Goal: Information Seeking & Learning: Compare options

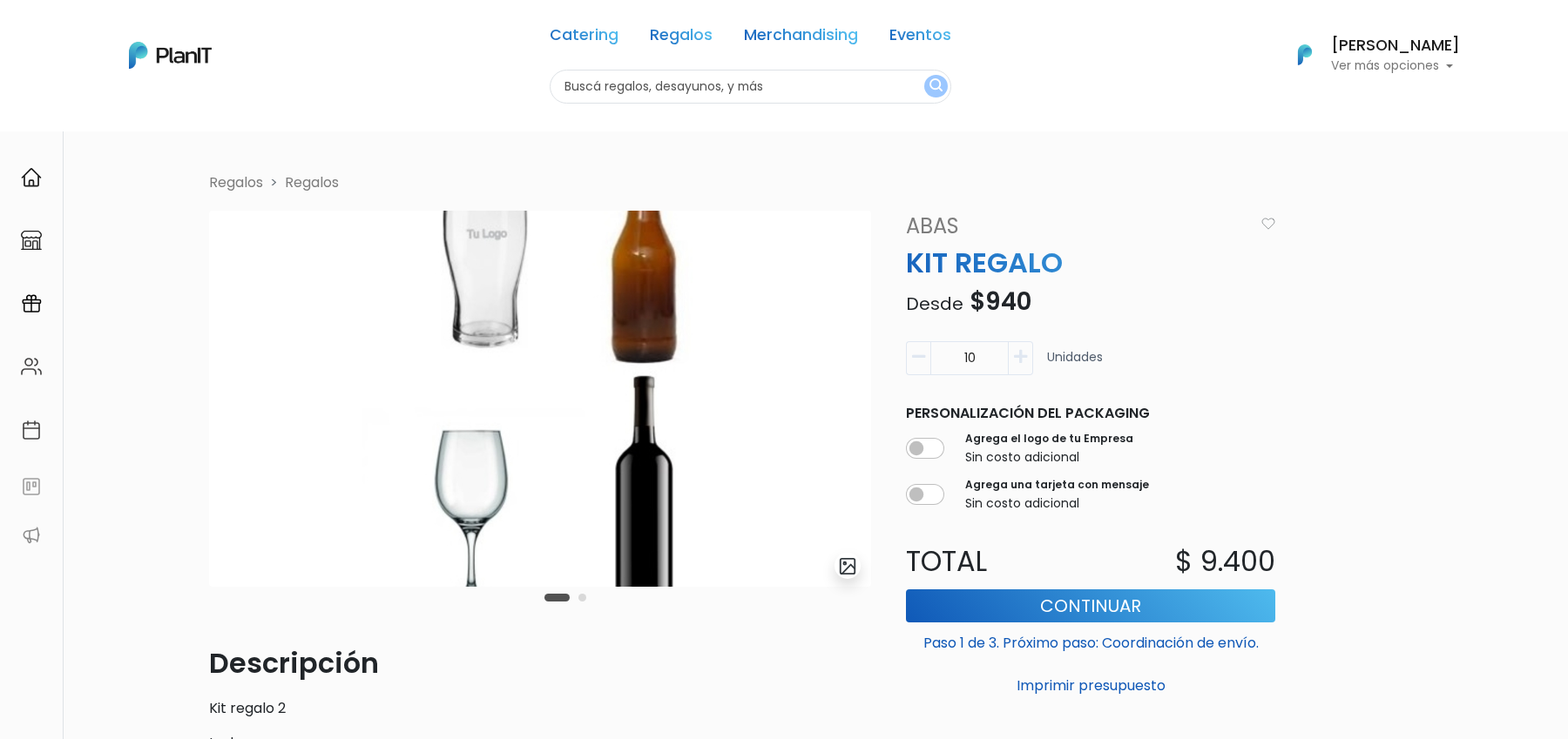
click at [852, 566] on img "submit" at bounding box center [848, 567] width 20 height 20
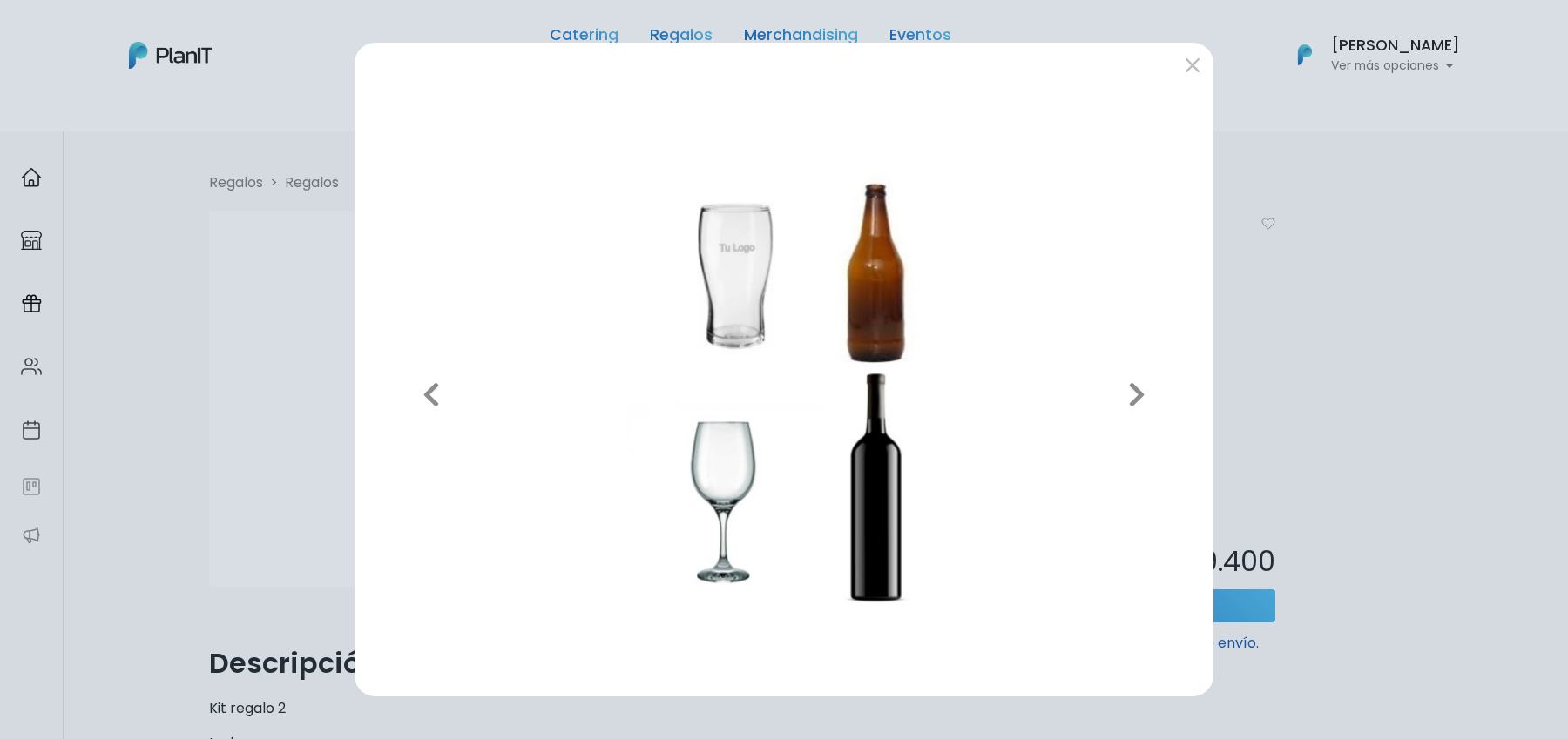
click at [1269, 401] on div "Previous Next" at bounding box center [784, 369] width 1568 height 739
click at [1144, 386] on icon "button" at bounding box center [1137, 394] width 18 height 28
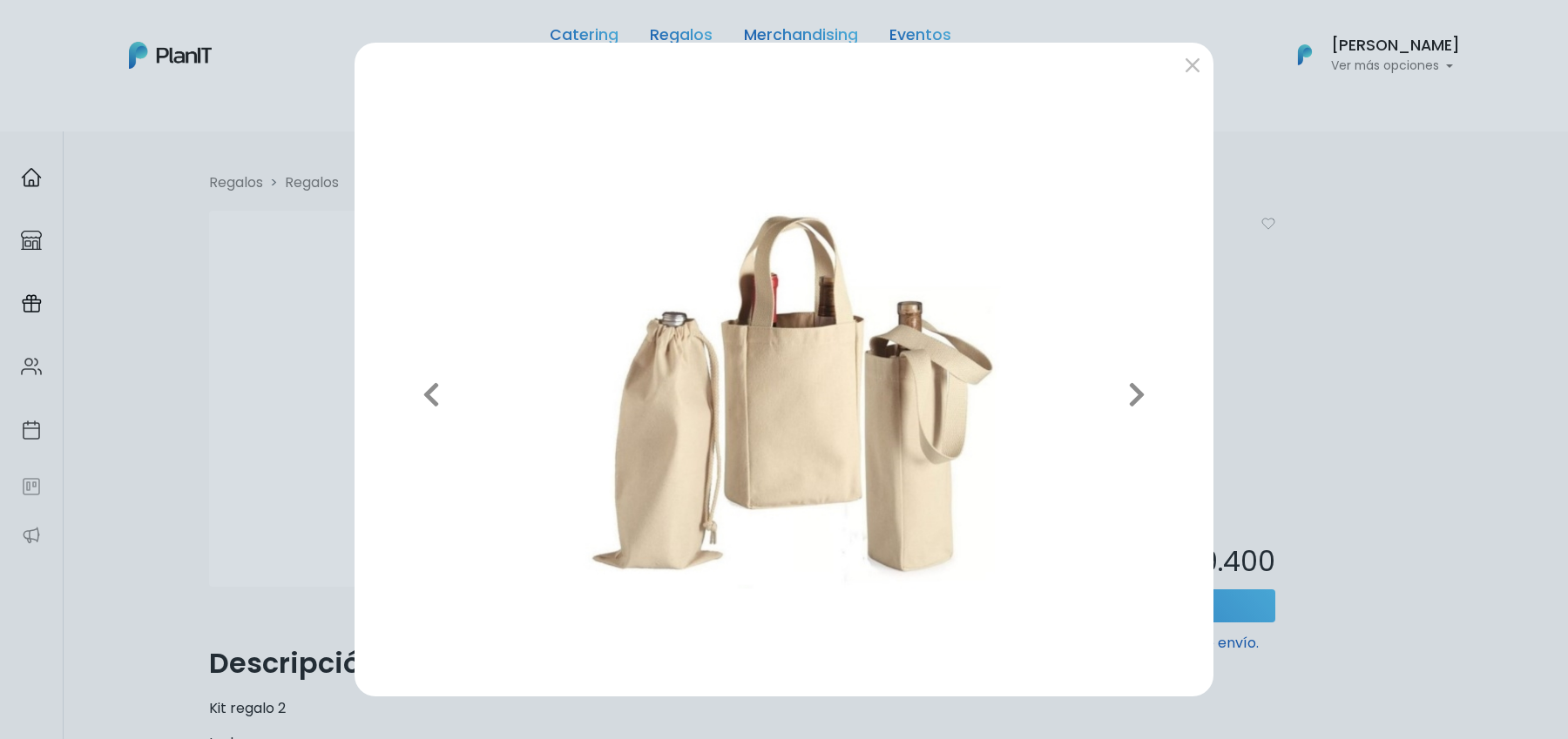
click at [1297, 307] on div "Previous Next" at bounding box center [784, 369] width 1568 height 739
click at [1191, 70] on button "submit" at bounding box center [1192, 64] width 28 height 28
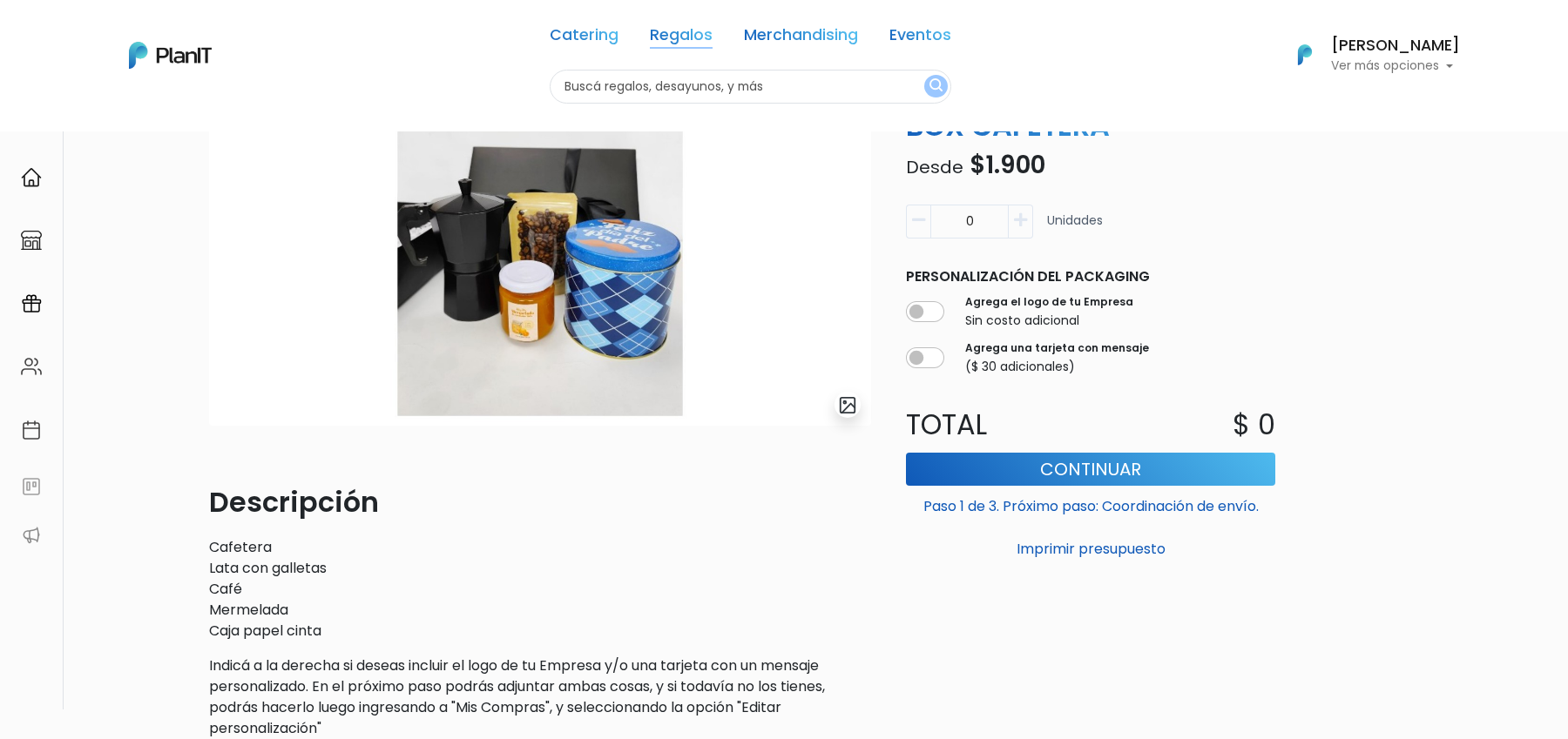
scroll to position [161, 0]
click at [665, 31] on link "Regalos" at bounding box center [681, 38] width 63 height 21
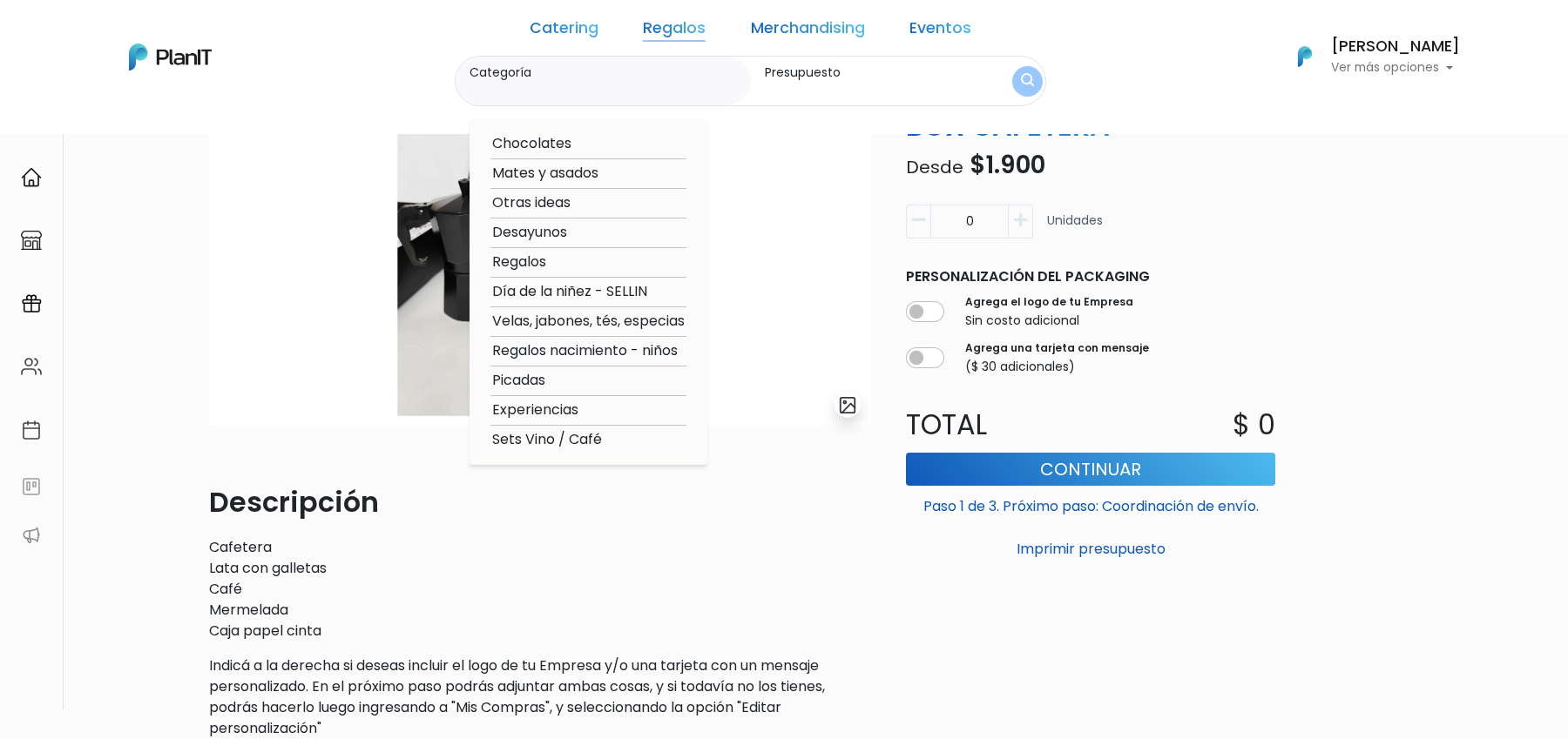
click at [615, 436] on option "Sets Vino / Café" at bounding box center [588, 440] width 196 height 21
type input "Sets Vino / Café"
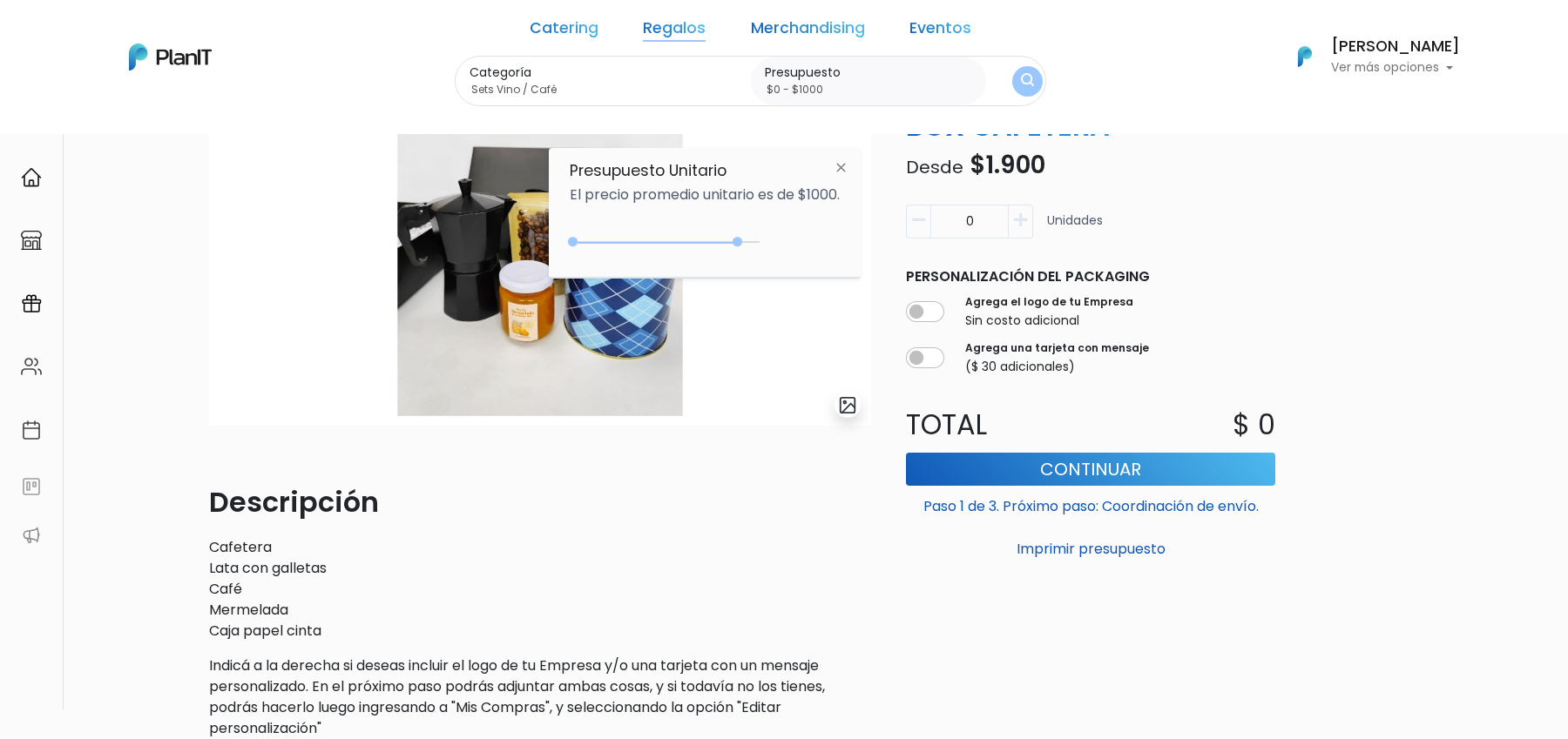
click at [1009, 78] on div "Catering Regalos Merchandising Eventos Catering Regalos Merchandising Eventos C…" at bounding box center [784, 57] width 1394 height 99
click at [753, 241] on div "0 : 4500 0 4500" at bounding box center [667, 245] width 183 height 18
type input "$0 - Más de $5000"
drag, startPoint x: 747, startPoint y: 239, endPoint x: 776, endPoint y: 239, distance: 29.0
click at [776, 239] on div "$4750 $0 0 : 4750 0 4750 0,5000" at bounding box center [704, 246] width 270 height 35
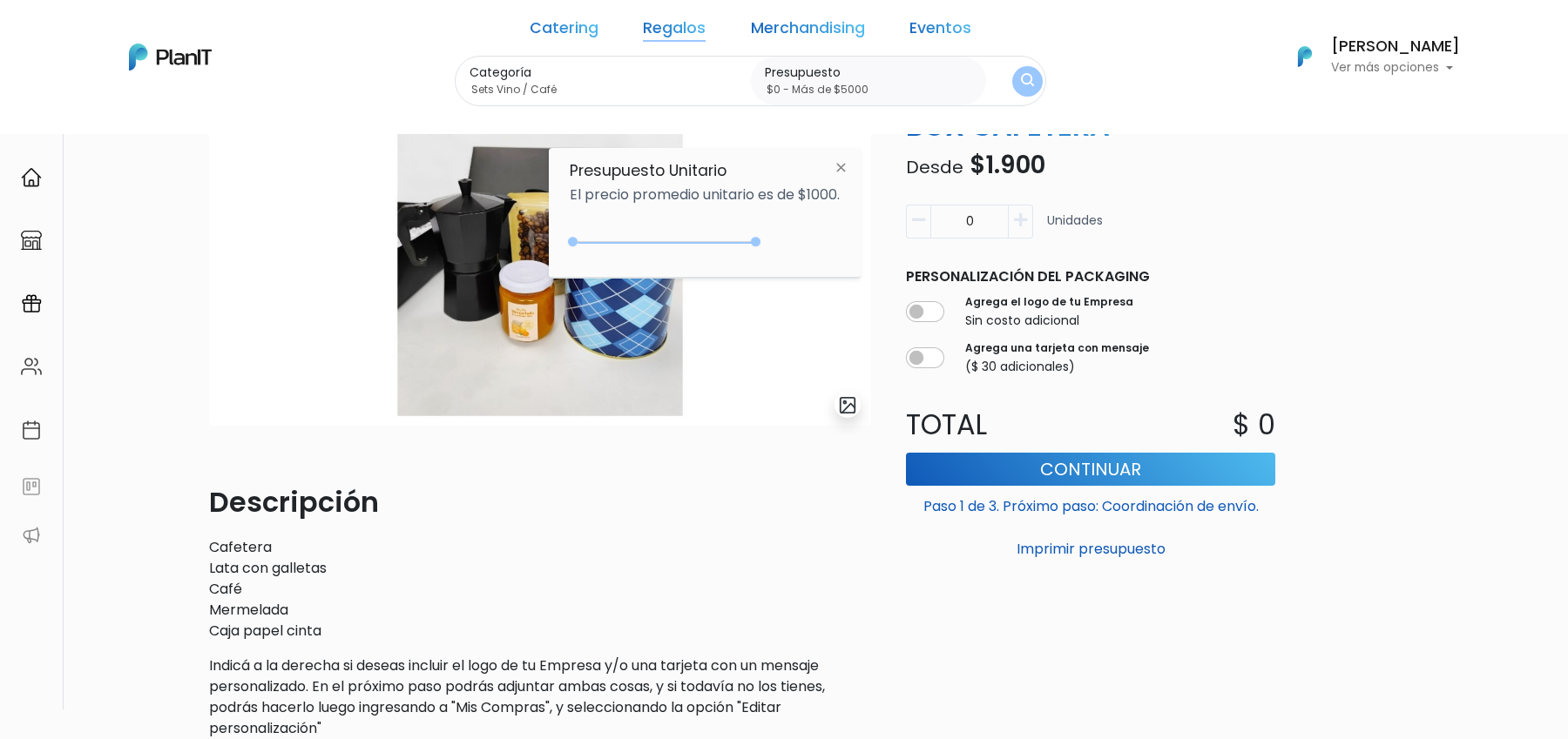
click at [1021, 75] on img "submit" at bounding box center [1027, 82] width 13 height 17
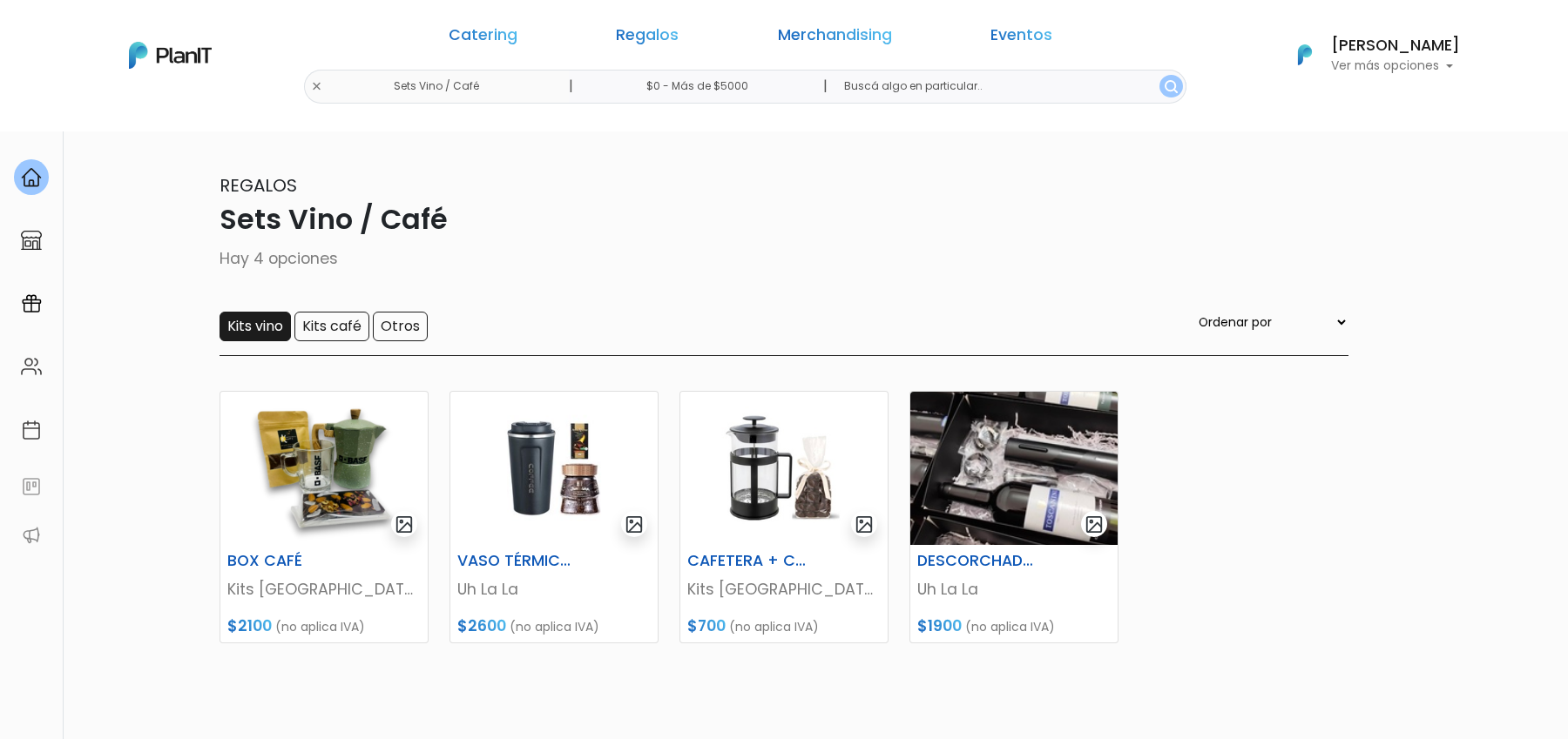
click at [282, 332] on input "Kits vino" at bounding box center [255, 326] width 71 height 30
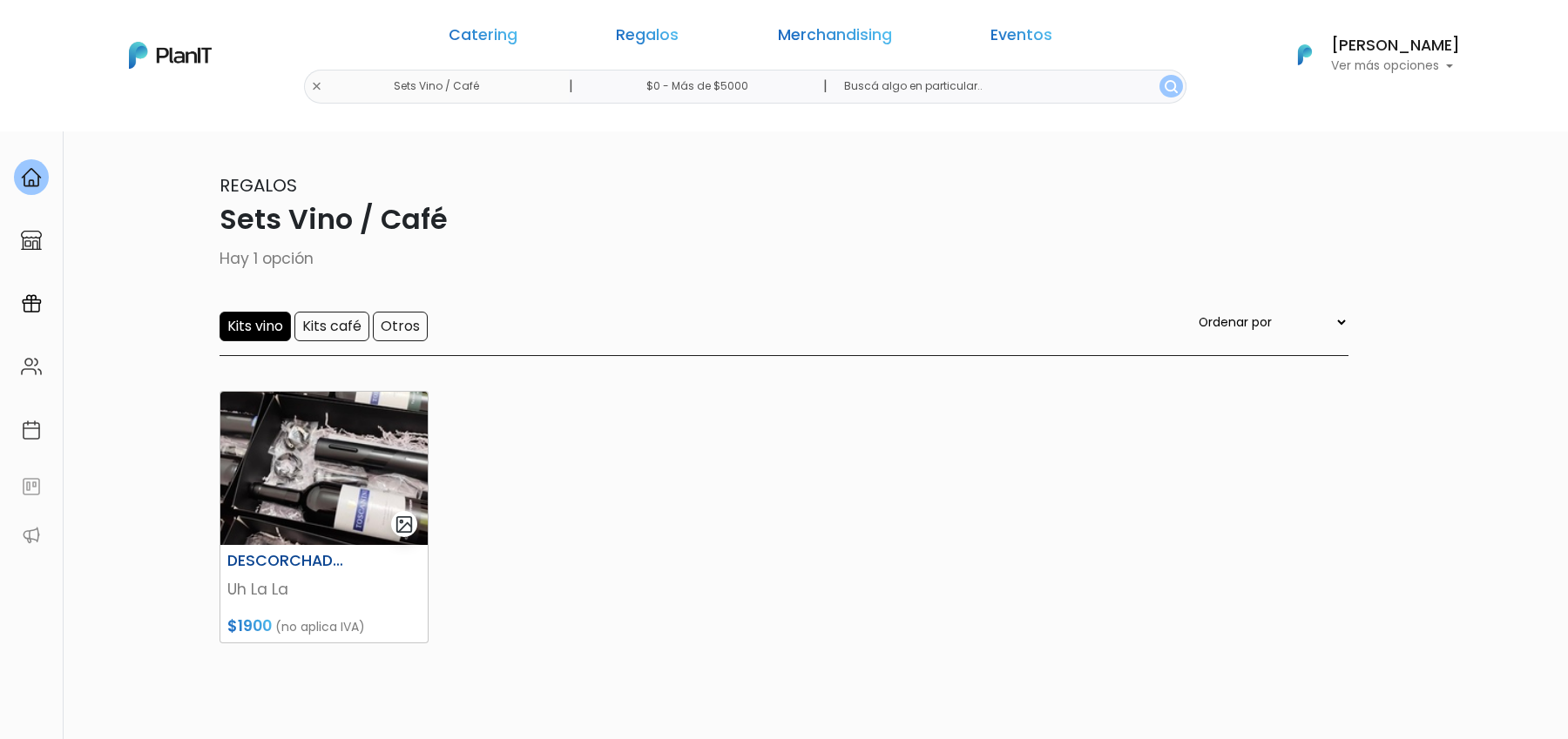
click at [363, 501] on img at bounding box center [324, 467] width 207 height 153
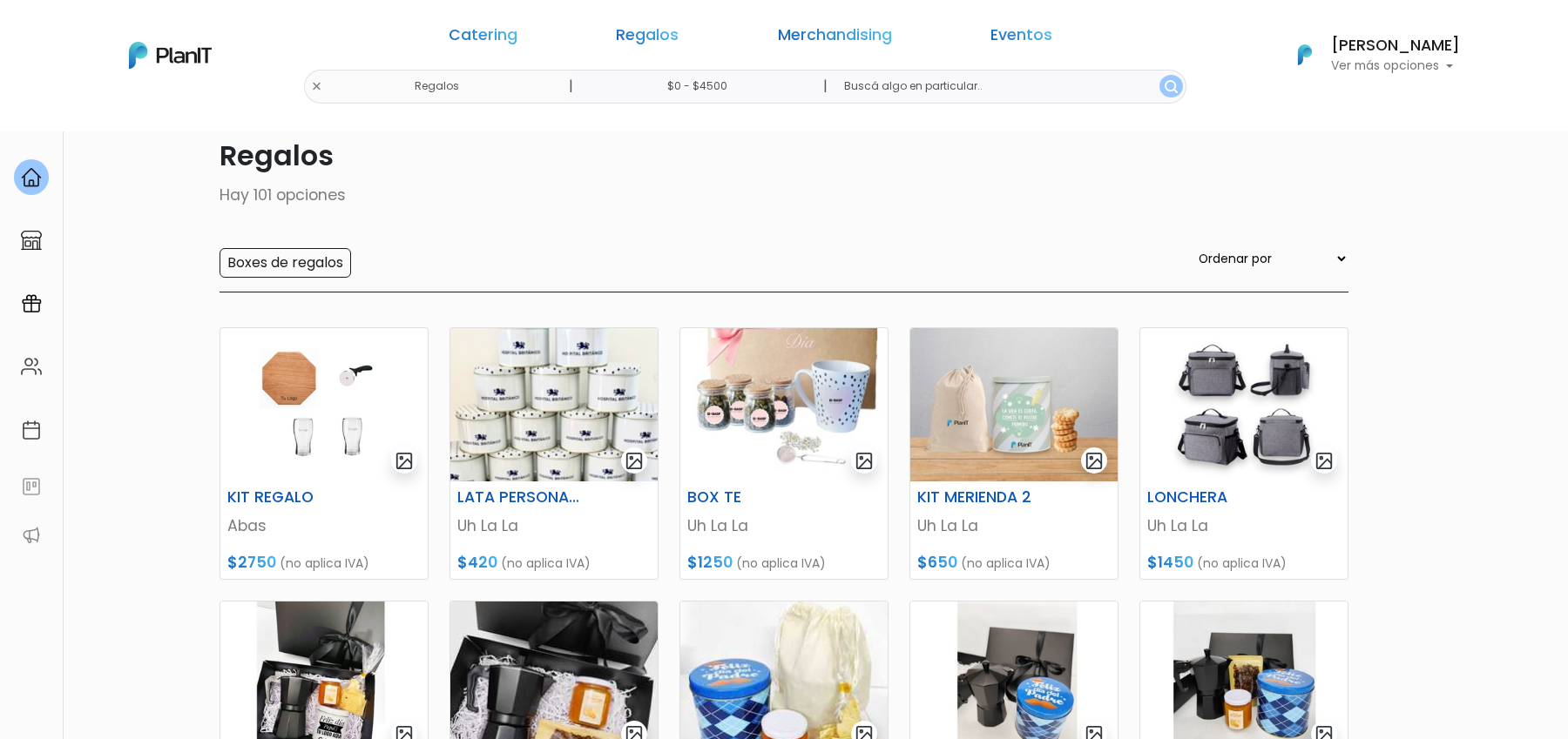
scroll to position [103, 0]
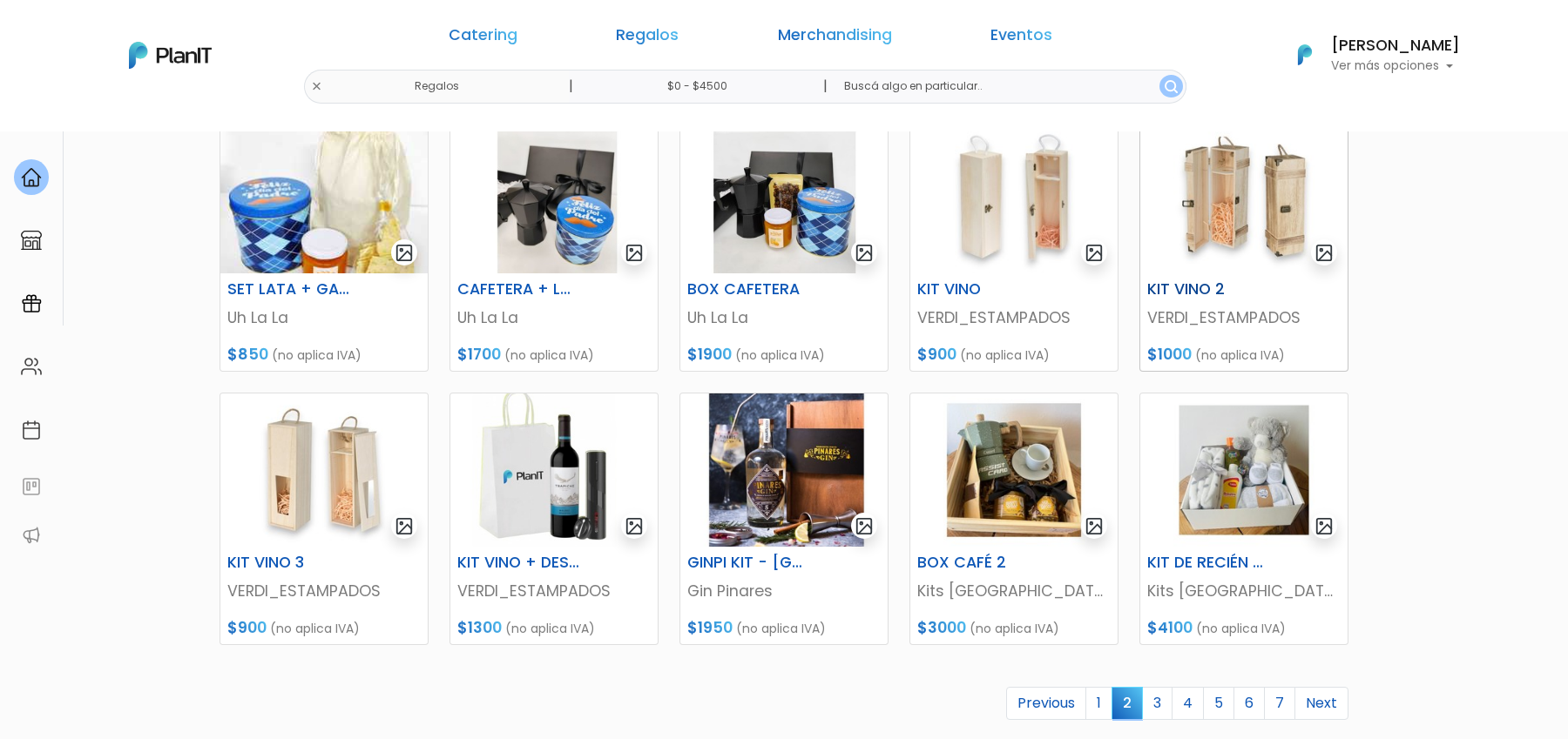
click at [1253, 205] on img at bounding box center [1243, 197] width 207 height 153
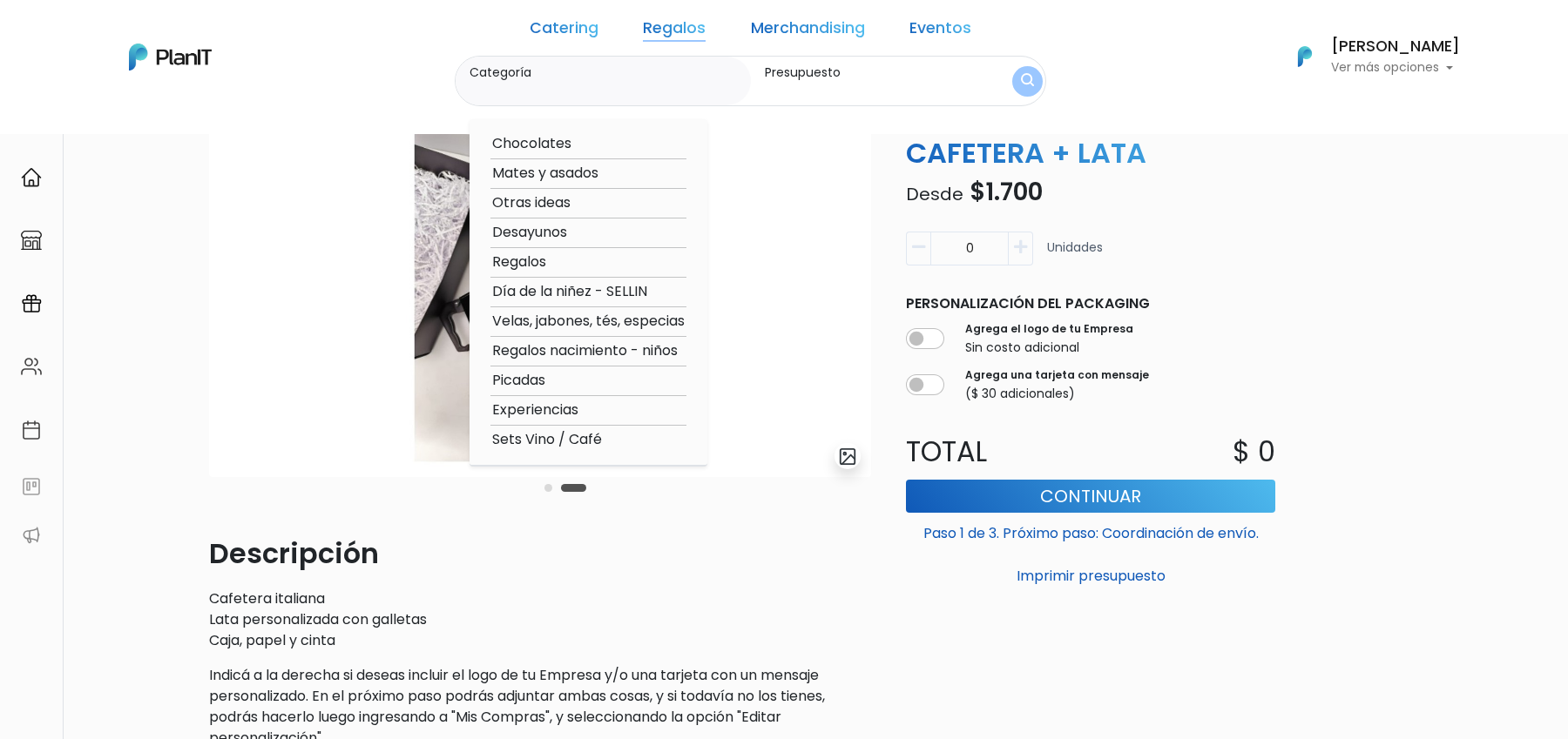
scroll to position [109, 0]
click at [589, 434] on option "Sets Vino / Café" at bounding box center [588, 440] width 196 height 21
type input "Sets Vino / Café"
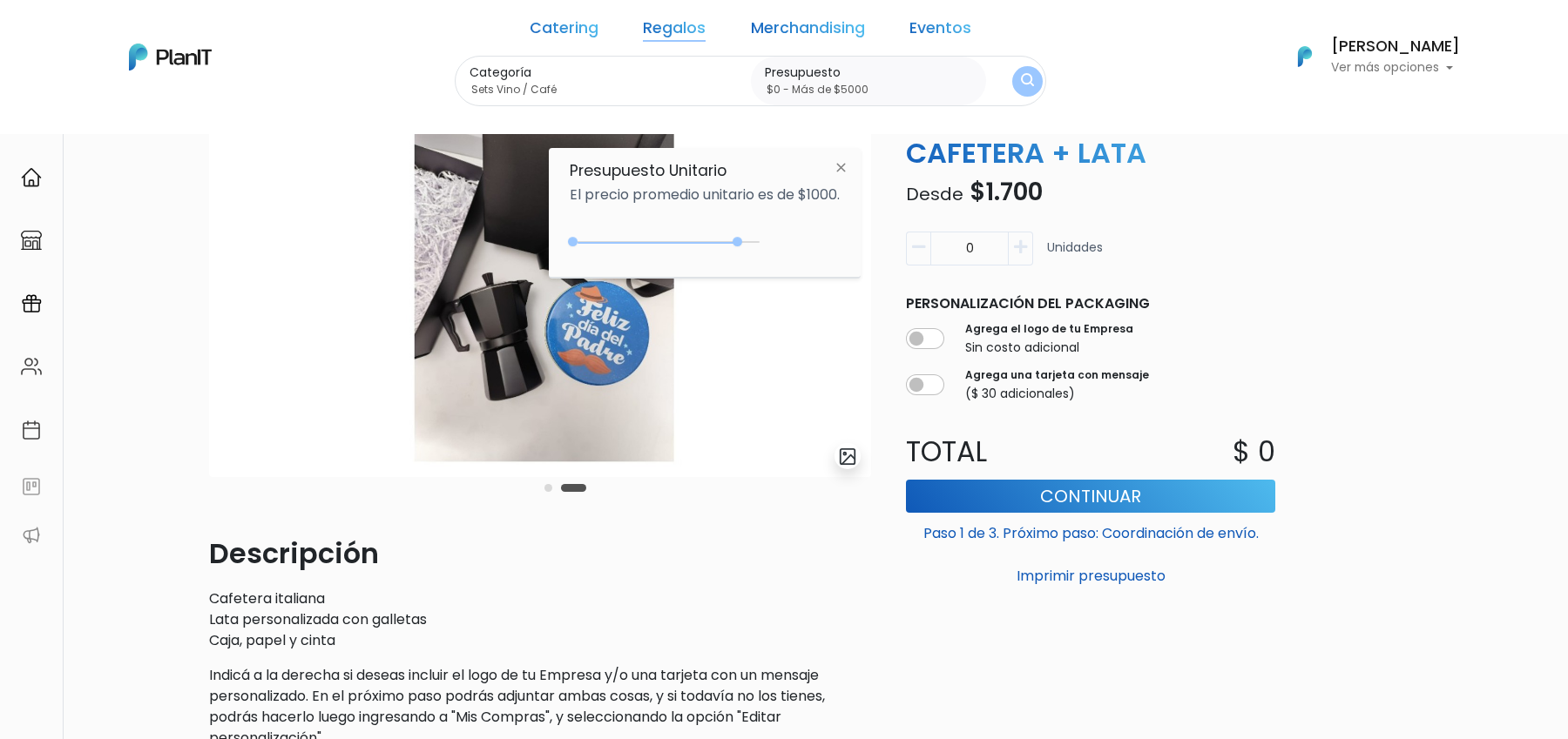
drag, startPoint x: 739, startPoint y: 242, endPoint x: 812, endPoint y: 242, distance: 73.0
click at [808, 242] on div "$1000 $0 0 : 4500 0 4500 0,5000" at bounding box center [704, 246] width 270 height 35
type input "$0 - Más de $5000"
click at [1020, 88] on img "submit" at bounding box center [1026, 82] width 14 height 19
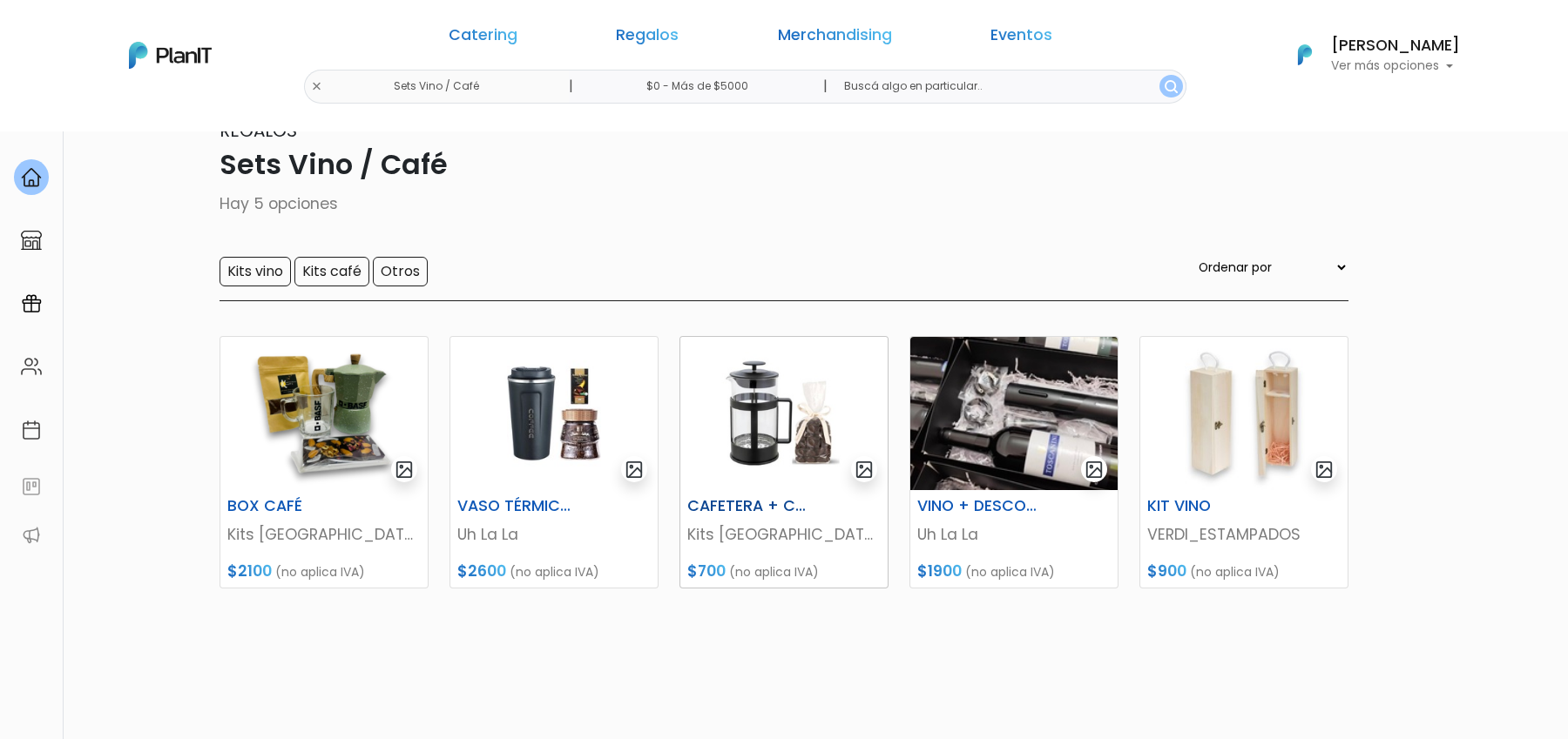
scroll to position [61, 0]
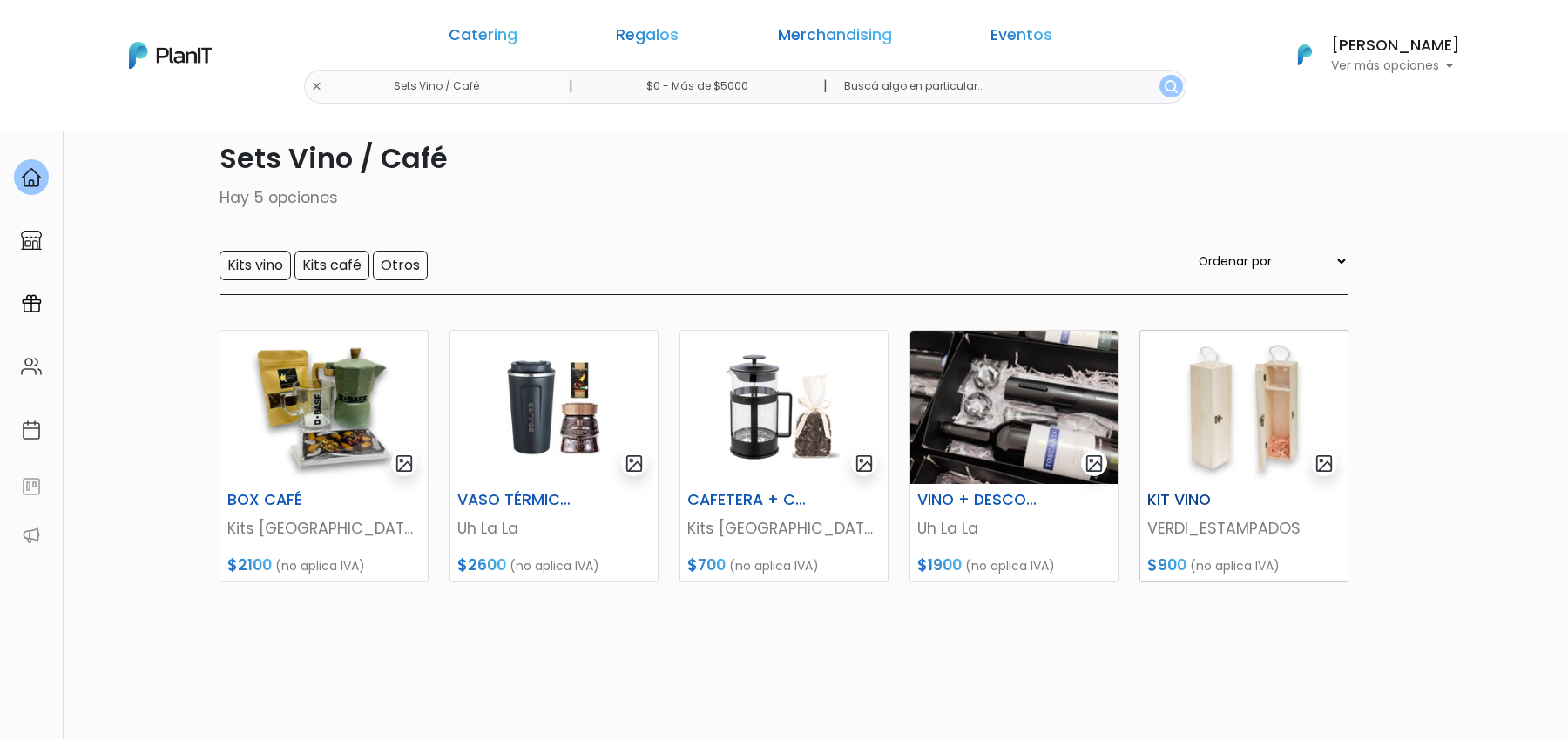
click at [1244, 422] on img at bounding box center [1243, 407] width 207 height 153
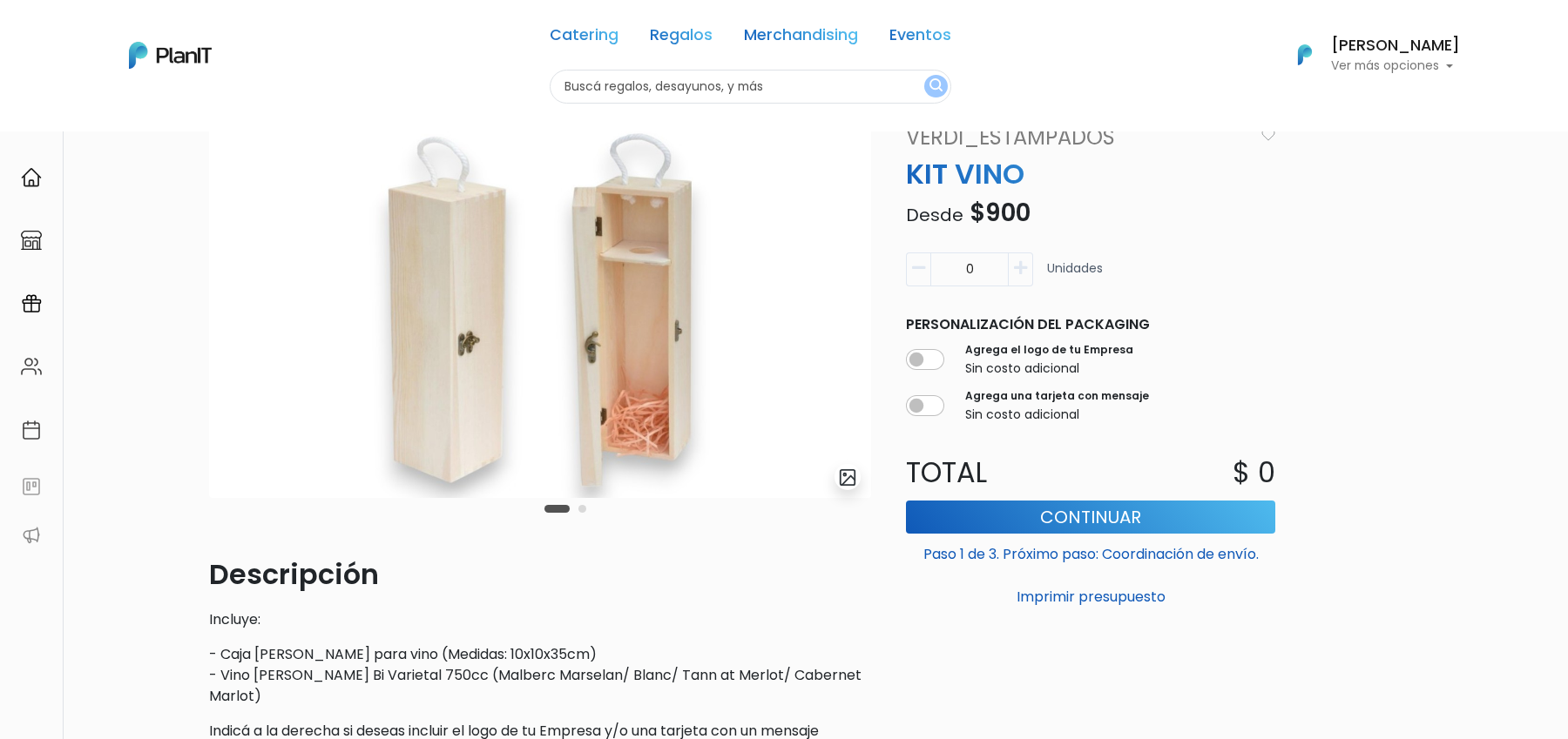
scroll to position [90, 0]
drag, startPoint x: 223, startPoint y: 673, endPoint x: 458, endPoint y: 682, distance: 235.2
click at [458, 682] on p "- Caja de pino para vino (Medidas: 10x10x35cm) - Vino Don Pascual Bi Varietal 7…" at bounding box center [539, 675] width 662 height 63
copy p "Vino Don Pascual Bi Varietal 750cc"
click at [844, 477] on img "submit" at bounding box center [848, 477] width 20 height 20
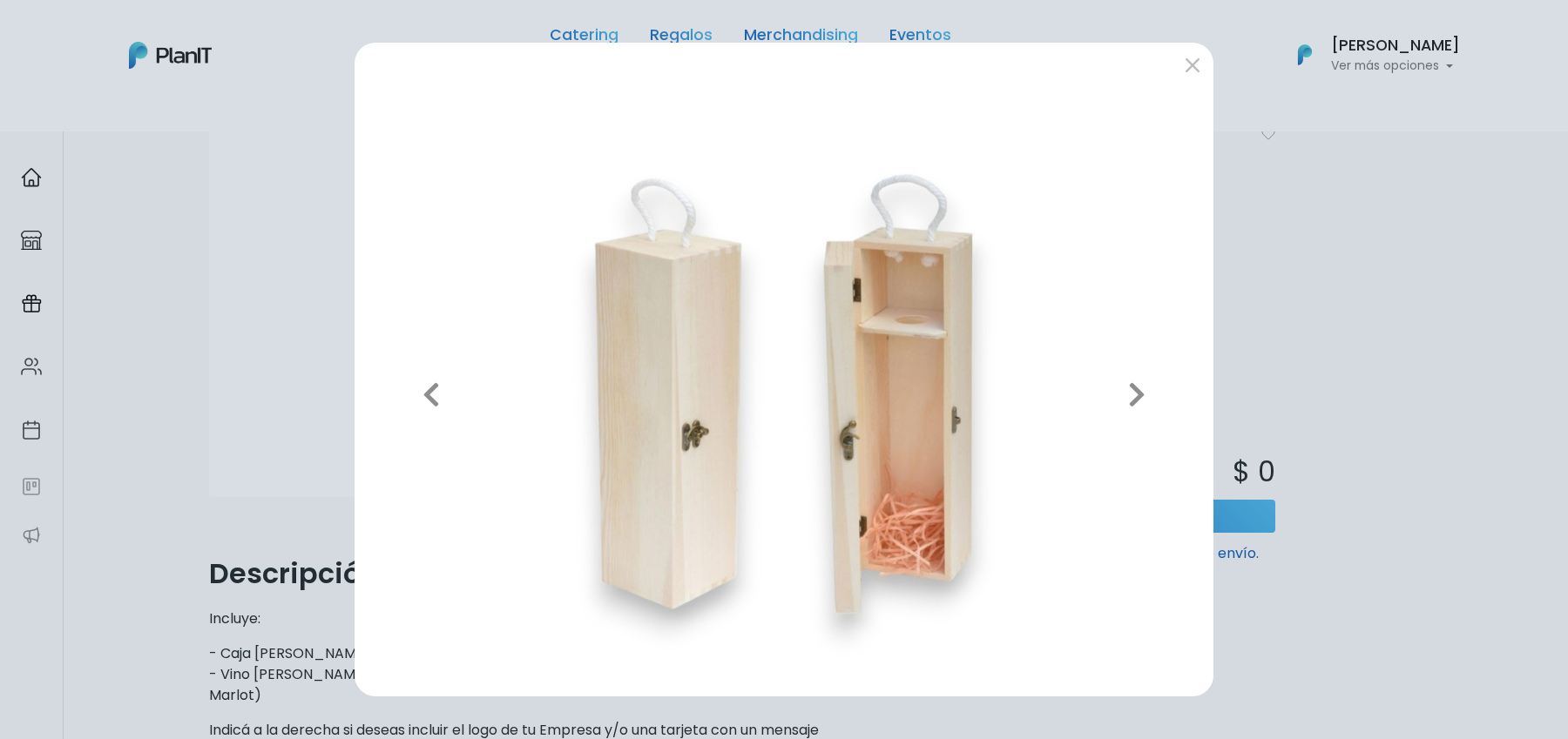
click at [203, 253] on div "Previous Next" at bounding box center [784, 369] width 1568 height 739
click at [250, 181] on div "Previous Next" at bounding box center [784, 369] width 1568 height 739
click at [687, 39] on div "Previous Next" at bounding box center [784, 369] width 1568 height 739
click at [682, 35] on div "Previous Next" at bounding box center [784, 369] width 1568 height 739
click at [1196, 59] on button "submit" at bounding box center [1192, 64] width 28 height 28
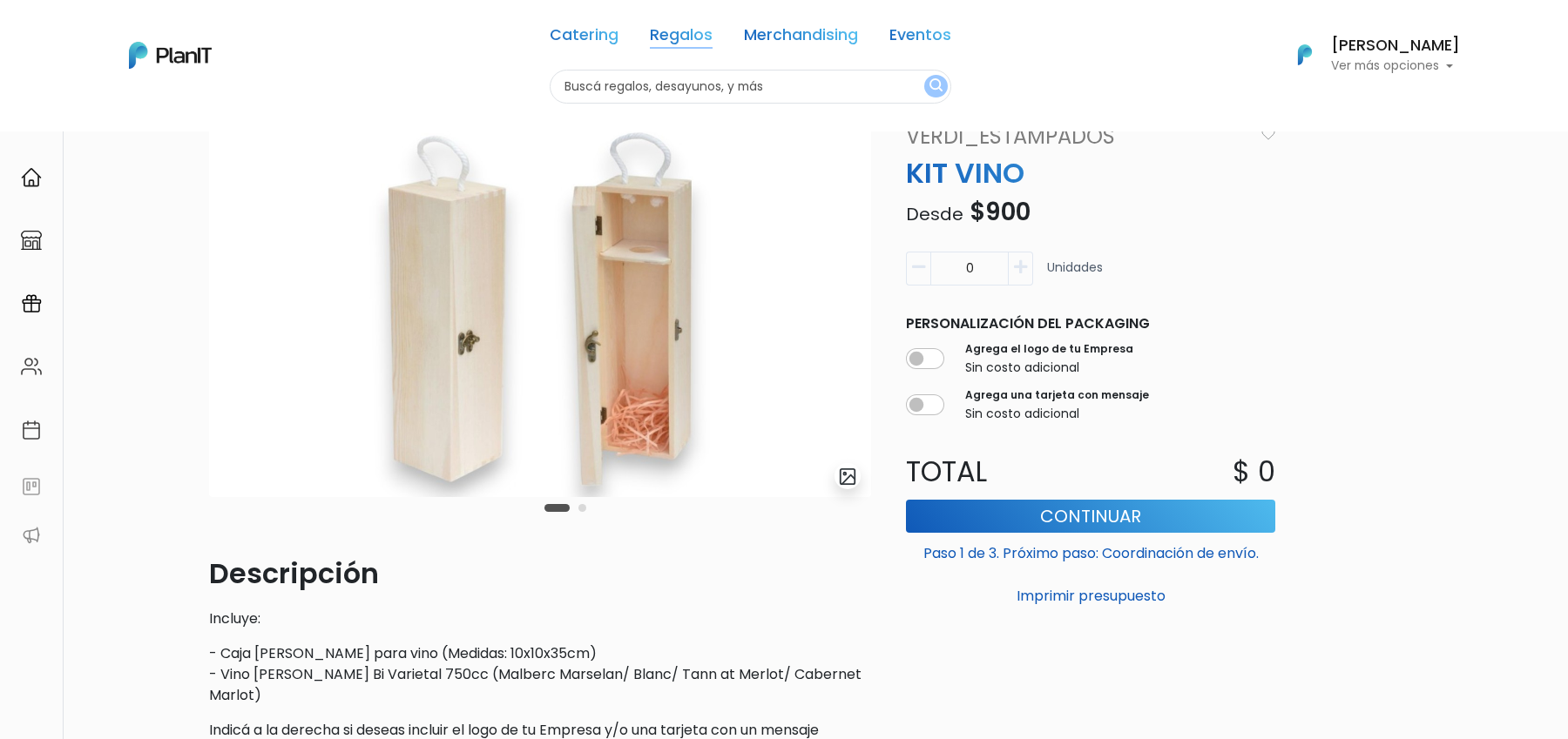
click at [686, 32] on link "Regalos" at bounding box center [681, 38] width 63 height 21
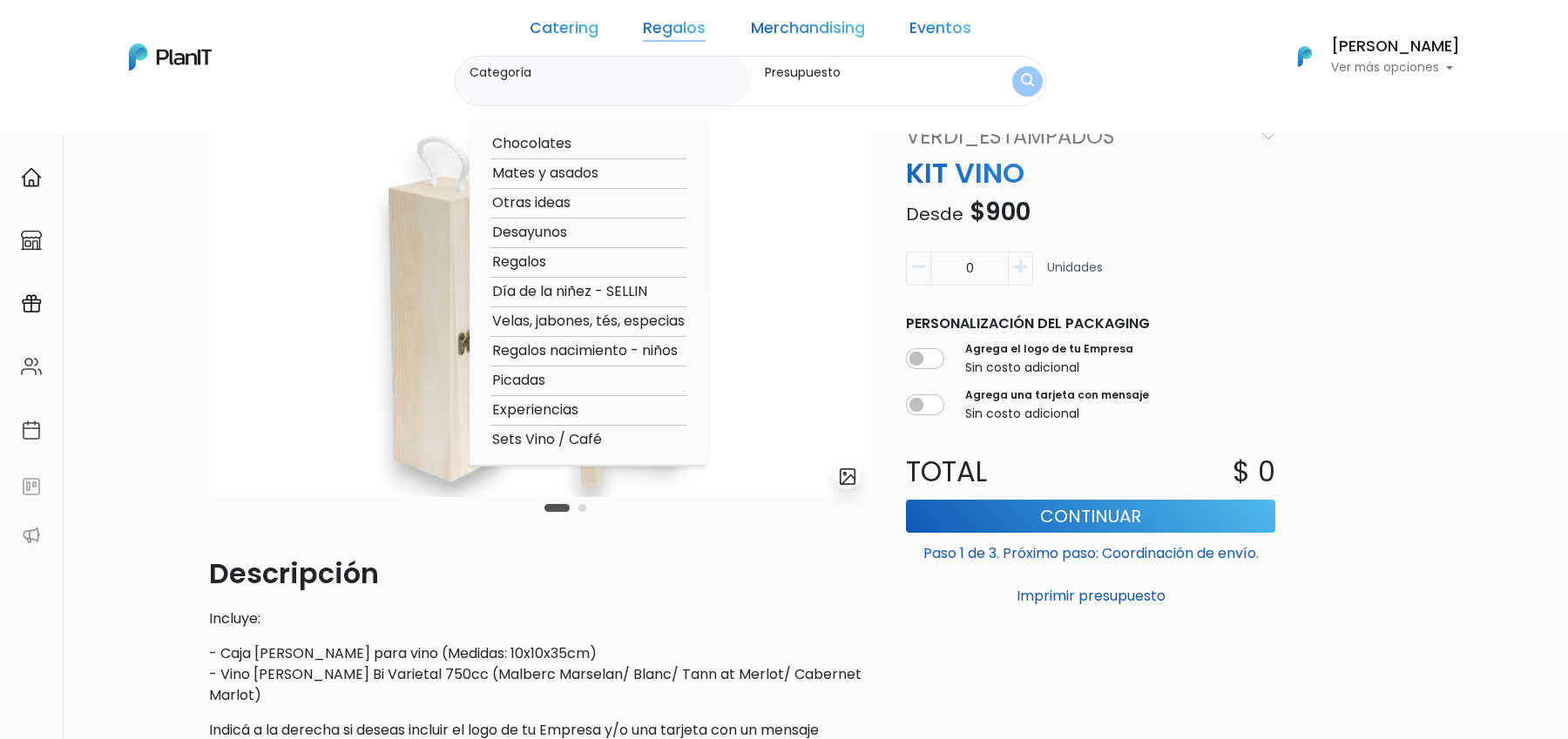
click at [586, 435] on option "Sets Vino / Café" at bounding box center [588, 440] width 196 height 21
type input "Sets Vino / Café"
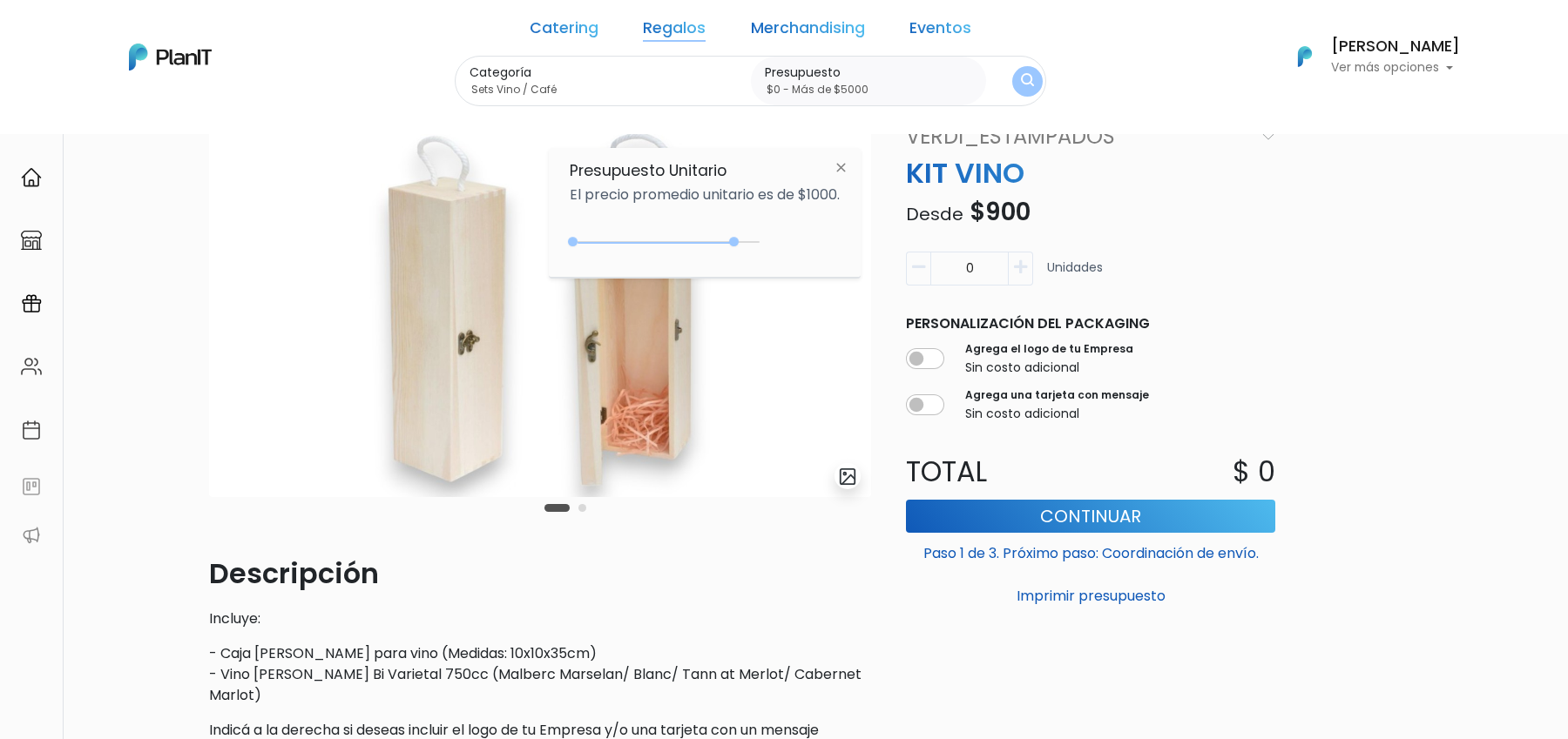
drag, startPoint x: 610, startPoint y: 244, endPoint x: 1002, endPoint y: 249, distance: 392.0
click at [1002, 249] on body "Catering Regalos Merchandising Eventos Catering Regalos Merchandising Eventos C…" at bounding box center [784, 279] width 1568 height 739
type input "$0 - Más de $5000"
click at [1021, 75] on img "submit" at bounding box center [1027, 82] width 13 height 17
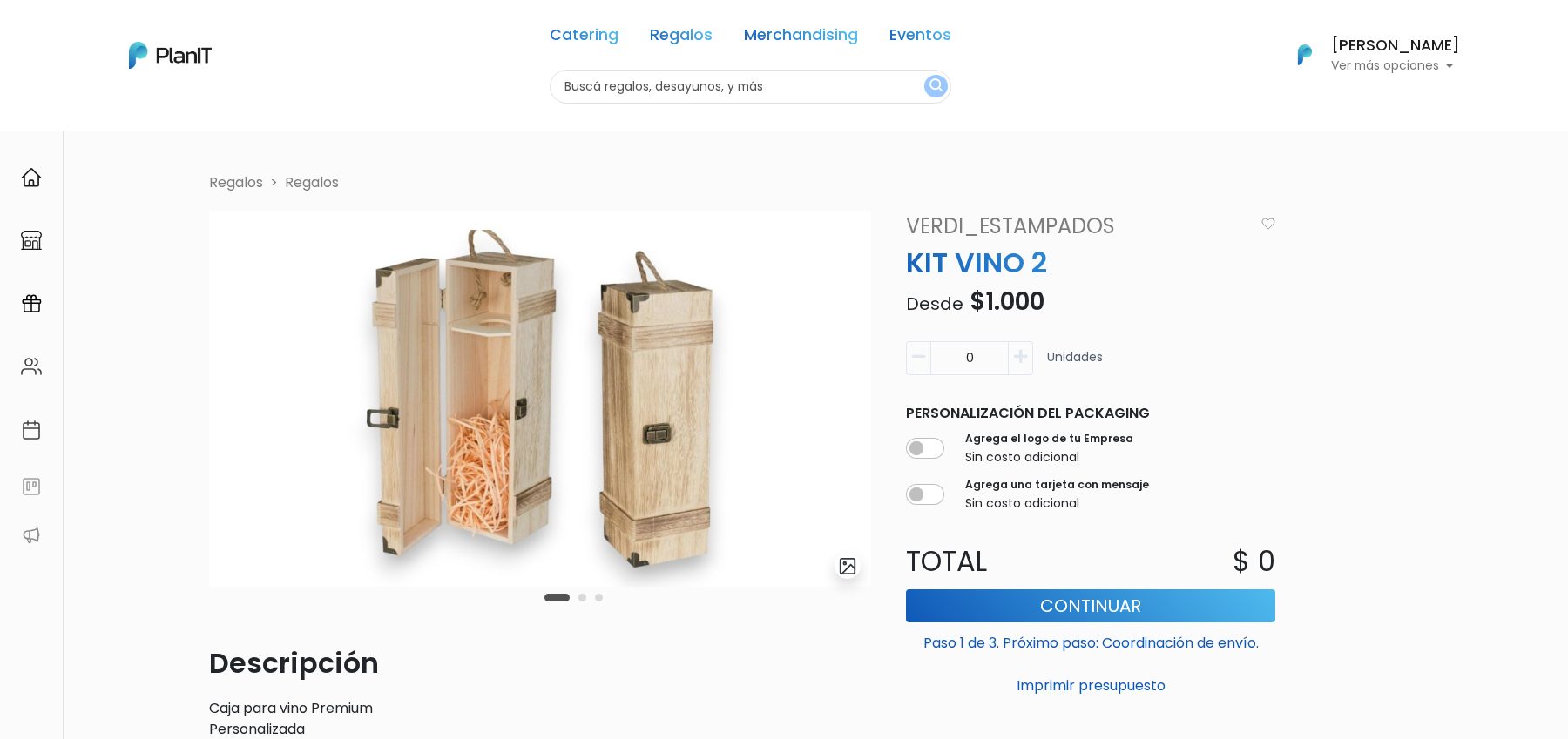
click at [856, 570] on img "submit" at bounding box center [848, 567] width 20 height 20
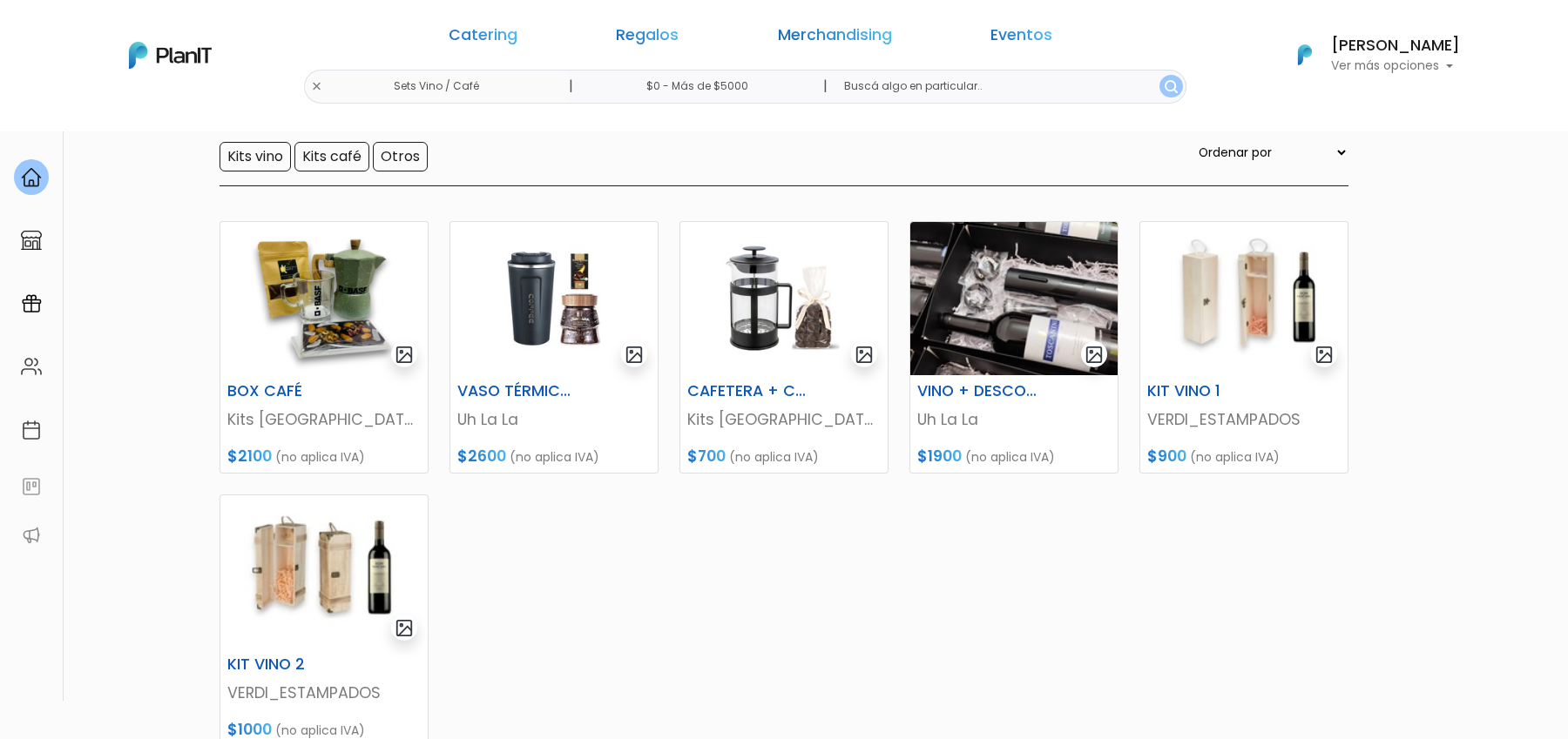
scroll to position [211, 0]
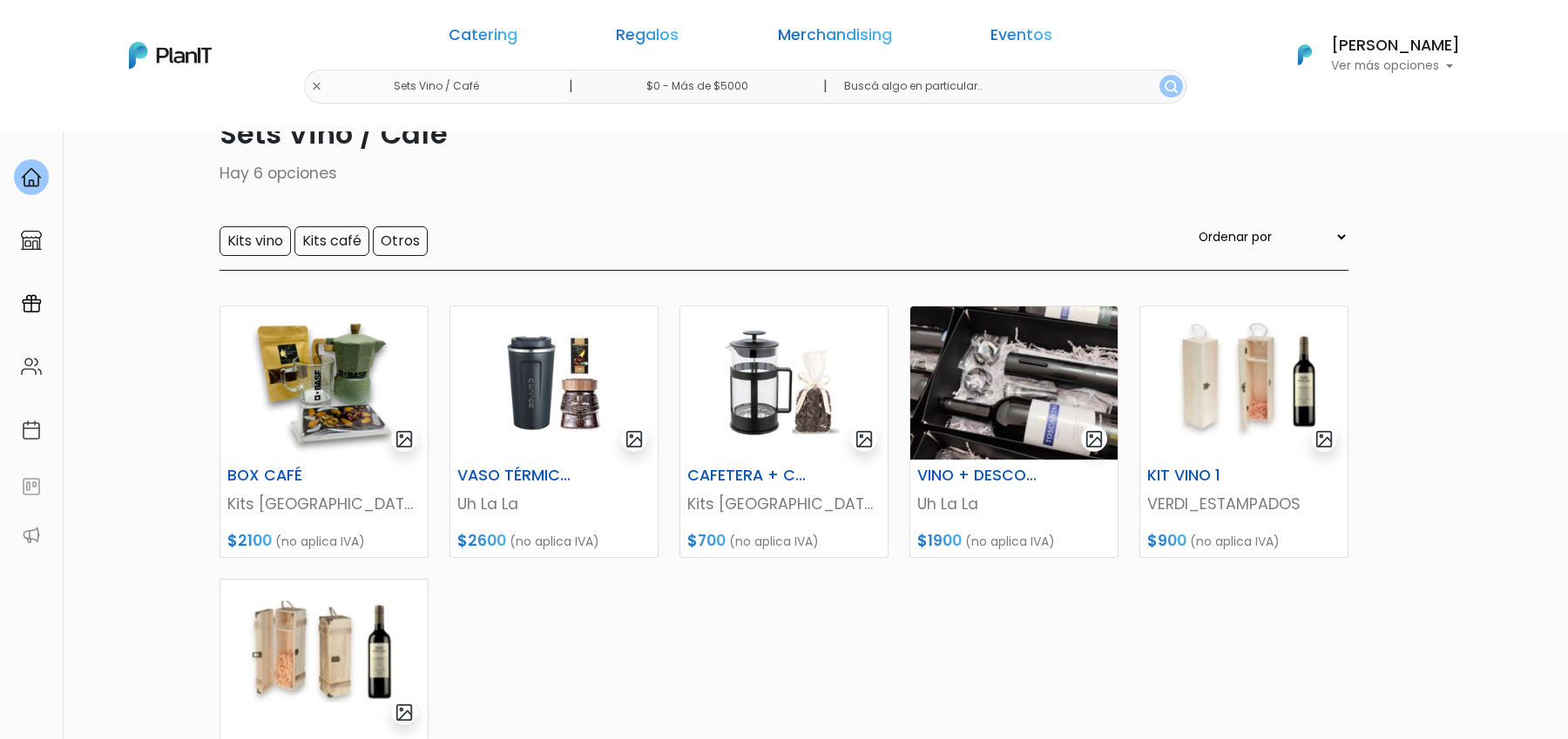
scroll to position [45, 0]
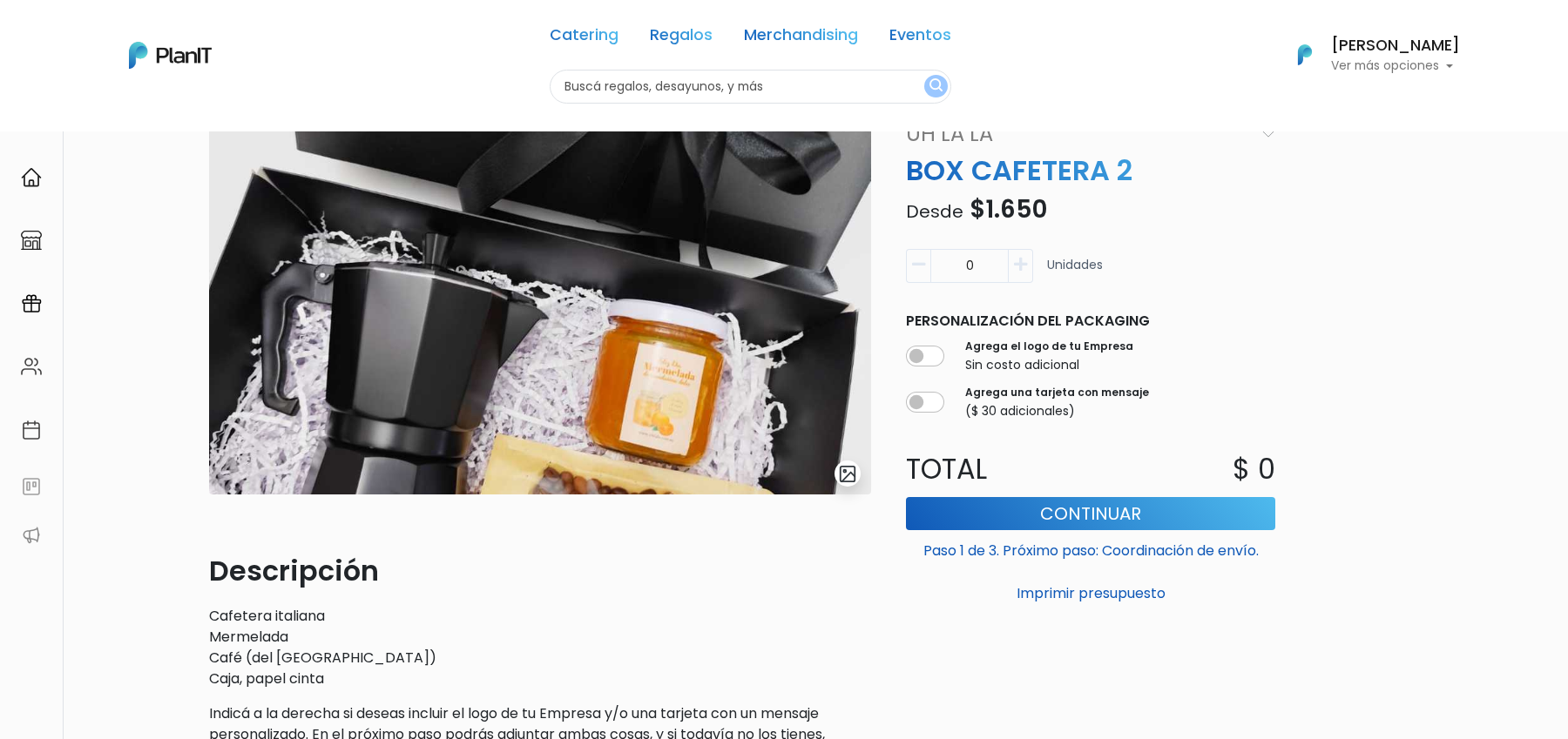
scroll to position [132, 0]
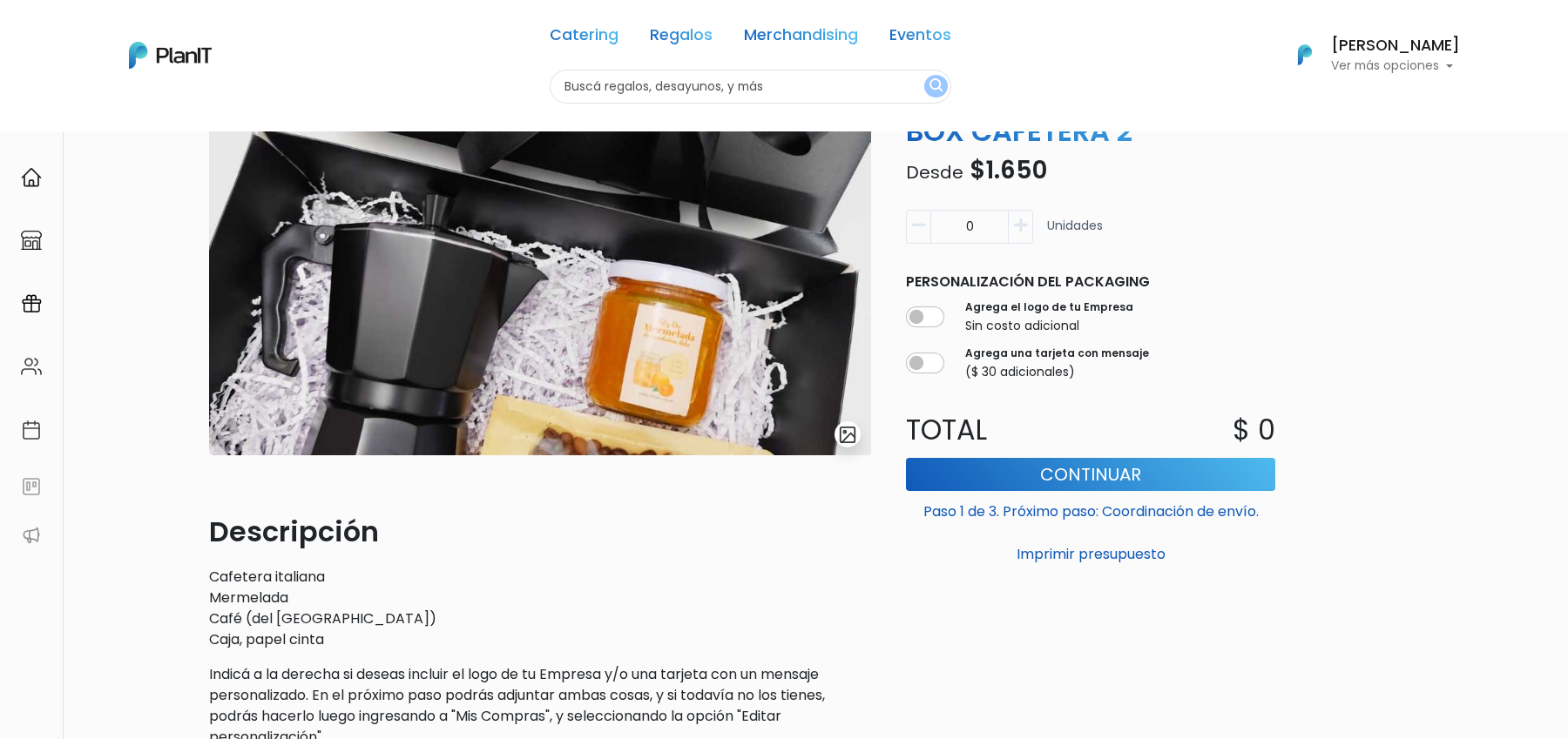
click at [842, 428] on img "submit" at bounding box center [848, 435] width 20 height 20
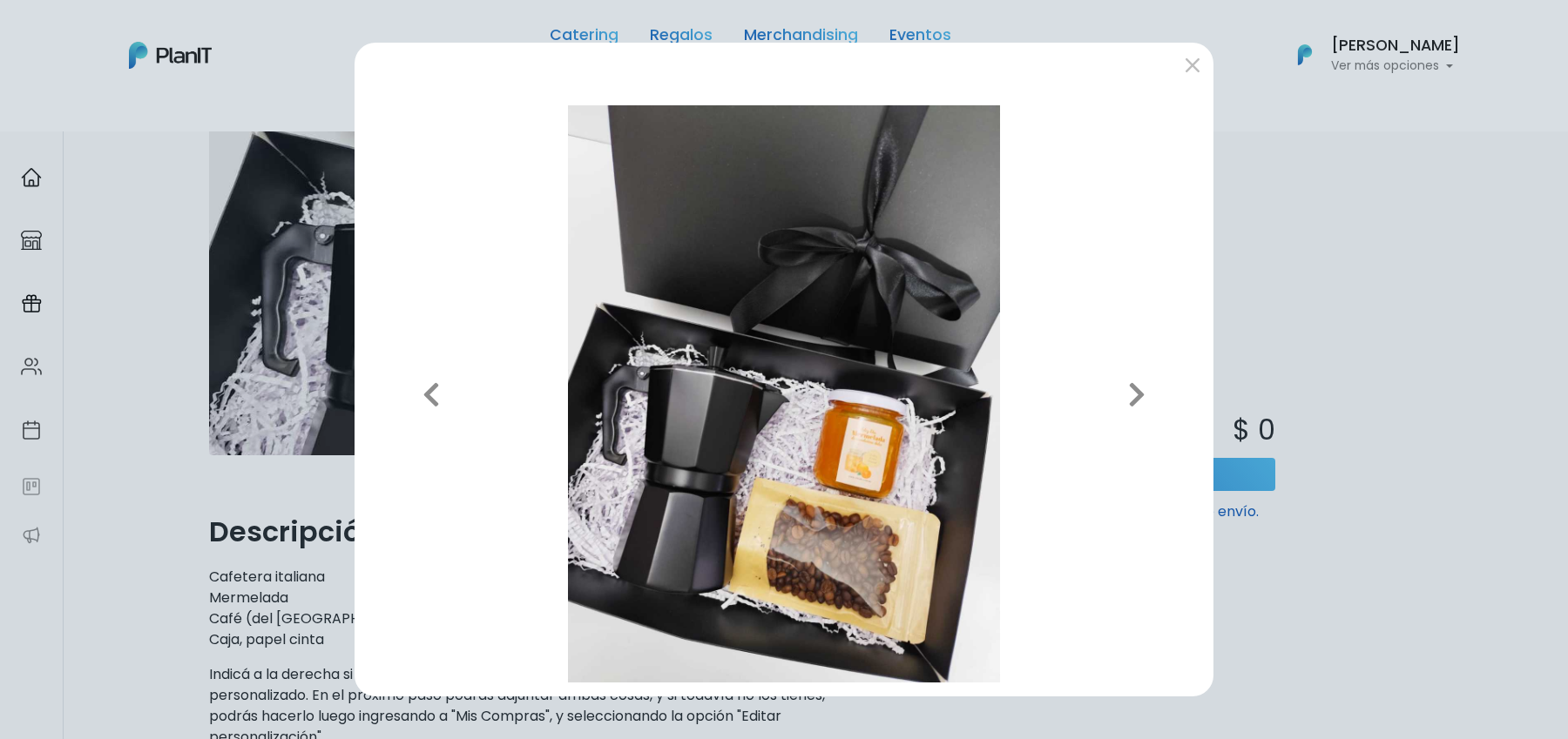
click at [852, 433] on img at bounding box center [784, 393] width 831 height 576
click at [1295, 306] on div "Previous Next" at bounding box center [784, 369] width 1568 height 739
click at [1197, 70] on button "submit" at bounding box center [1192, 64] width 28 height 28
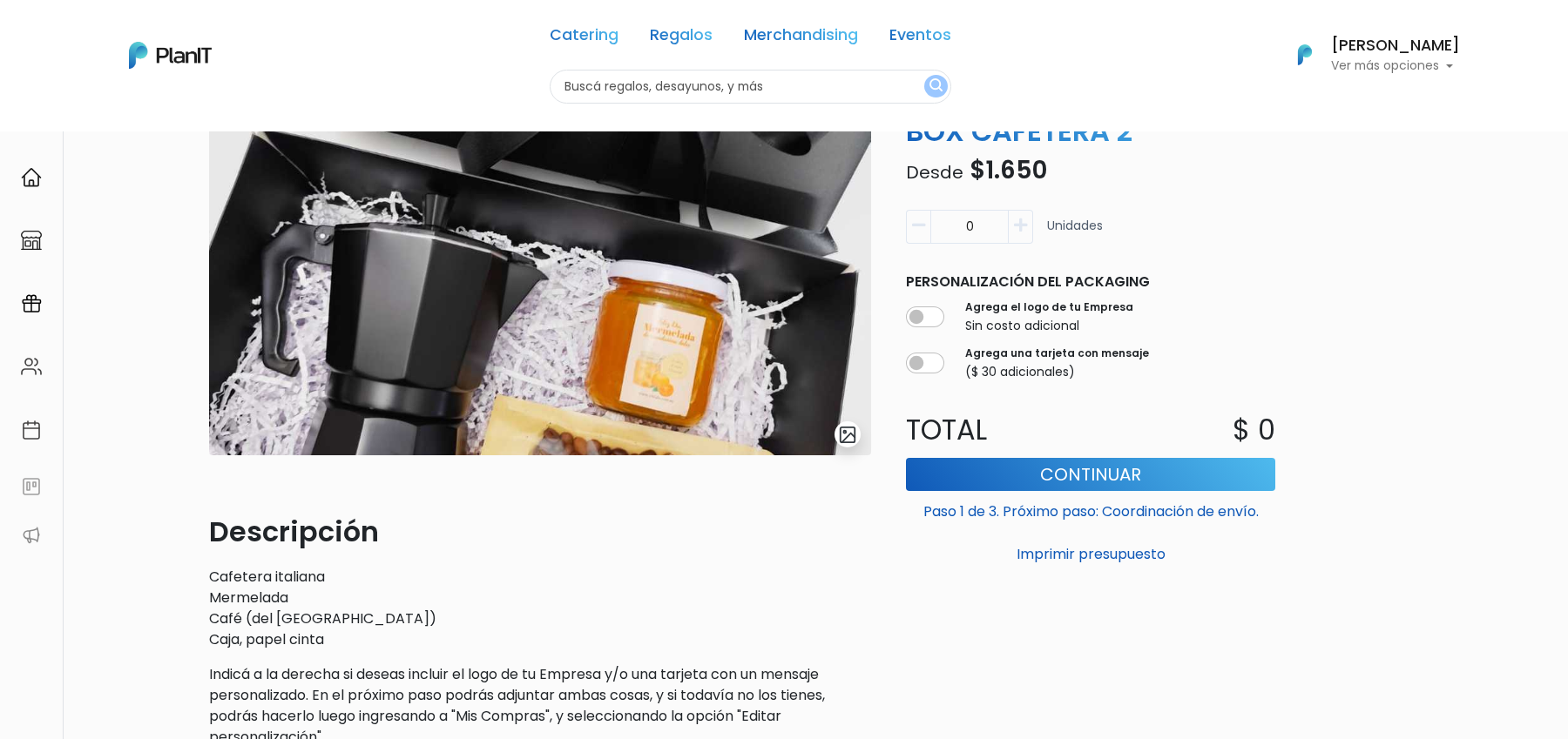
click at [849, 444] on button "submit" at bounding box center [847, 434] width 26 height 26
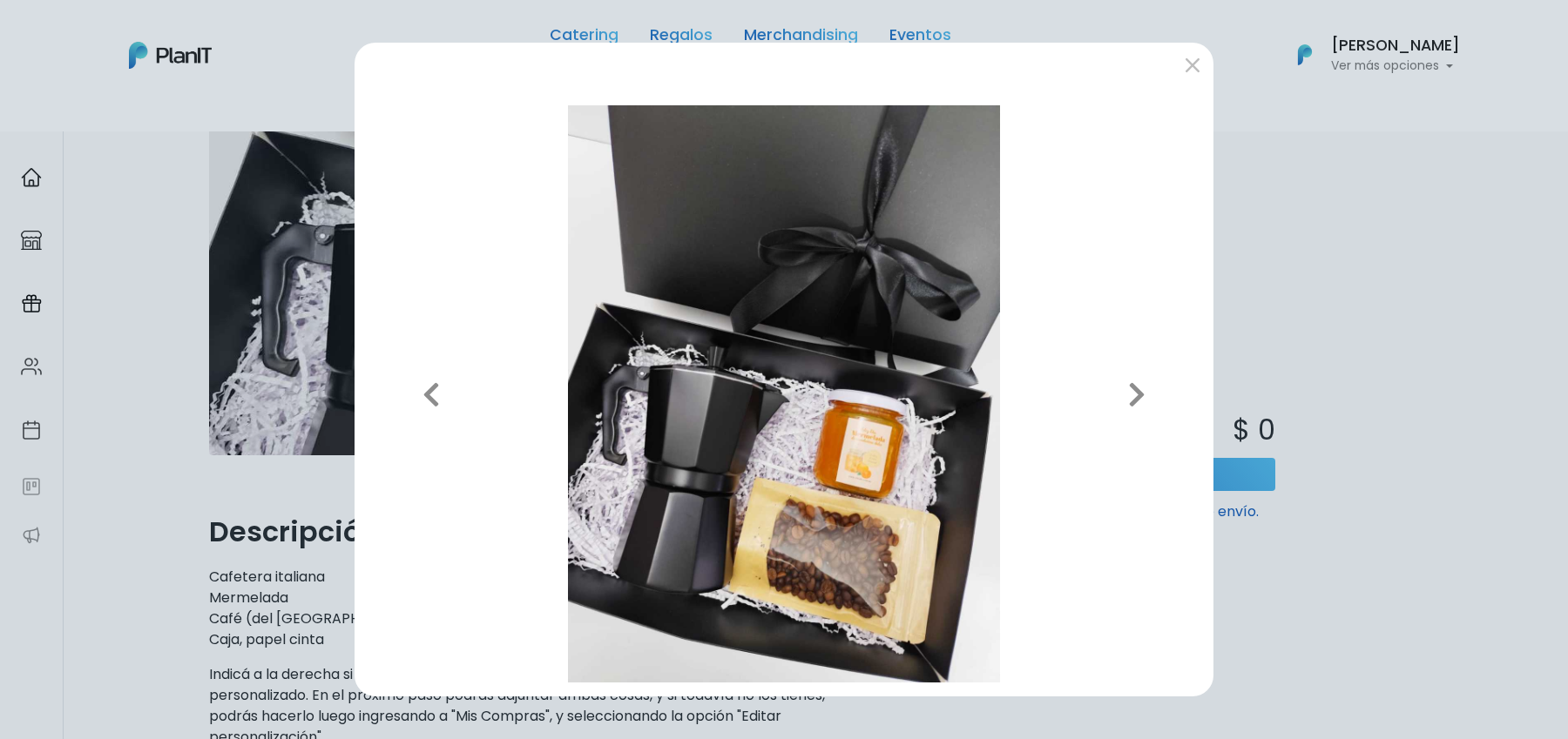
click at [222, 36] on div "Previous Next" at bounding box center [784, 369] width 1568 height 739
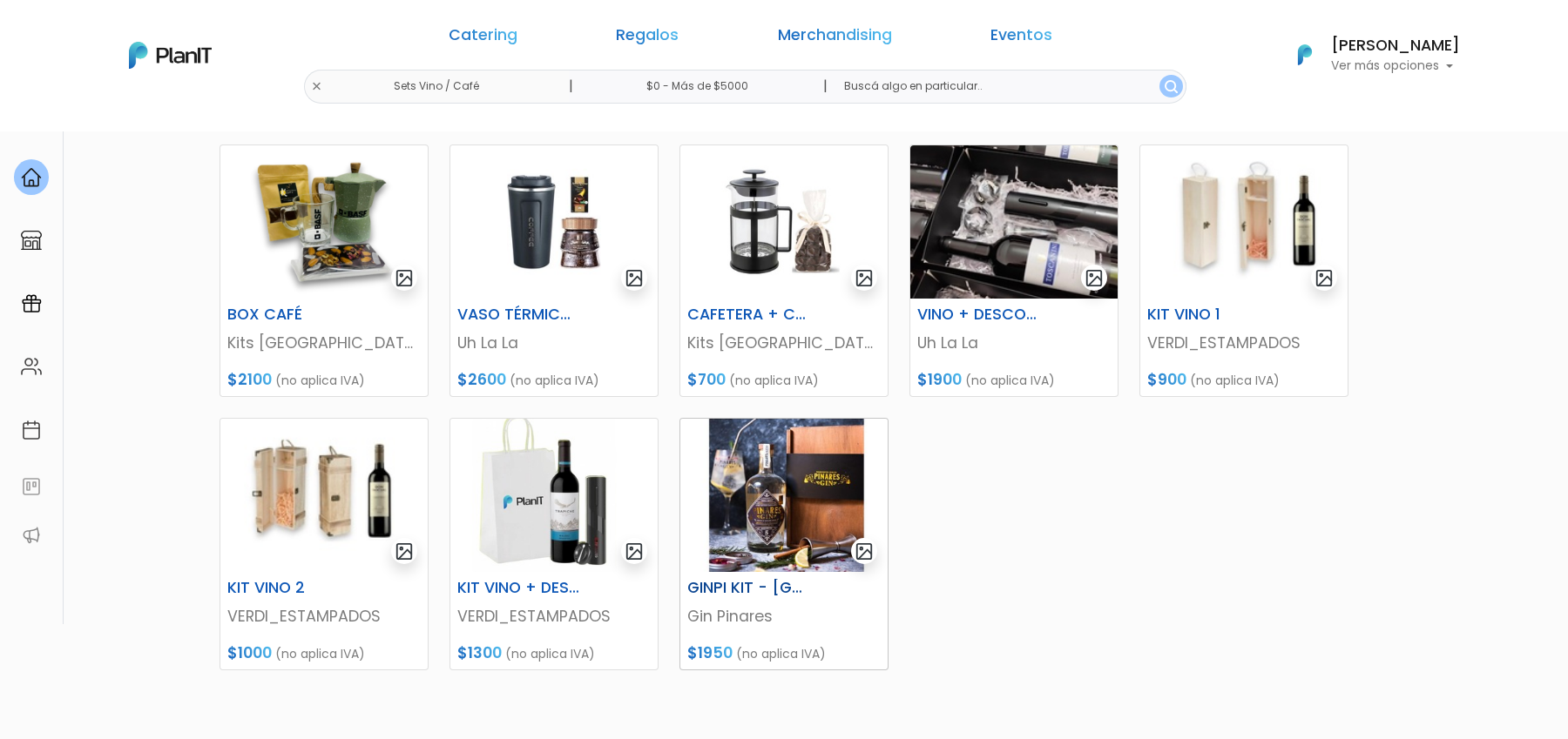
click at [769, 457] on img at bounding box center [783, 495] width 207 height 153
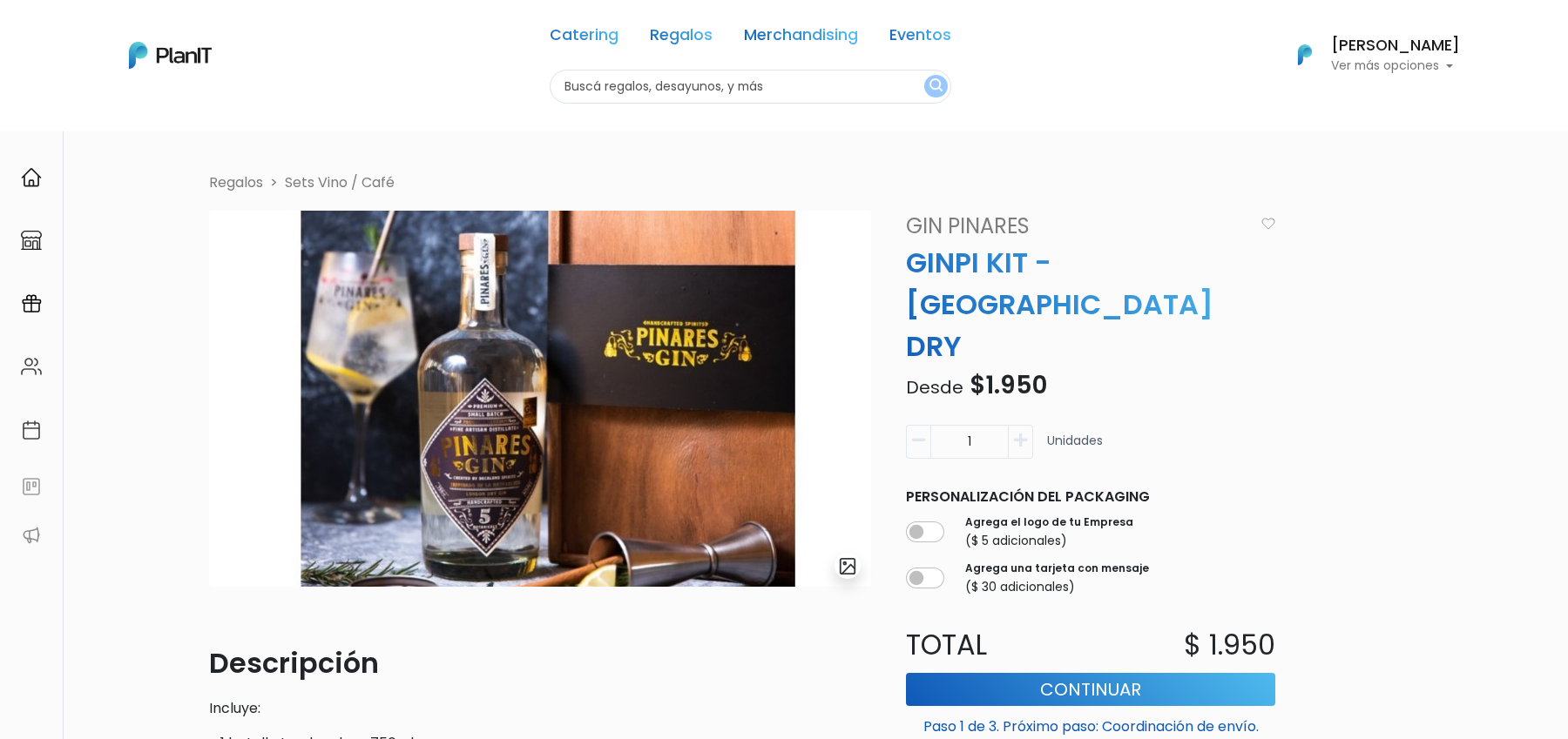
click at [847, 572] on img "submit" at bounding box center [848, 567] width 20 height 20
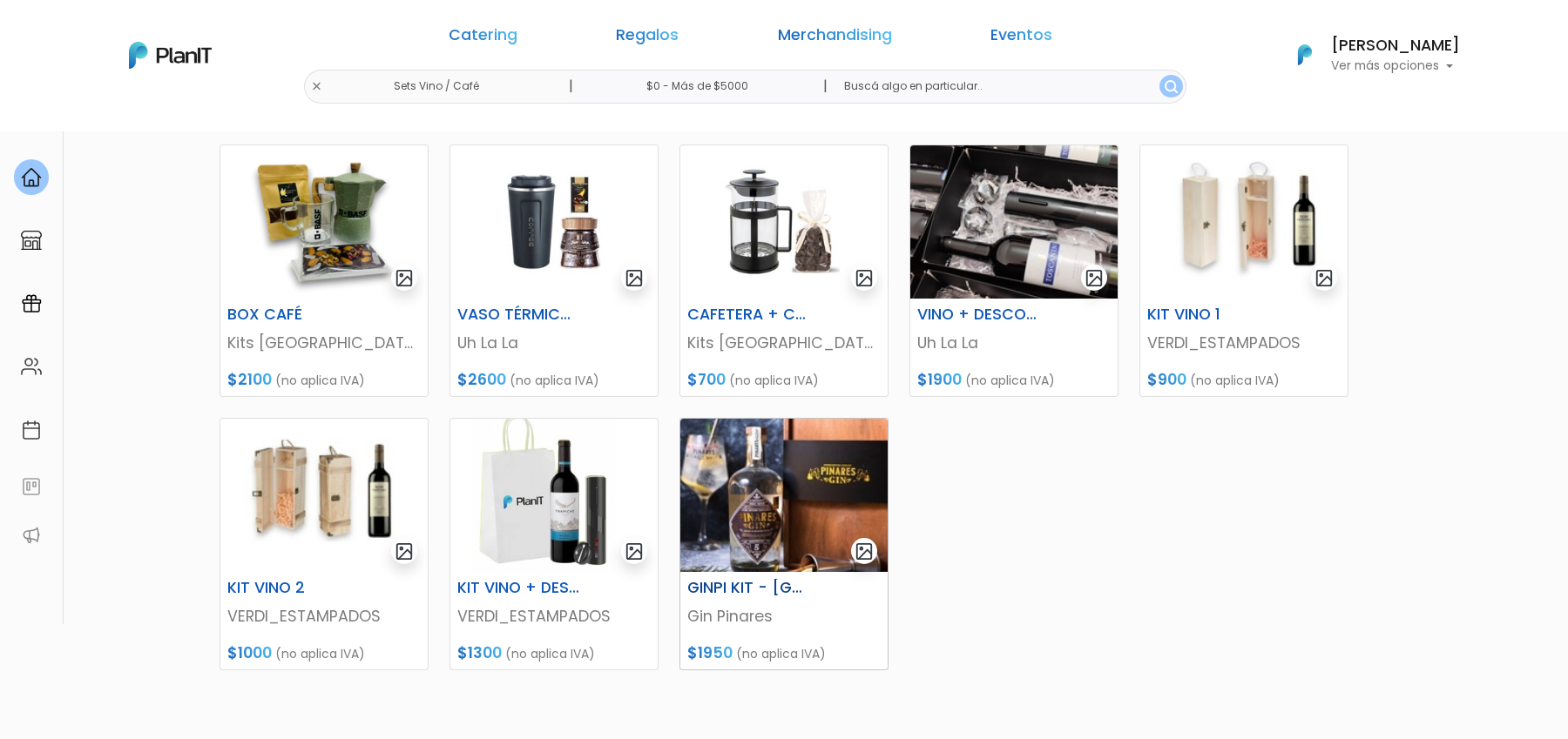
click at [870, 553] on img "submit" at bounding box center [865, 552] width 20 height 20
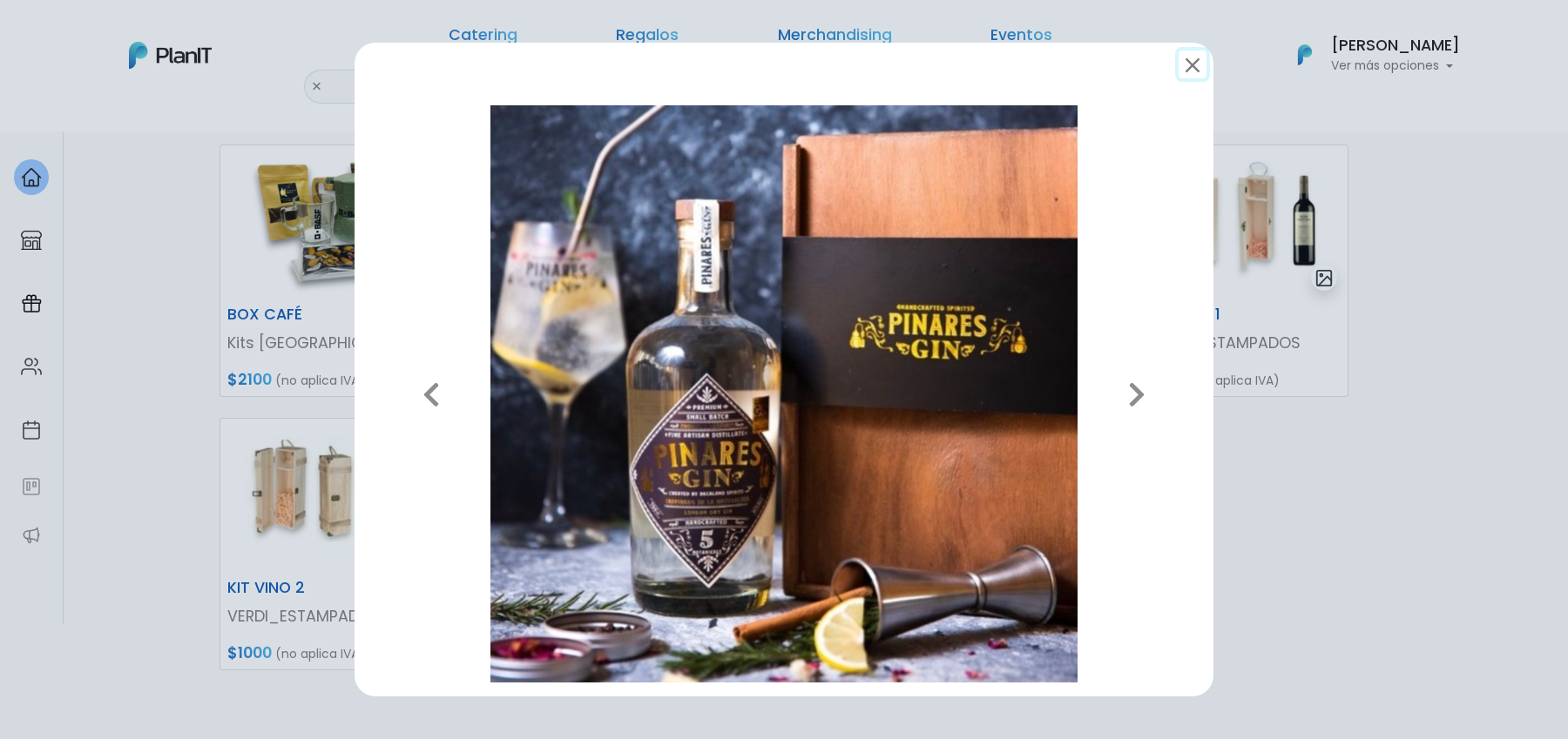
click at [1182, 63] on button "submit" at bounding box center [1192, 64] width 28 height 28
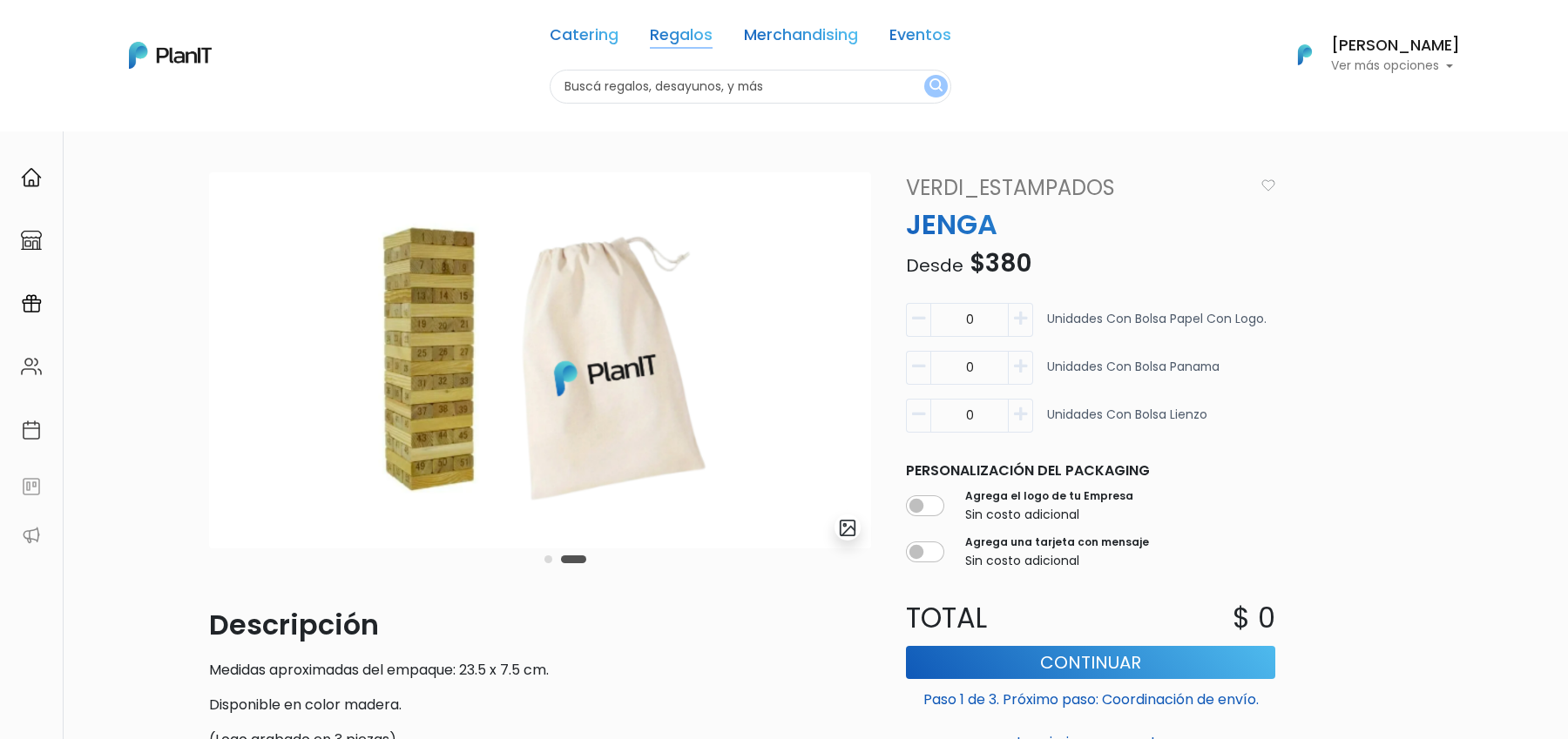
click at [685, 47] on link "Regalos" at bounding box center [681, 38] width 63 height 21
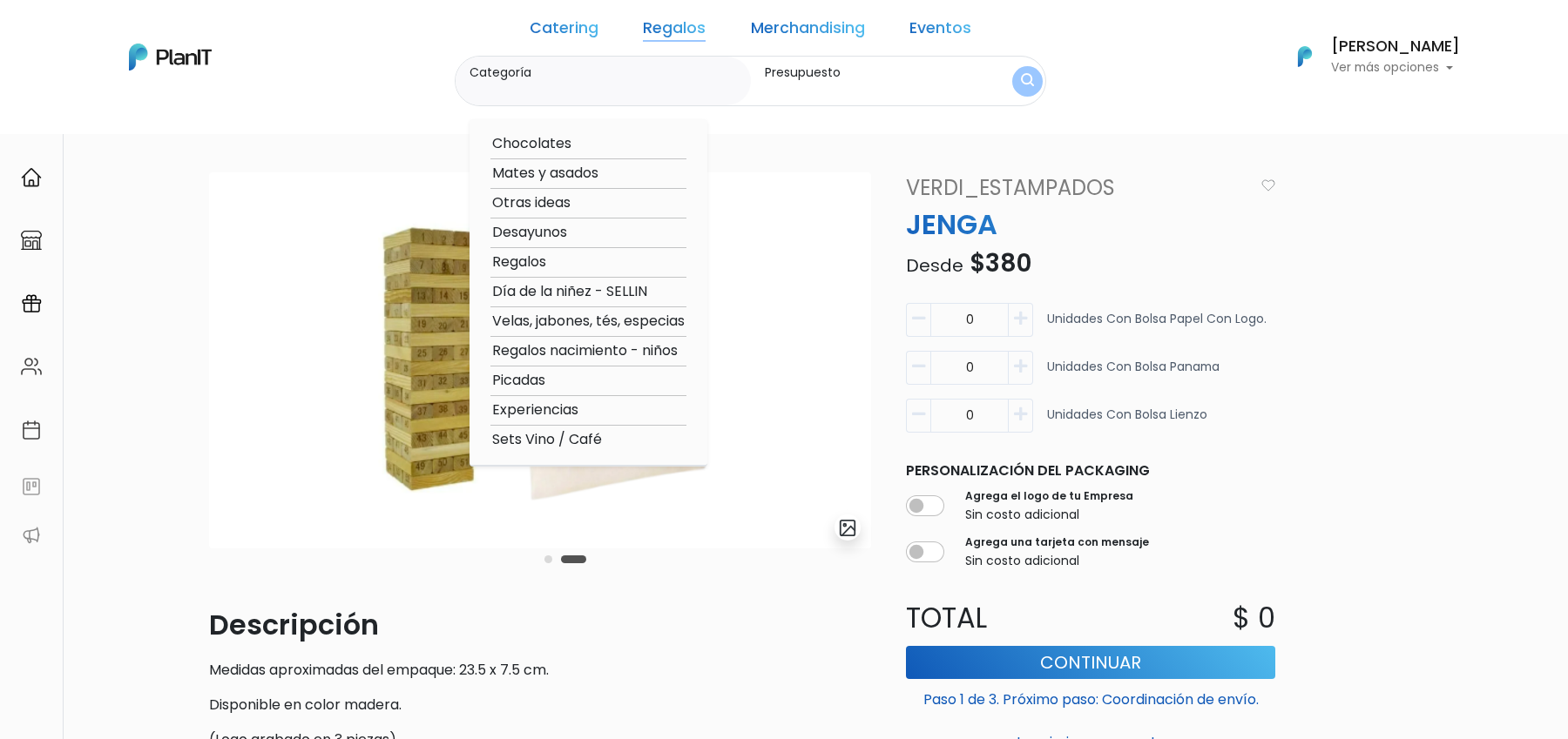
click at [564, 263] on option "Regalos" at bounding box center [588, 261] width 196 height 21
type input "Regalos"
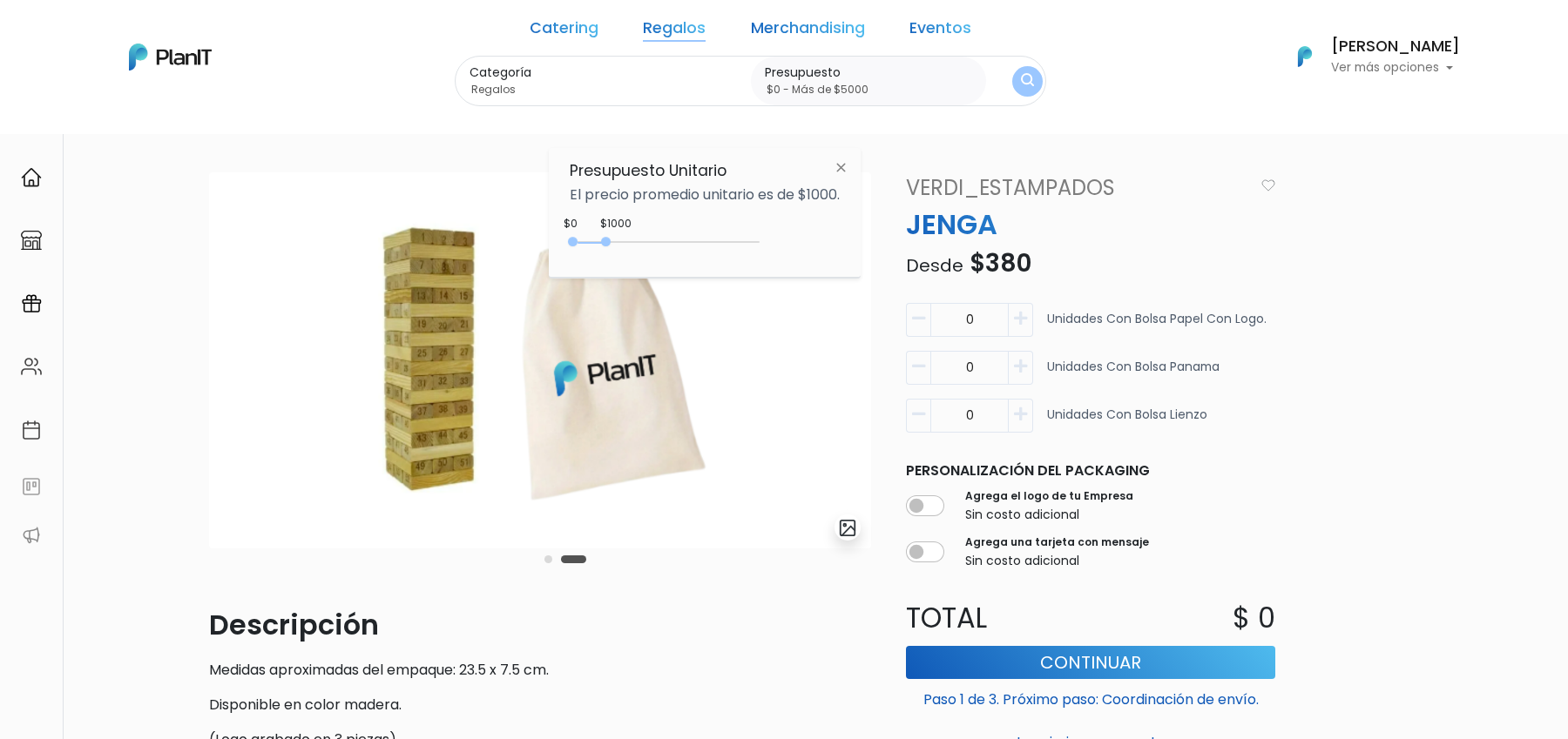
type input "$0 - Más de $5000"
drag, startPoint x: 610, startPoint y: 241, endPoint x: 900, endPoint y: 241, distance: 290.0
click at [900, 241] on body "Catering Regalos Merchandising Eventos Catering Regalos Merchandising Eventos C…" at bounding box center [784, 369] width 1568 height 739
click at [1012, 91] on button "submit" at bounding box center [1027, 81] width 31 height 31
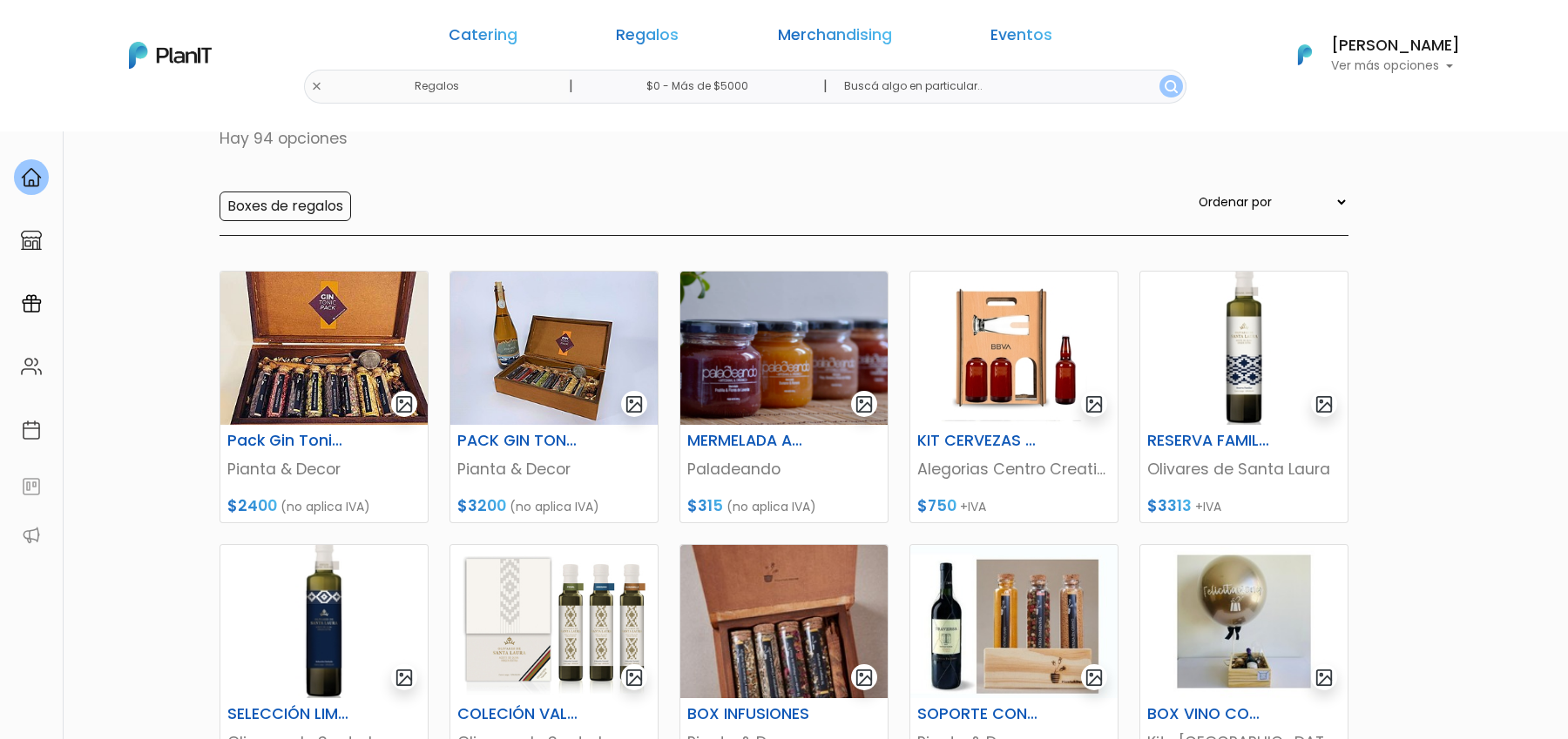
scroll to position [128, 0]
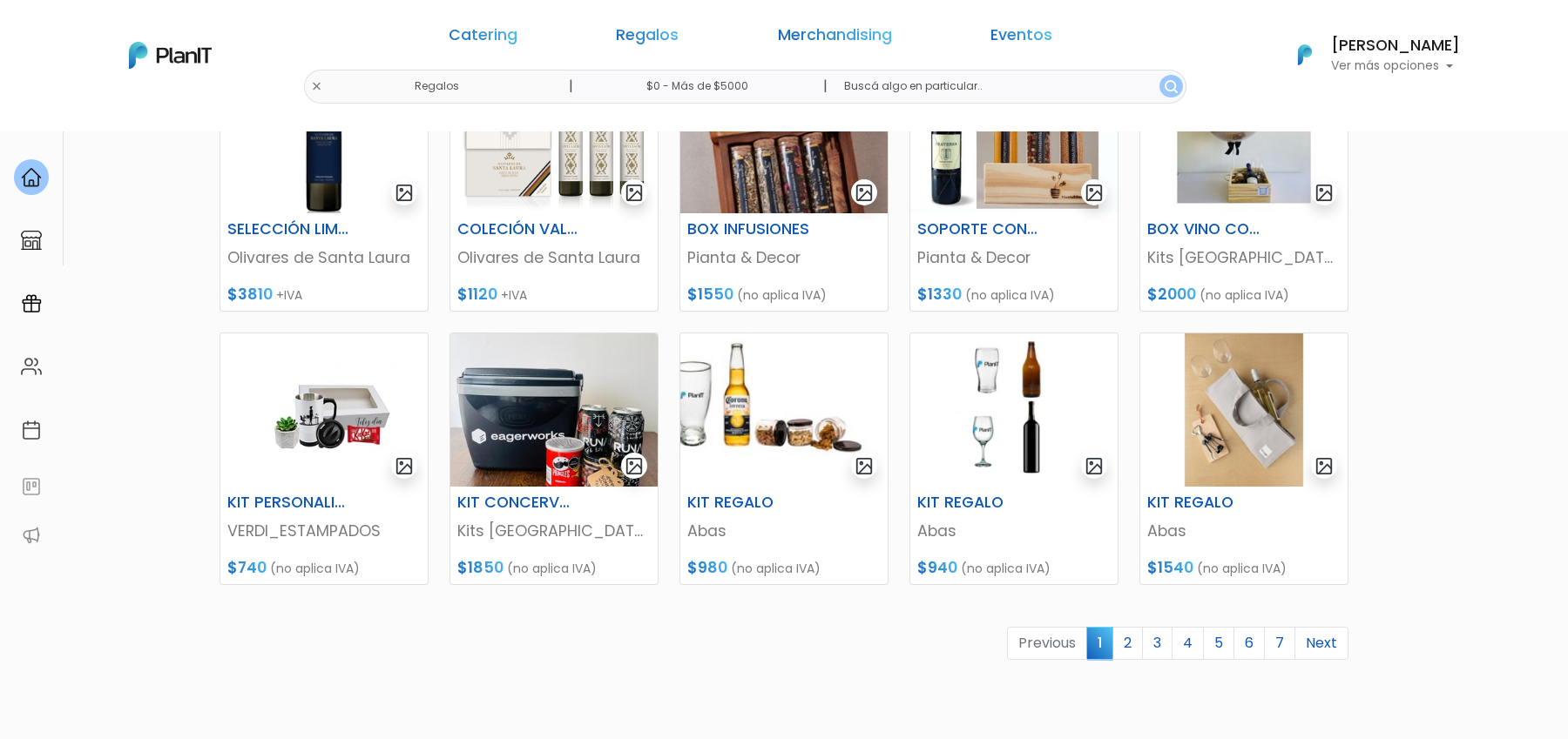
scroll to position [647, 0]
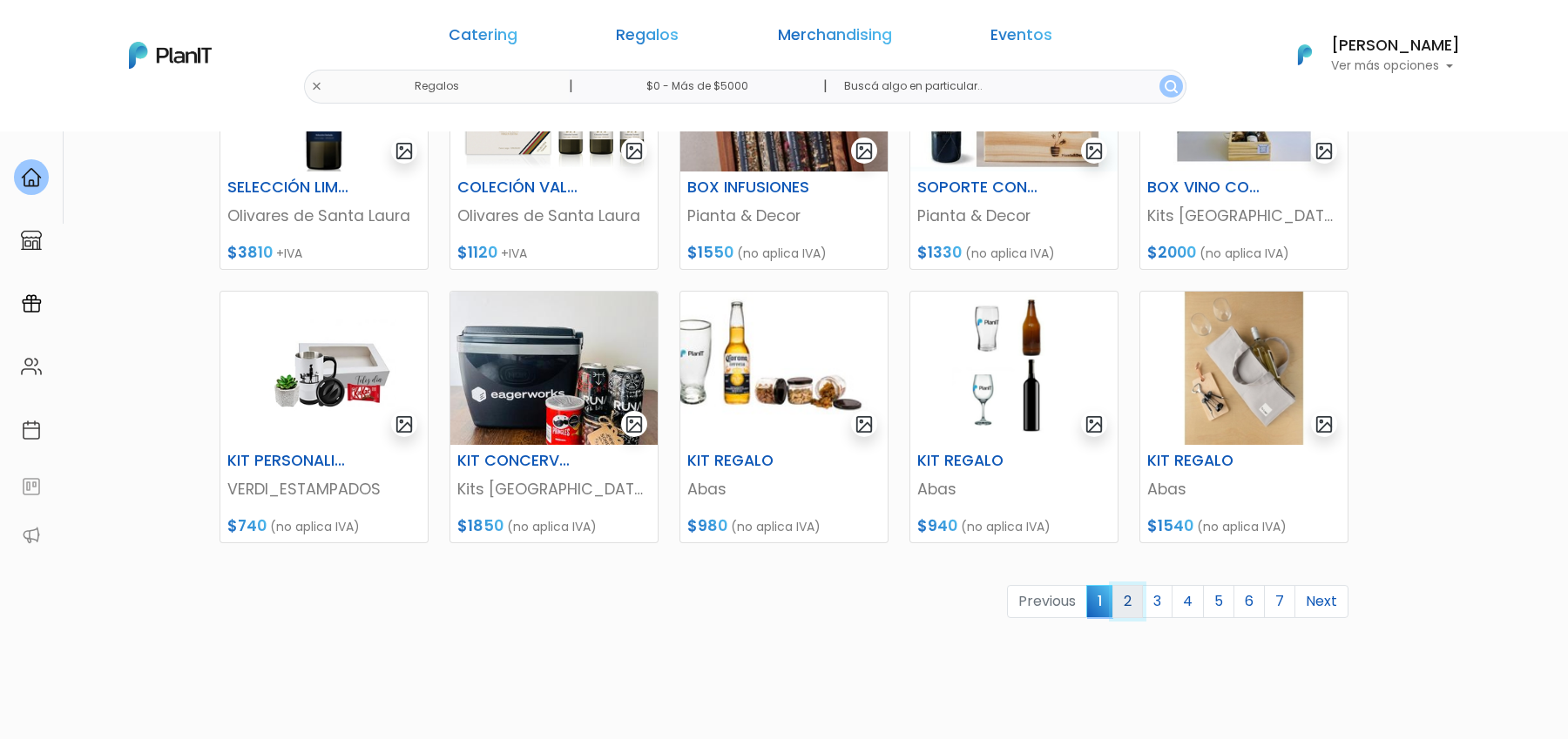
click at [1135, 600] on link "2" at bounding box center [1127, 602] width 31 height 33
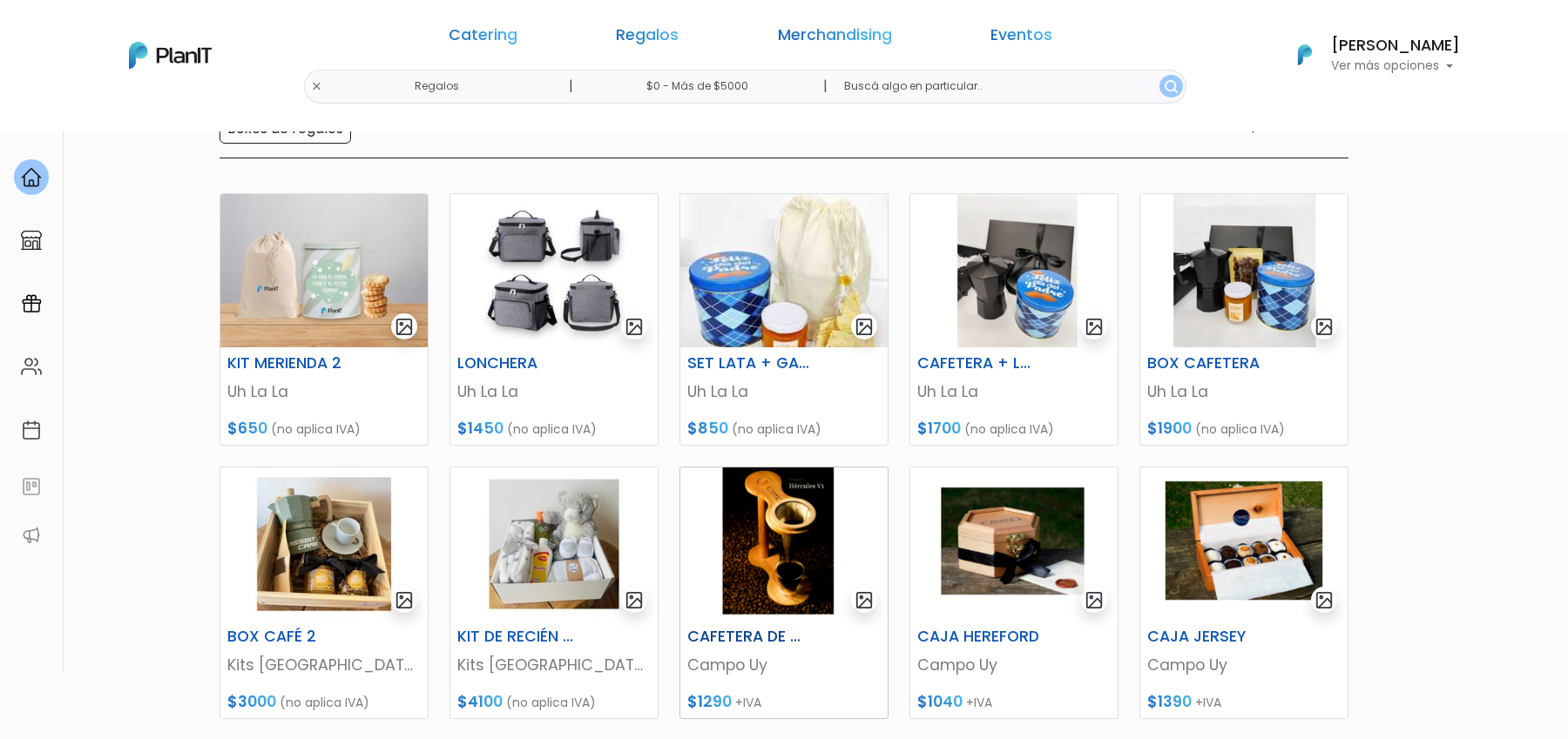
scroll to position [77, 0]
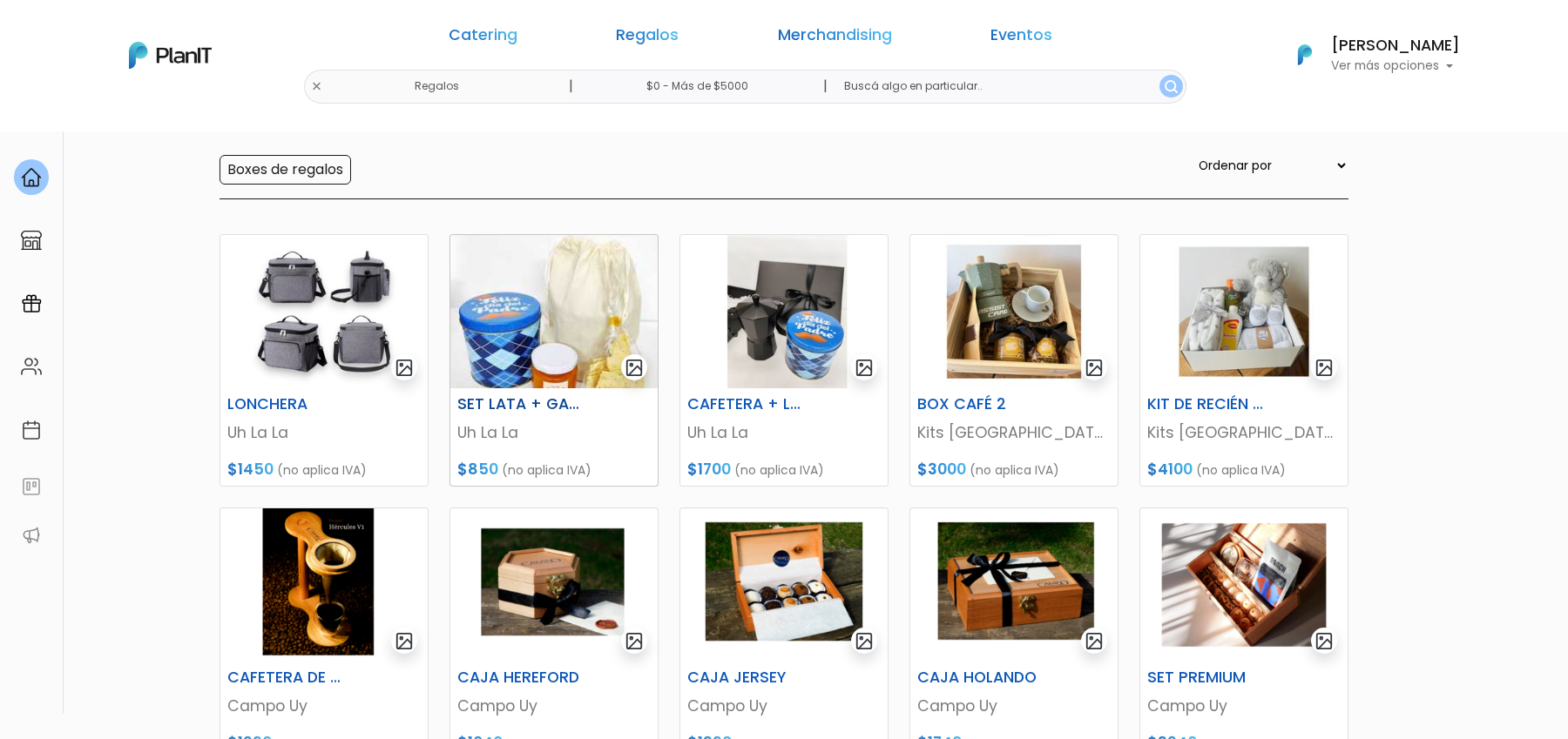
scroll to position [161, 0]
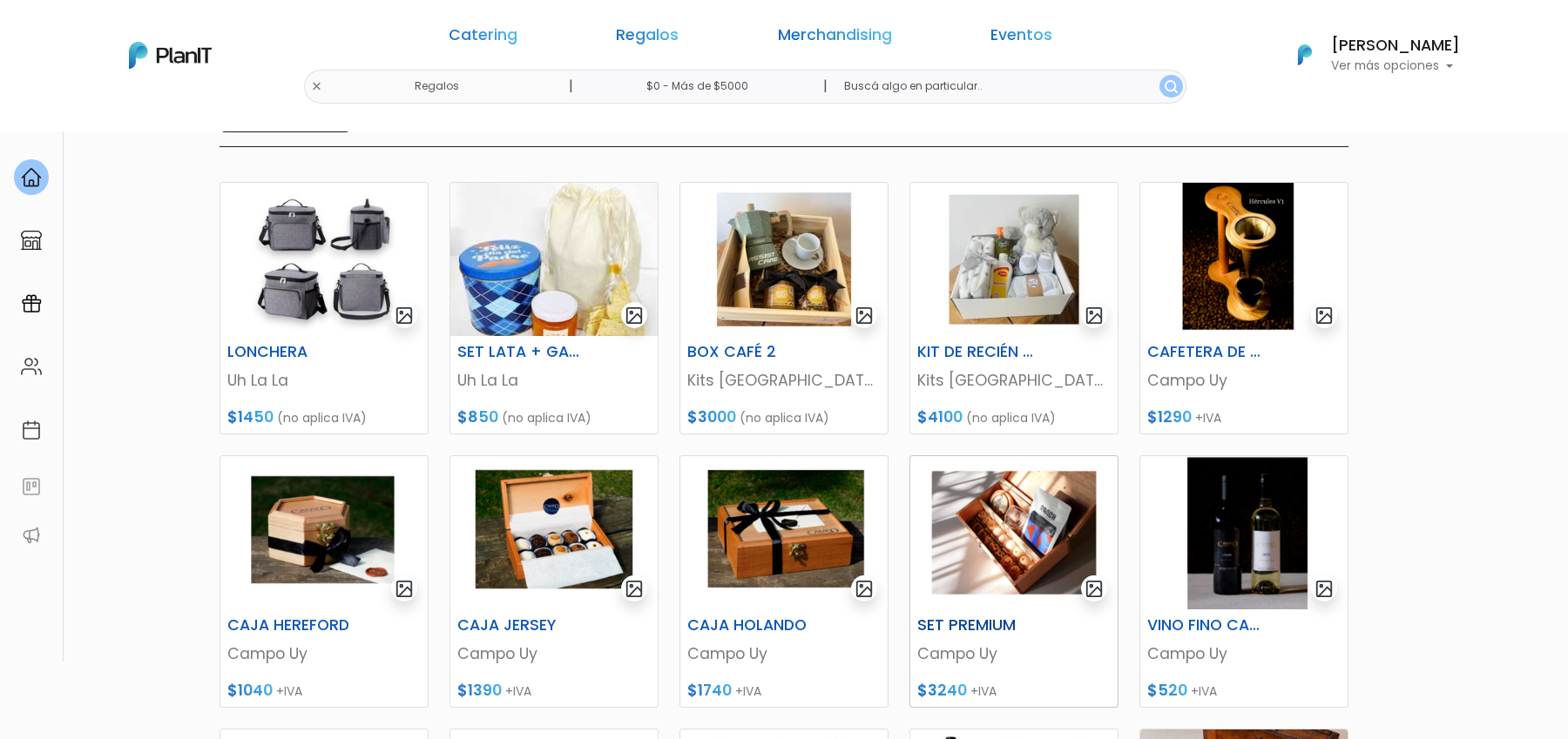
scroll to position [83, 0]
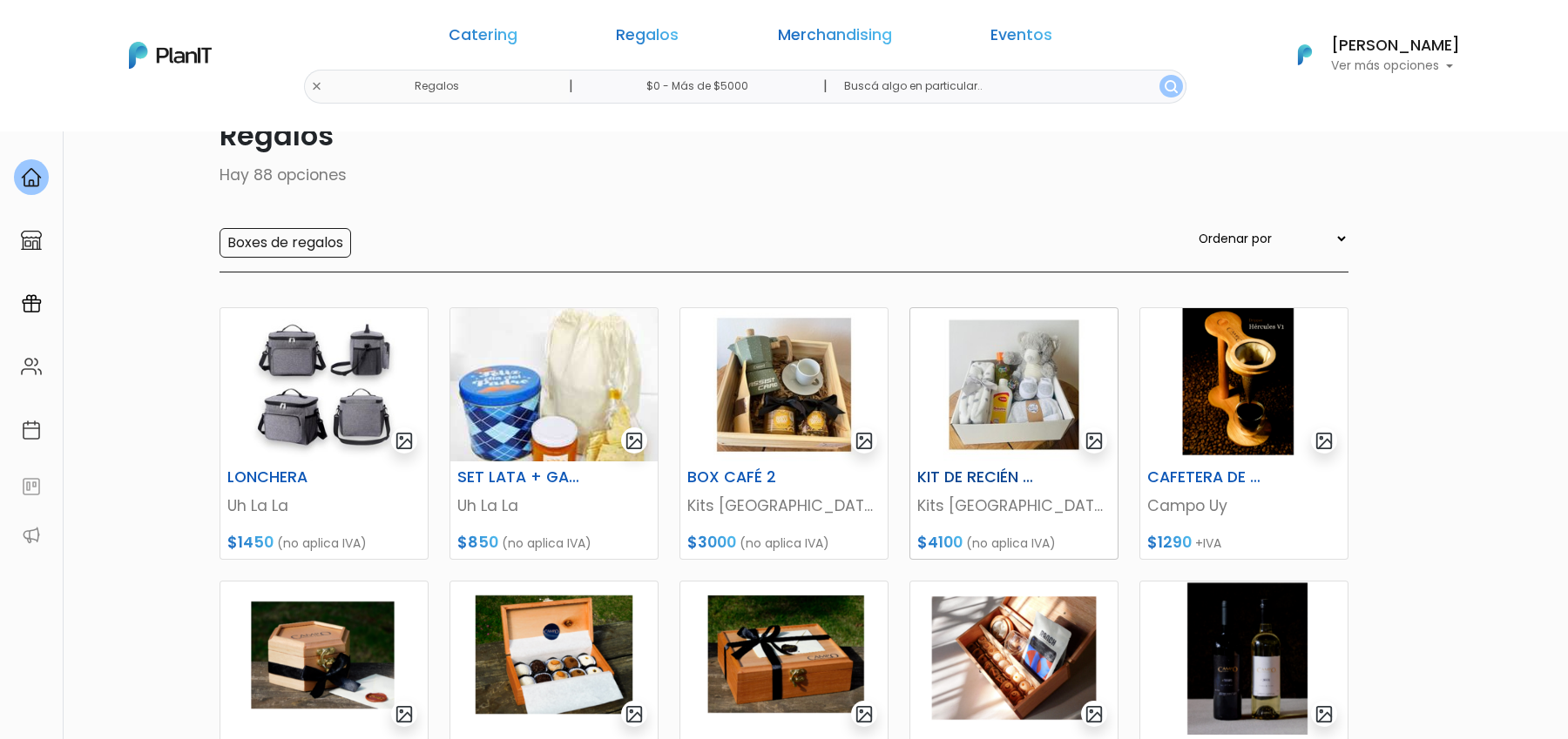
click at [1022, 434] on img at bounding box center [1013, 384] width 207 height 153
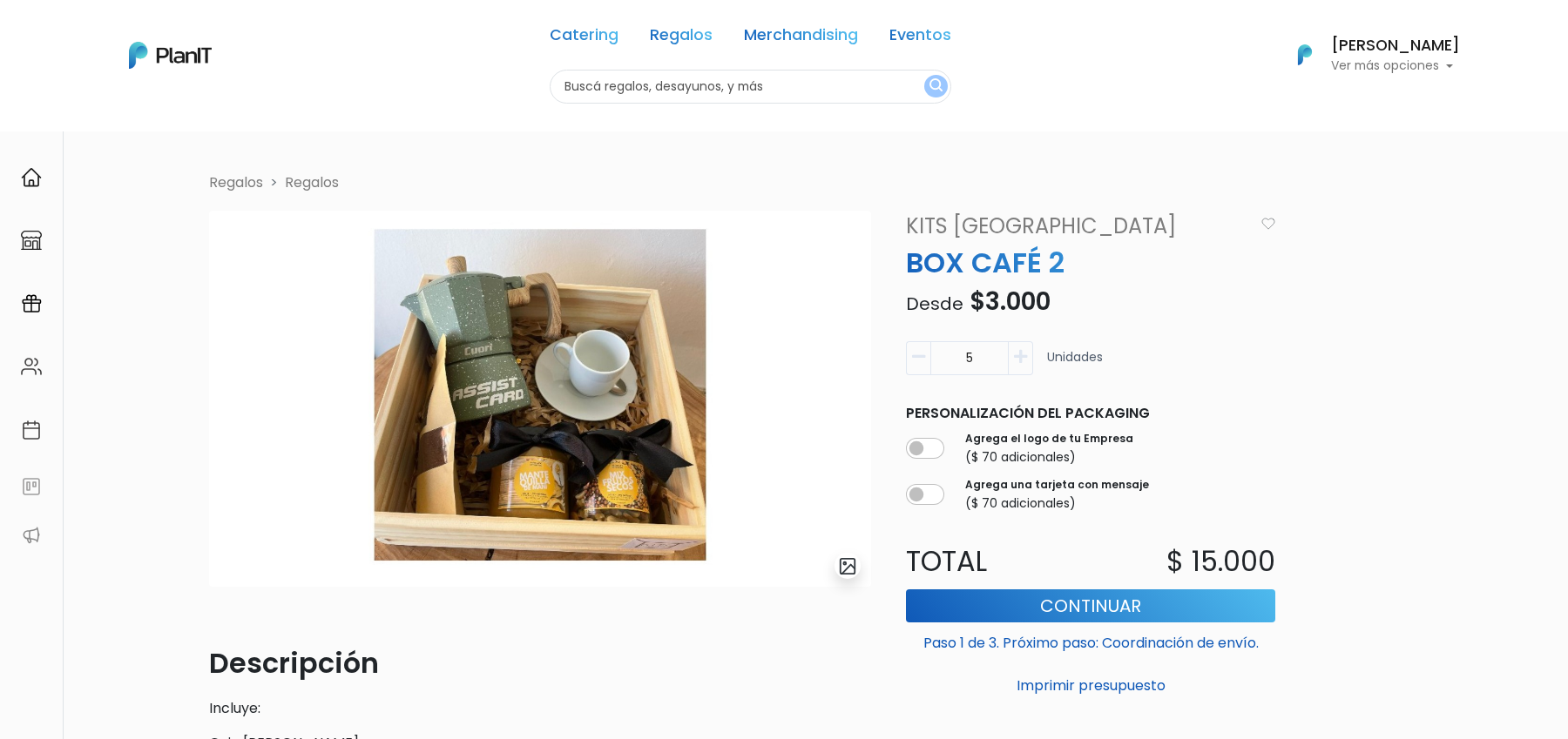
click at [858, 569] on button "submit" at bounding box center [847, 566] width 26 height 26
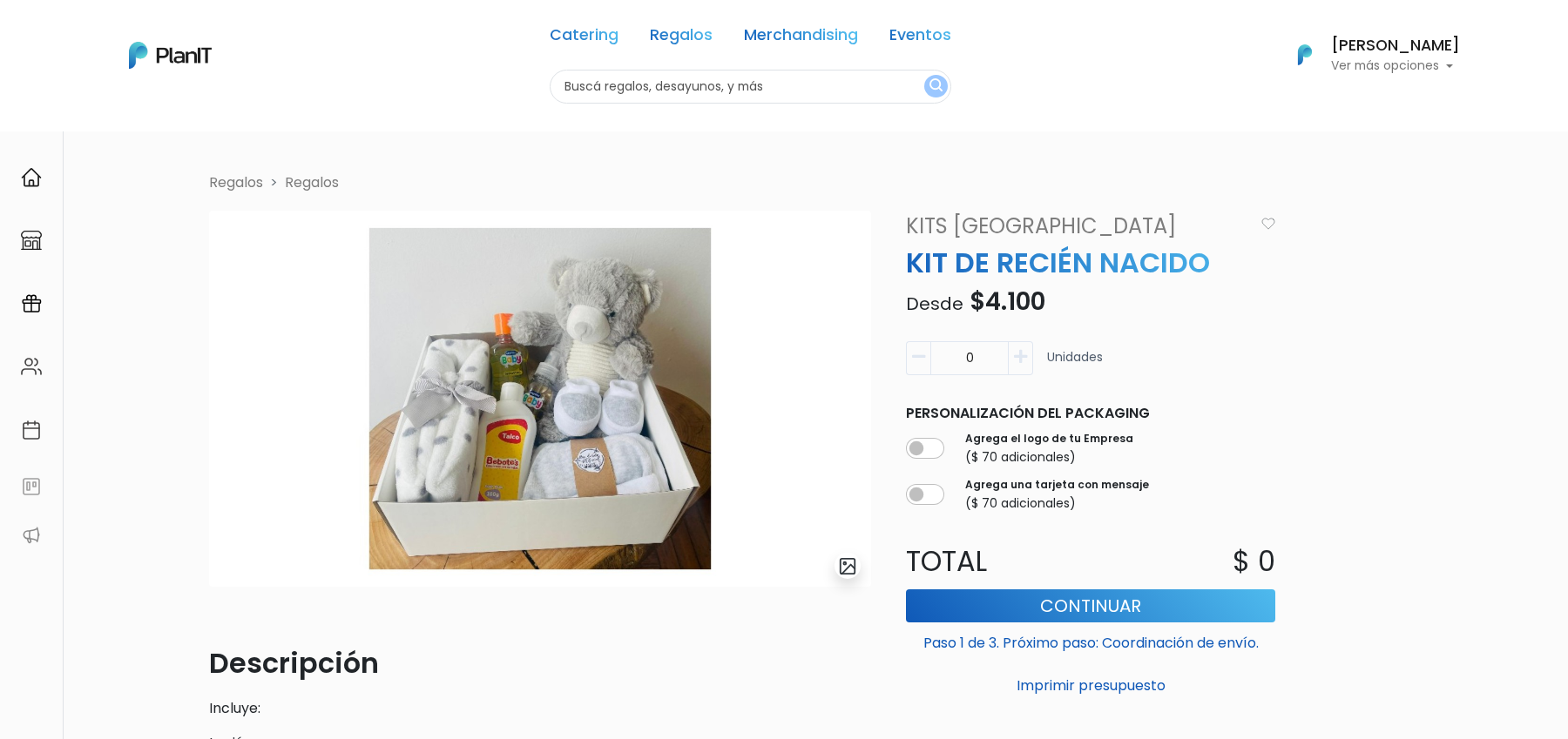
click at [846, 567] on img "submit" at bounding box center [848, 567] width 20 height 20
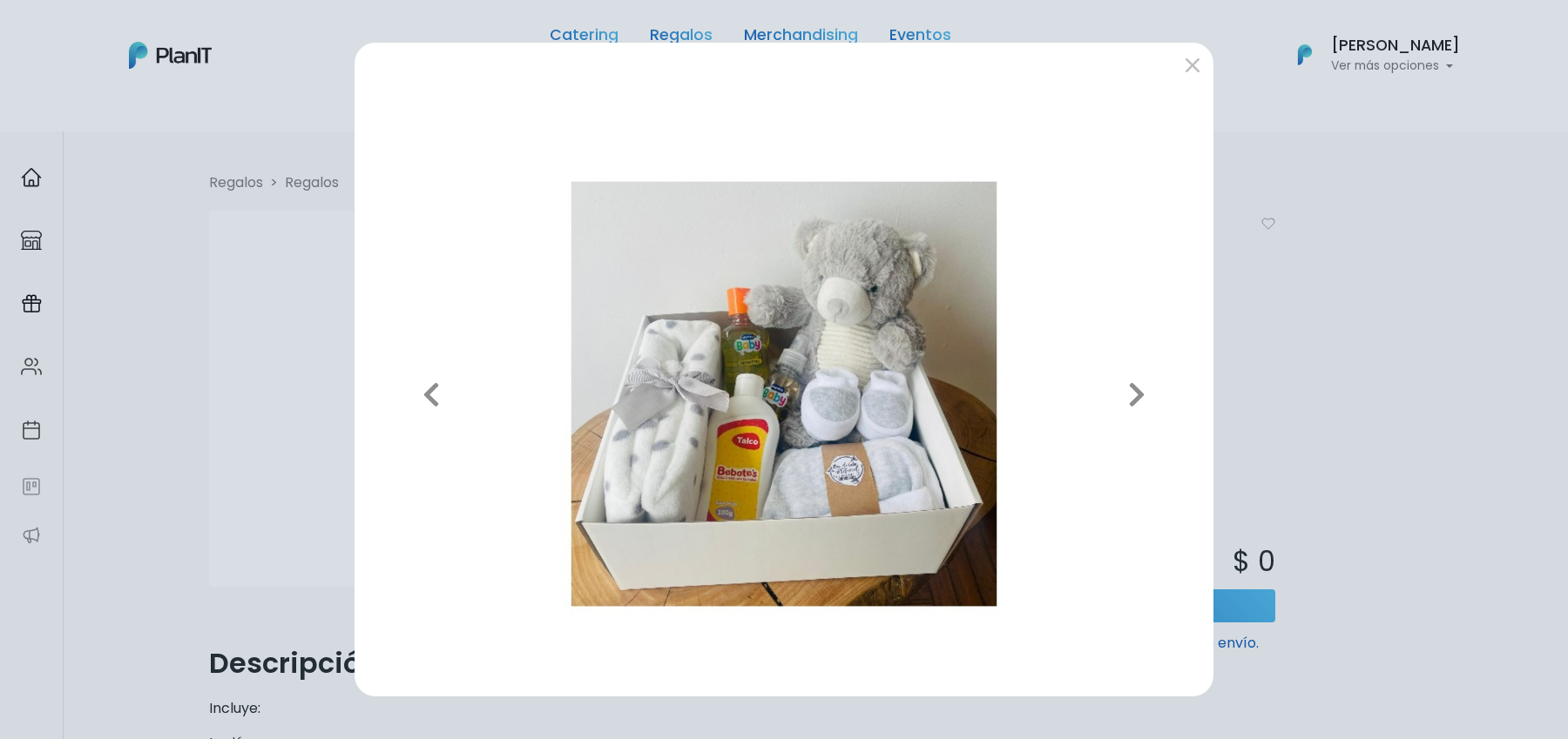
click at [165, 159] on div "Previous Next" at bounding box center [784, 369] width 1568 height 739
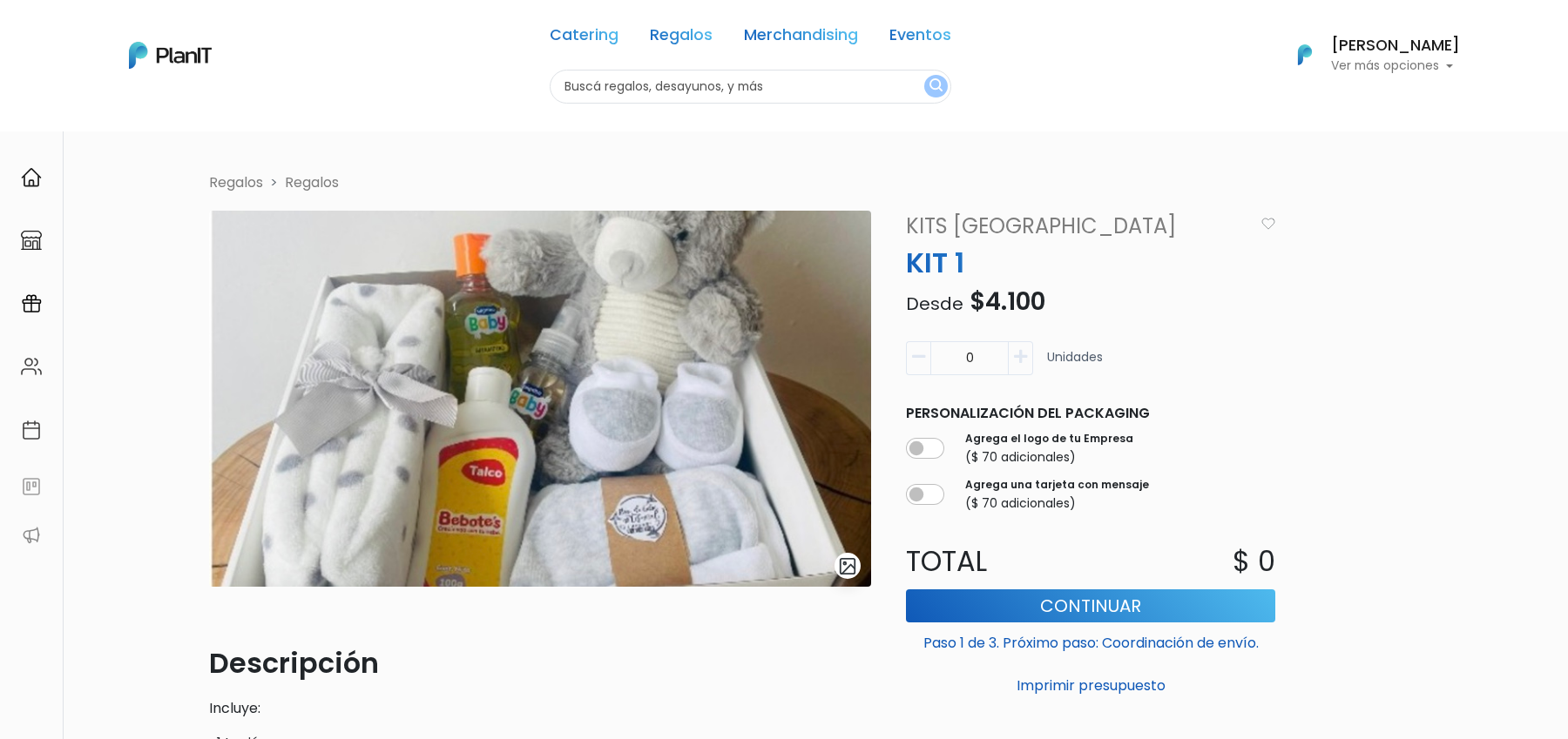
click at [840, 565] on img "submit" at bounding box center [848, 567] width 20 height 20
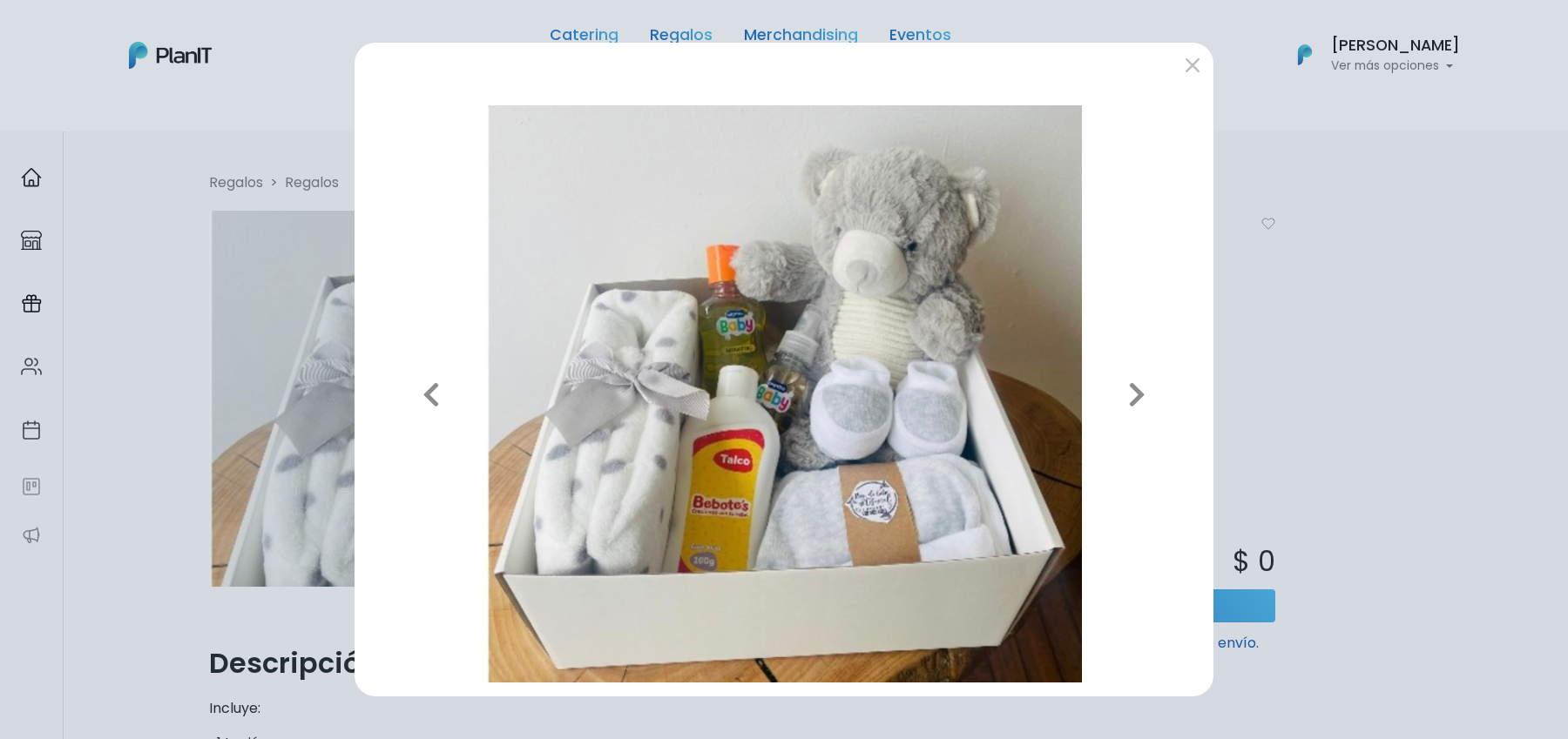
click at [1339, 414] on div "Previous Next" at bounding box center [784, 369] width 1568 height 739
click at [78, 178] on div "Previous Next" at bounding box center [784, 369] width 1568 height 739
click at [1185, 65] on button "submit" at bounding box center [1192, 64] width 28 height 28
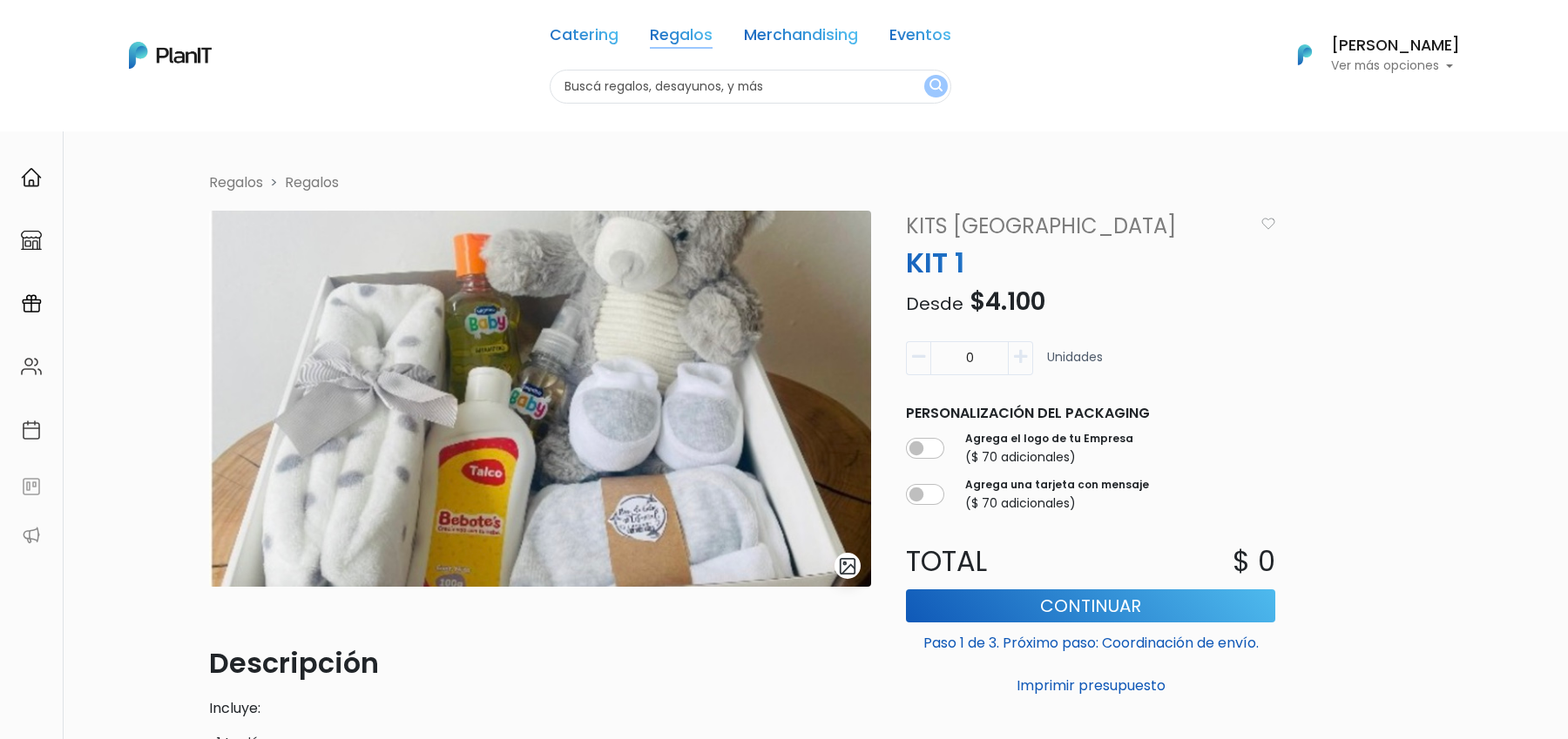
click at [682, 30] on link "Regalos" at bounding box center [681, 38] width 63 height 21
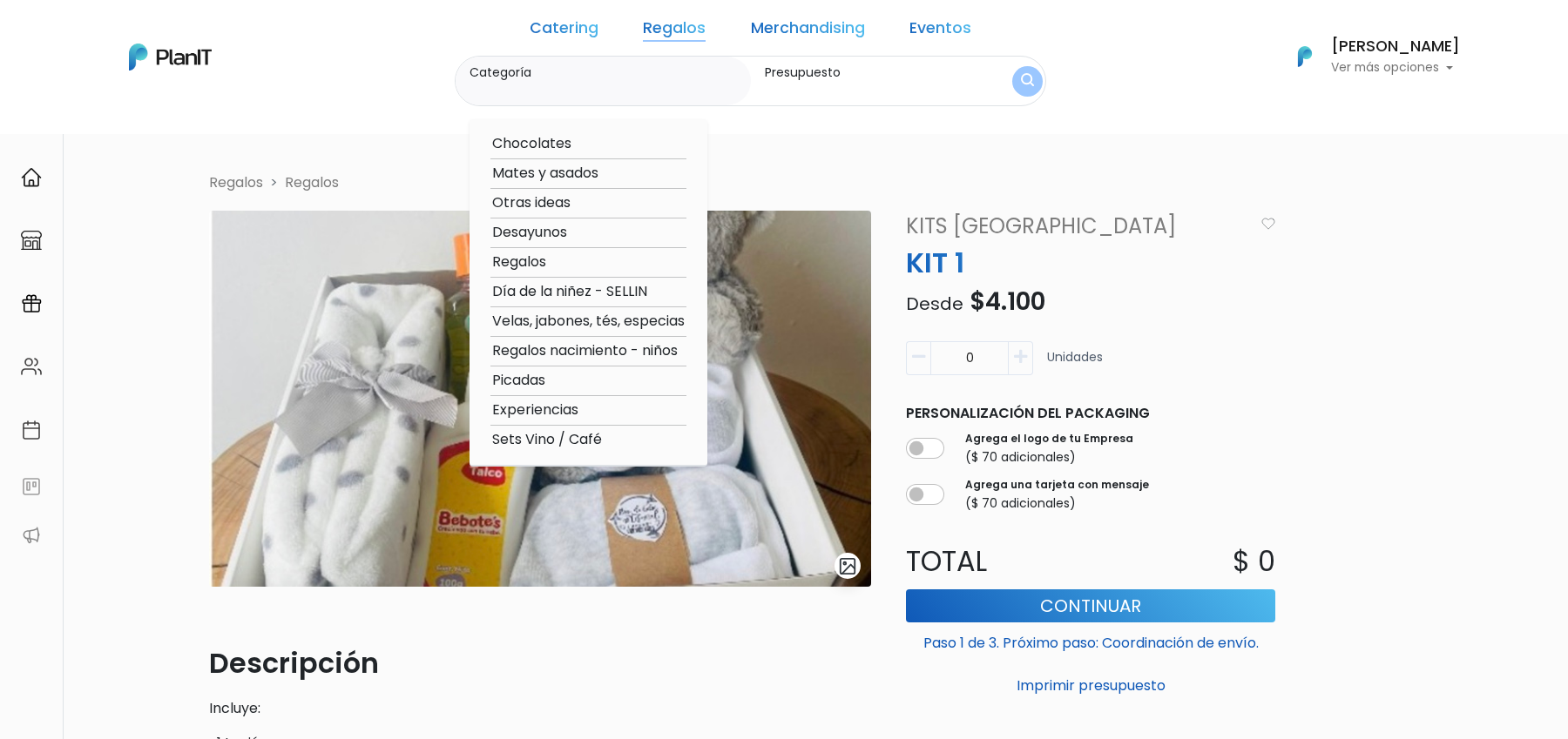
click at [598, 340] on option "Regalos nacimiento - niños" at bounding box center [588, 350] width 196 height 21
type input "Regalos nacimiento - niños"
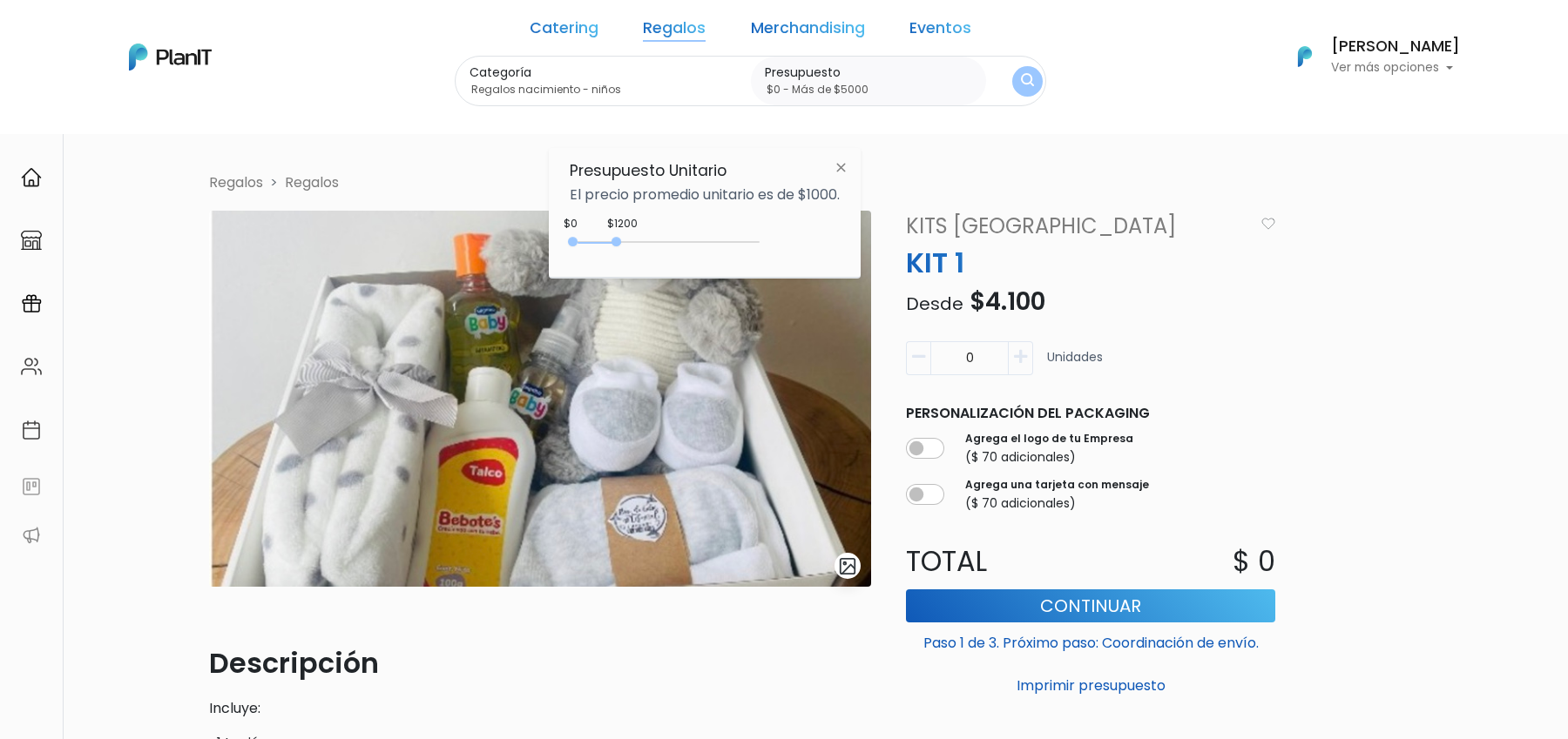
type input "$0 - Más de $5000"
drag, startPoint x: 610, startPoint y: 242, endPoint x: 919, endPoint y: 242, distance: 309.0
click at [919, 242] on body "Catering Regalos Merchandising Eventos Catering Regalos Merchandising Eventos C…" at bounding box center [784, 369] width 1568 height 739
click at [1021, 86] on img "submit" at bounding box center [1027, 82] width 13 height 17
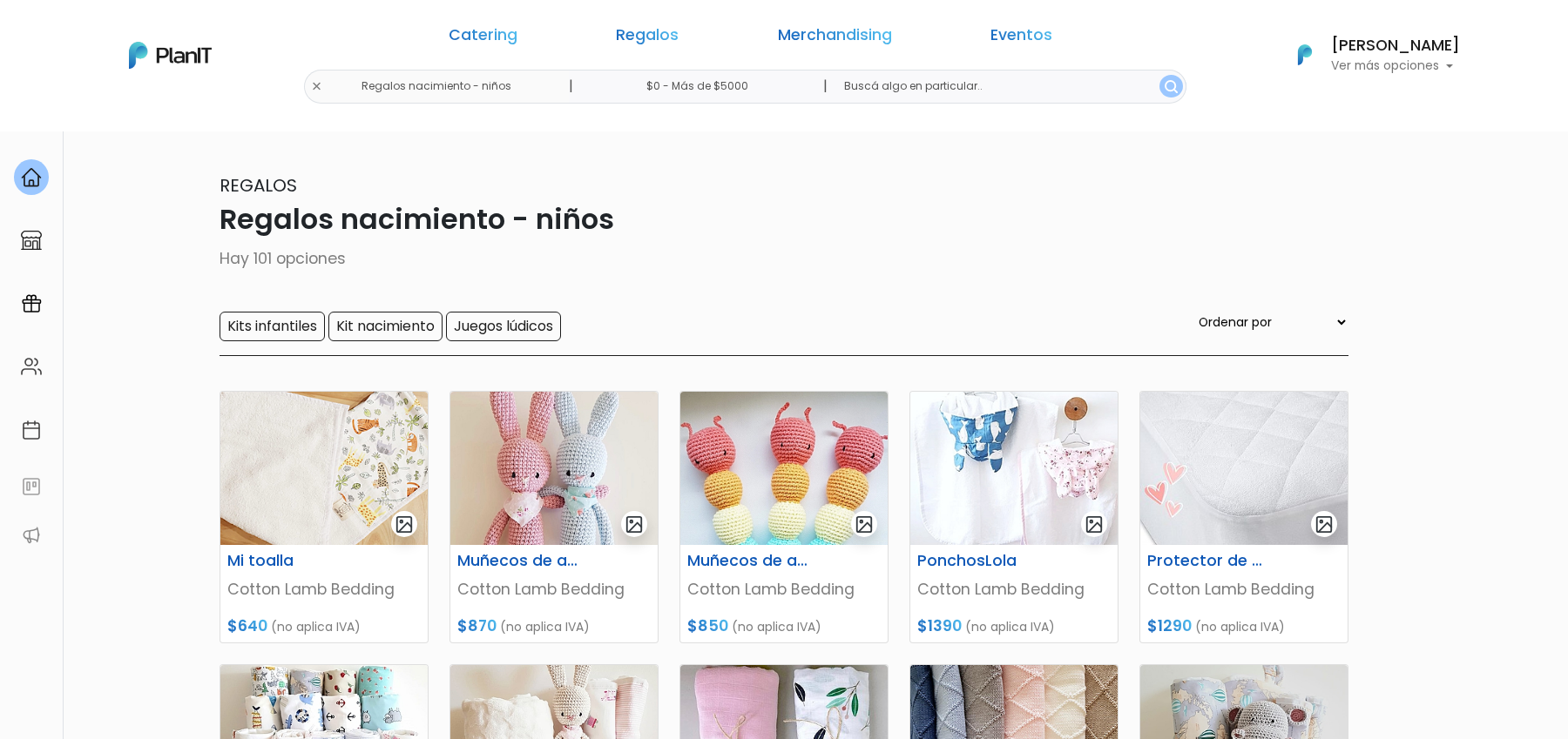
drag, startPoint x: 284, startPoint y: 336, endPoint x: 349, endPoint y: 355, distance: 67.7
click at [349, 355] on div "Kits infantiles Kit nacimiento Juegos lúdicos Ordenar por Menor Precio Mayor Pr…" at bounding box center [784, 334] width 1129 height 45
click at [376, 328] on input "Kit nacimiento" at bounding box center [385, 326] width 114 height 30
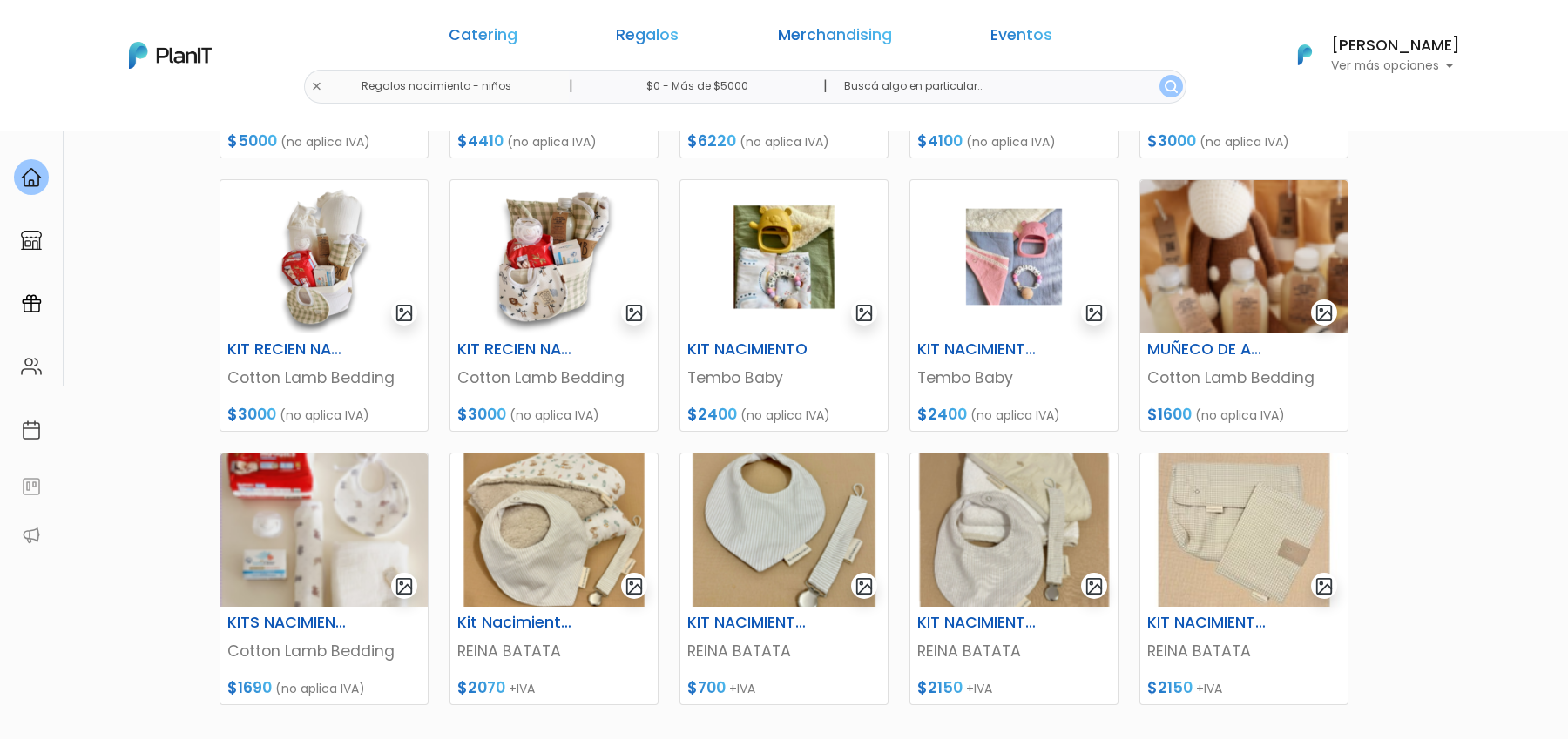
scroll to position [436, 0]
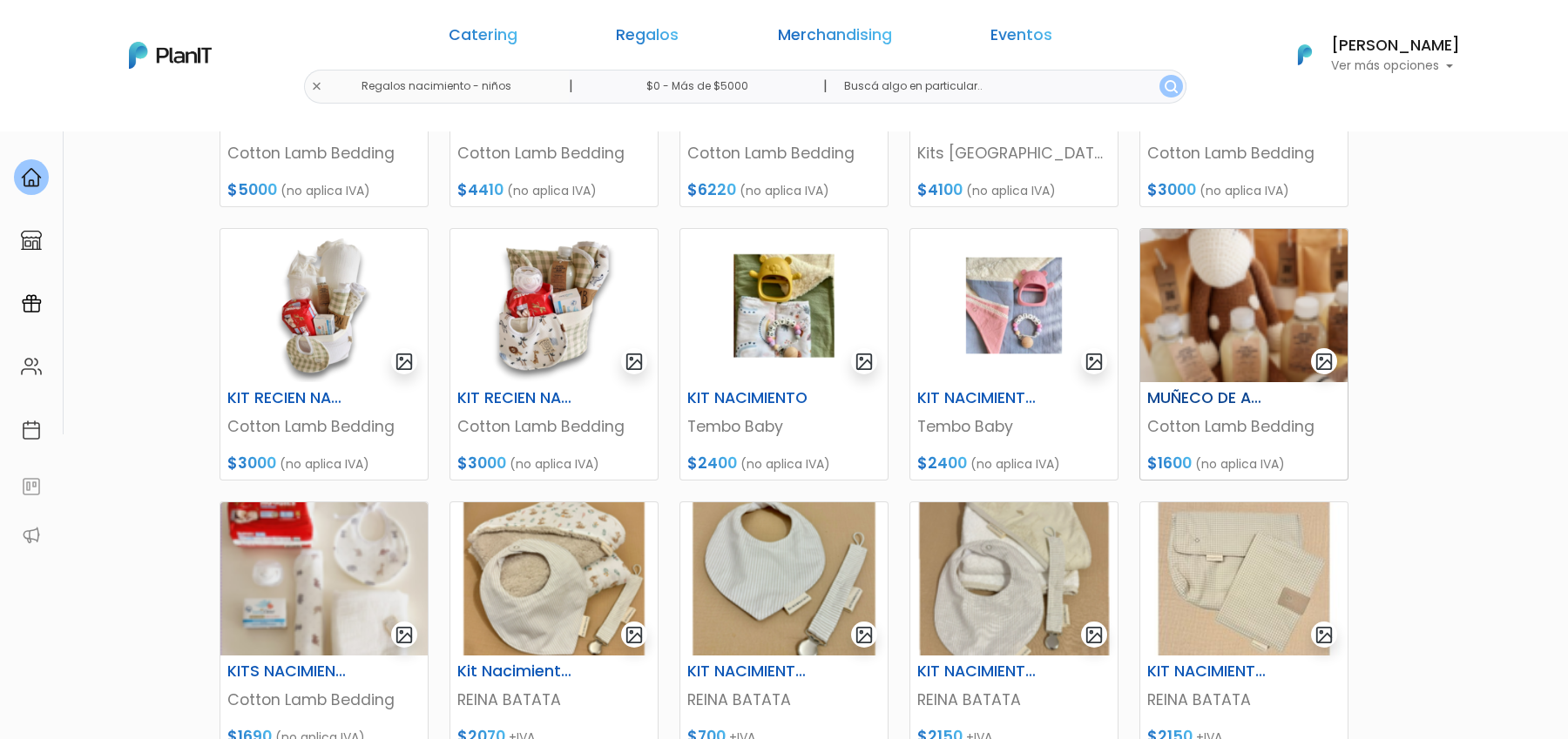
click at [1202, 373] on img at bounding box center [1243, 305] width 207 height 153
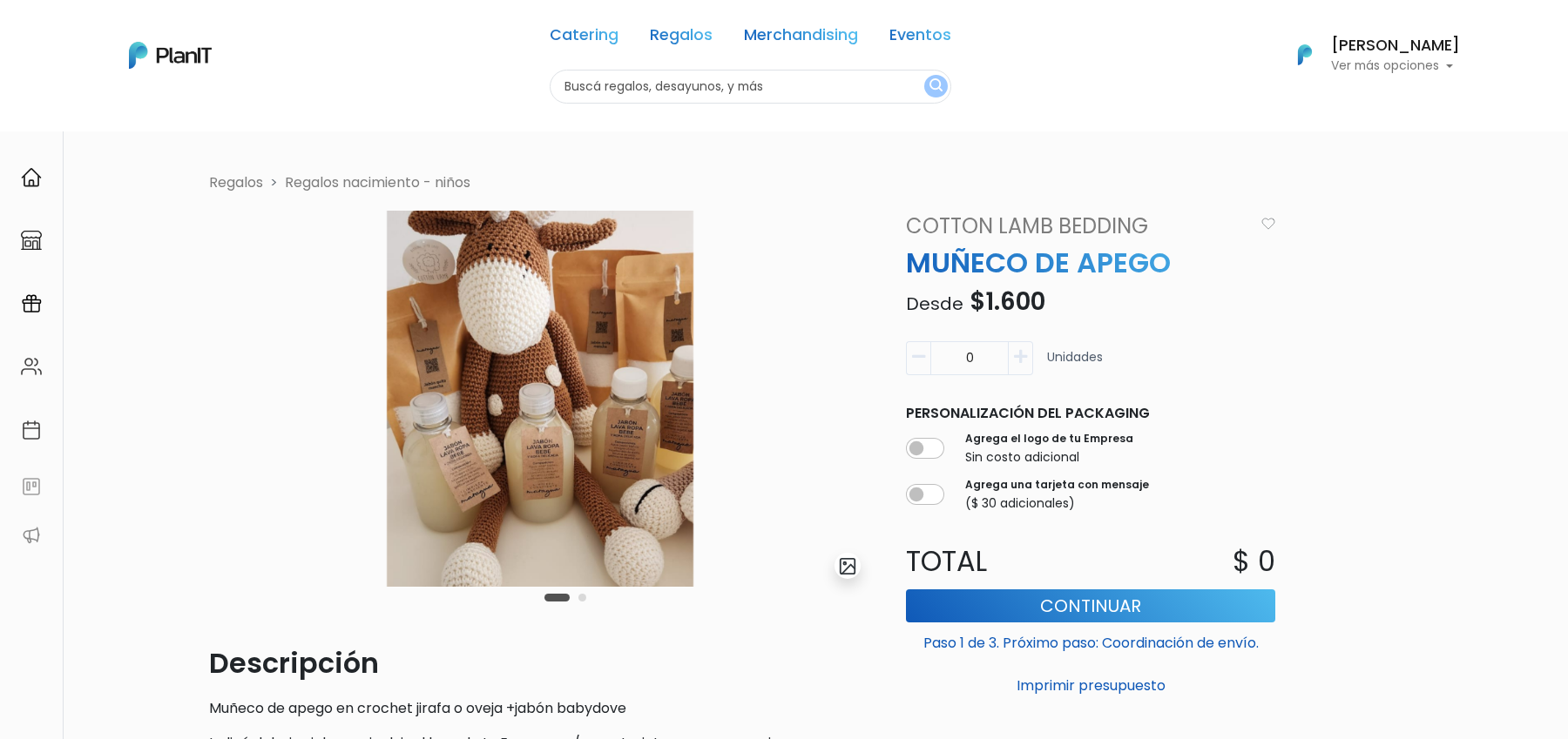
click at [852, 567] on img "submit" at bounding box center [848, 567] width 20 height 20
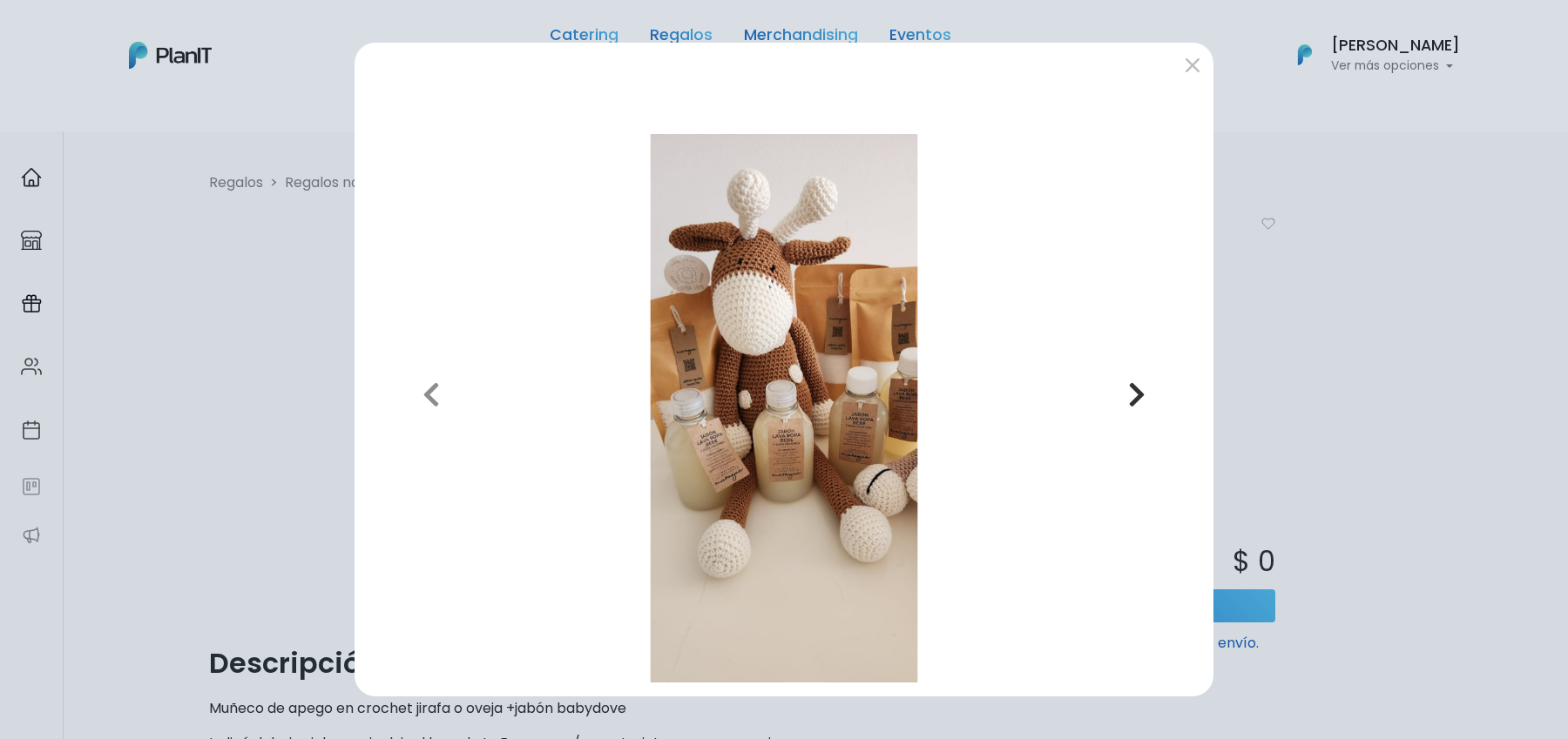
click at [1142, 391] on icon "button" at bounding box center [1137, 394] width 18 height 28
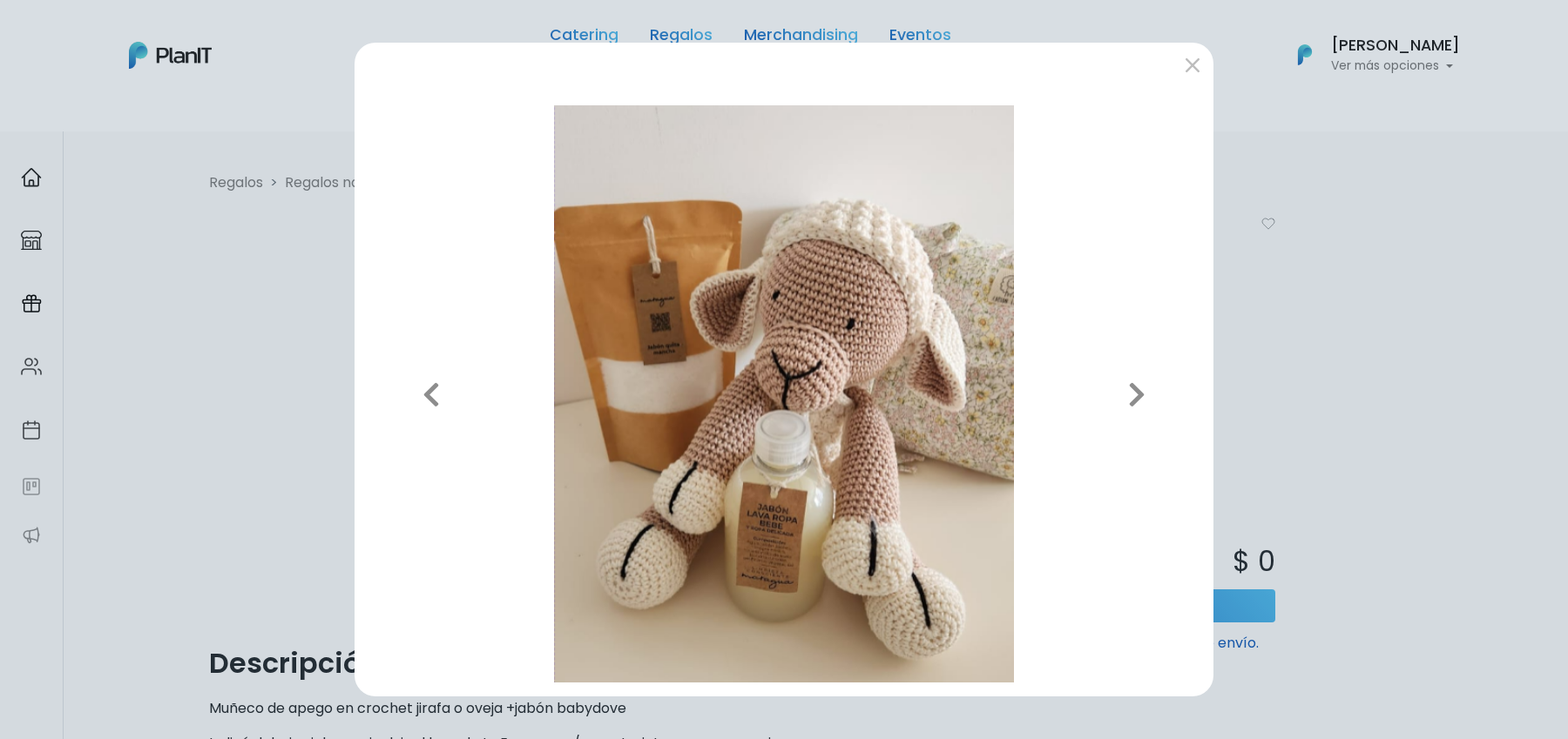
click at [1350, 360] on div "Previous Next" at bounding box center [784, 369] width 1568 height 739
click at [1332, 351] on div "Previous Next" at bounding box center [784, 369] width 1568 height 739
click at [1181, 64] on button "submit" at bounding box center [1192, 64] width 28 height 28
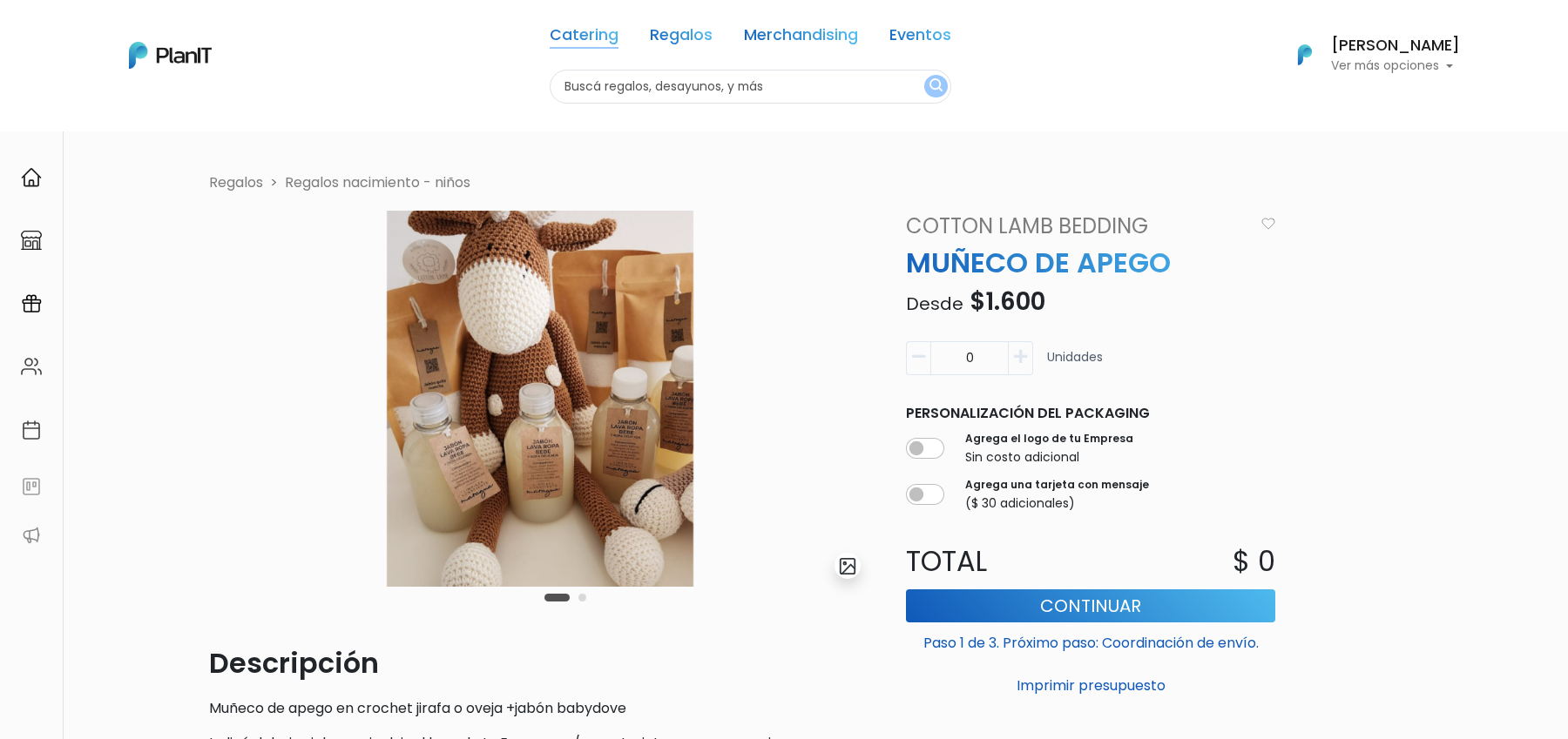
click at [576, 30] on link "Catering" at bounding box center [584, 38] width 69 height 21
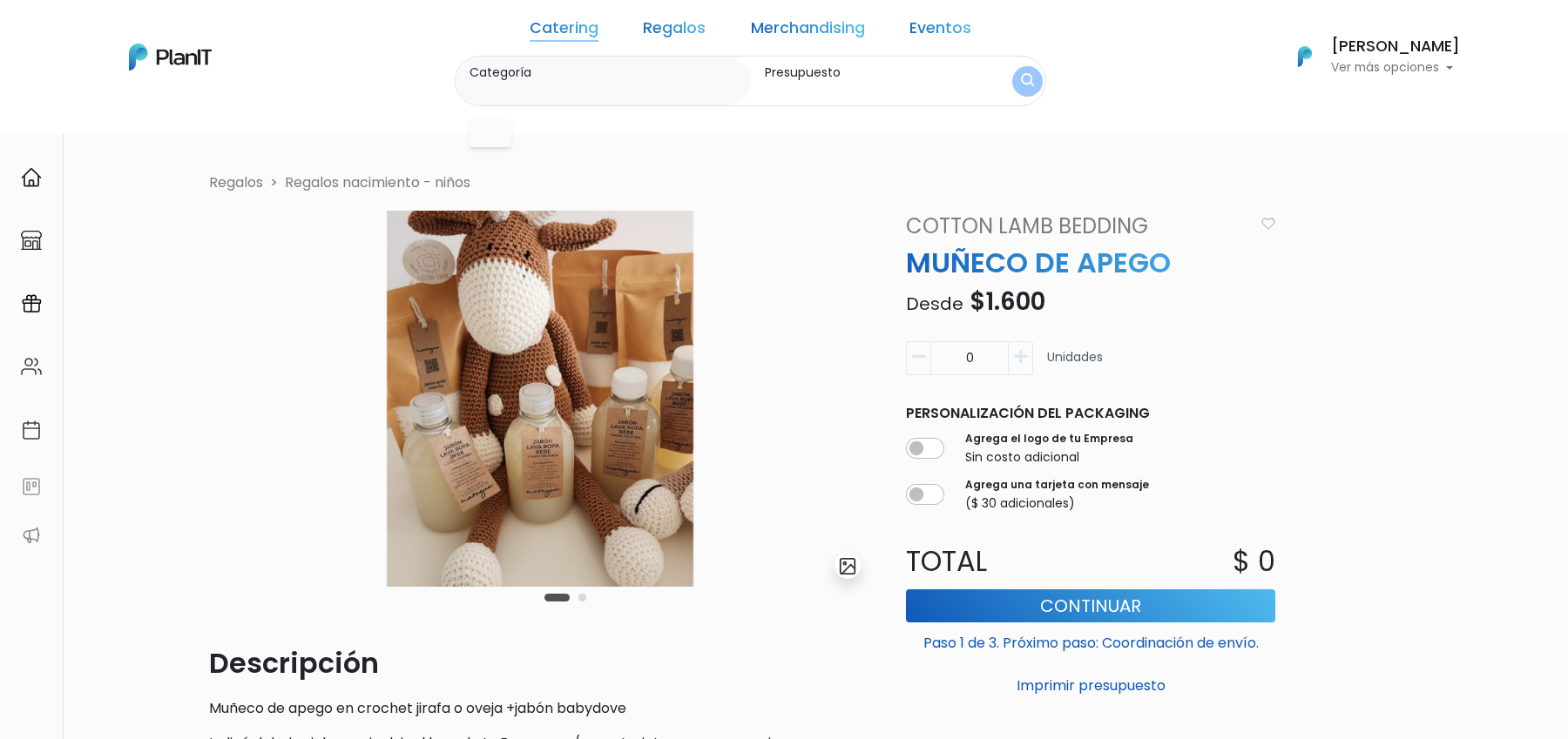
click at [665, 34] on link "Regalos" at bounding box center [675, 32] width 63 height 21
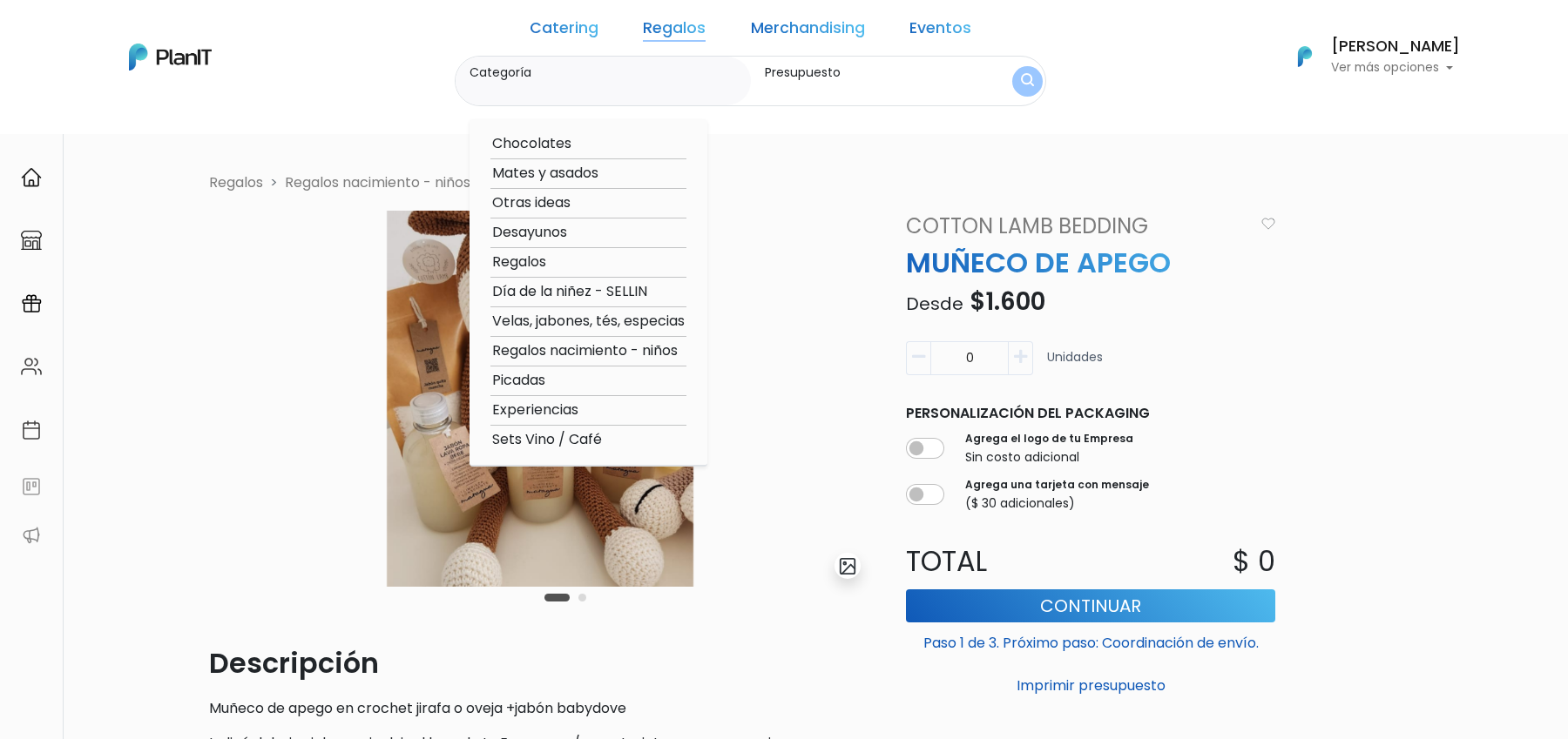
click at [561, 263] on option "Regalos" at bounding box center [588, 261] width 196 height 21
type input "Regalos"
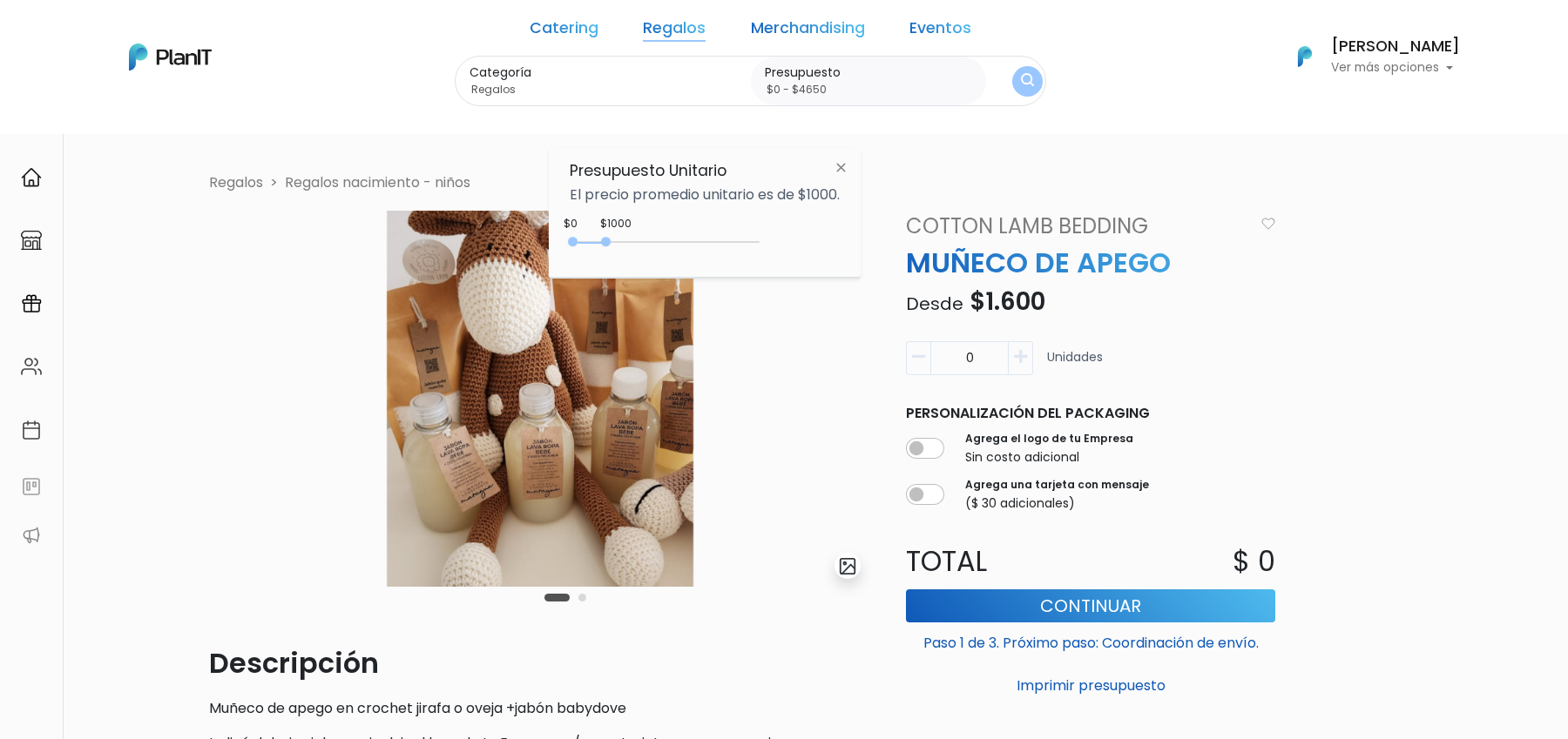
type input "$0 - $4700"
drag, startPoint x: 610, startPoint y: 237, endPoint x: 749, endPoint y: 237, distance: 139.0
click at [749, 237] on div "0 : 900 0 900" at bounding box center [667, 245] width 183 height 18
click at [1005, 70] on form "Categoría Regalos Chocolates Mates y asados Otras ideas Desayunos Regalos Día d…" at bounding box center [750, 81] width 591 height 51
click at [1021, 74] on img "submit" at bounding box center [1027, 82] width 13 height 17
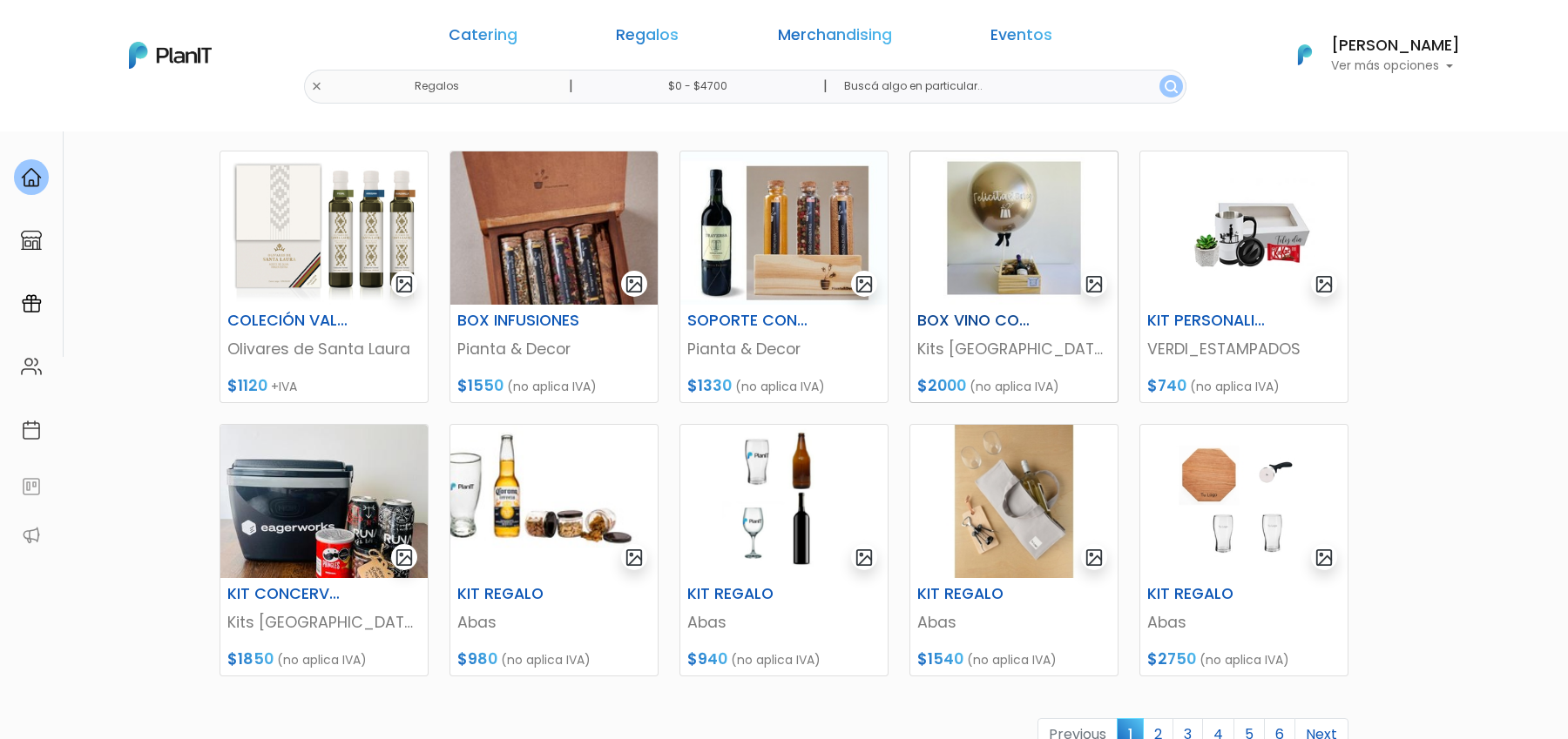
scroll to position [522, 0]
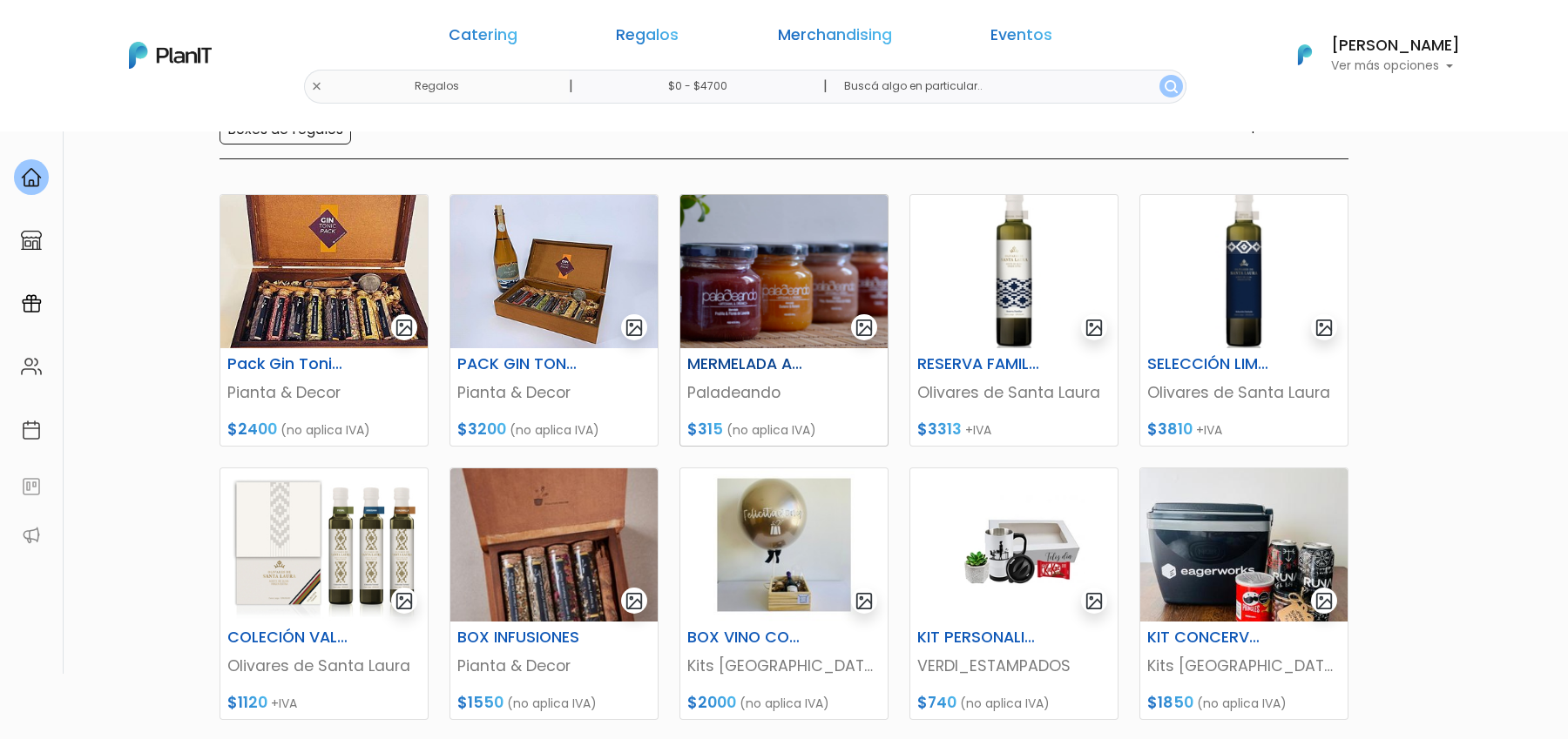
scroll to position [197, 0]
click at [677, 41] on link "Regalos" at bounding box center [648, 38] width 63 height 21
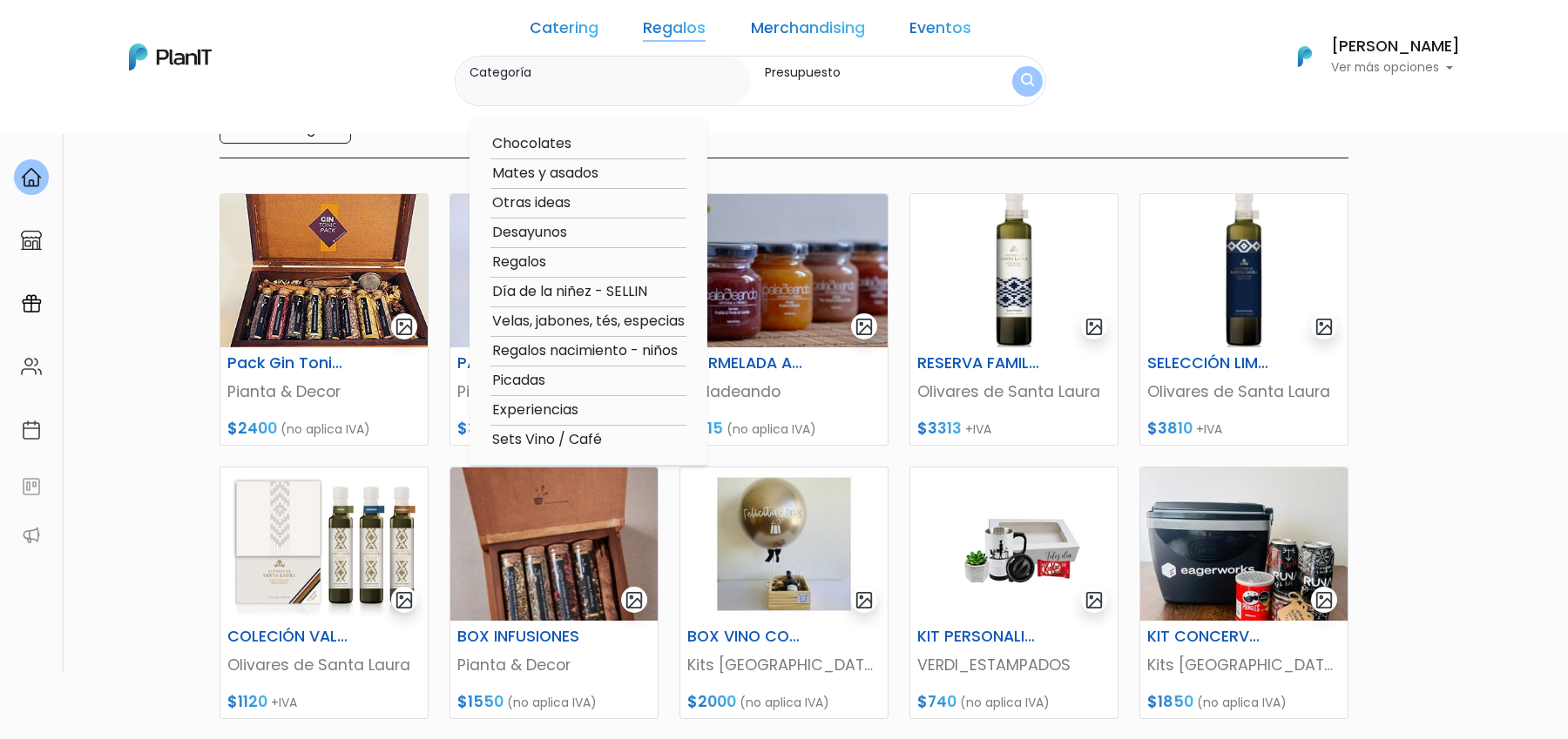
click at [682, 325] on option "Velas, jabones, tés, especias" at bounding box center [588, 321] width 196 height 21
type input "Velas, jabones, tés, especias"
type input "$0 - $4700"
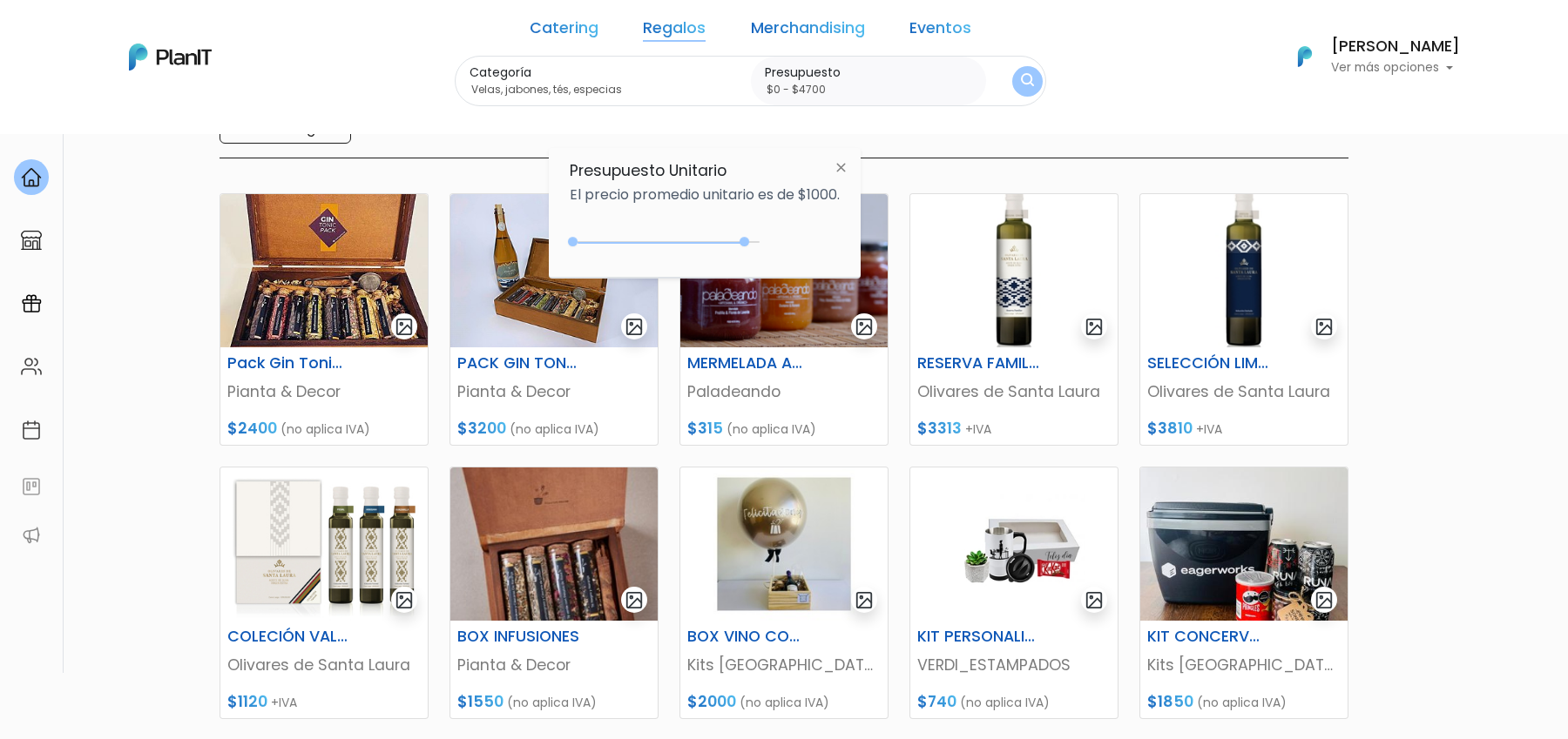
click at [1021, 73] on img "submit" at bounding box center [1027, 82] width 13 height 17
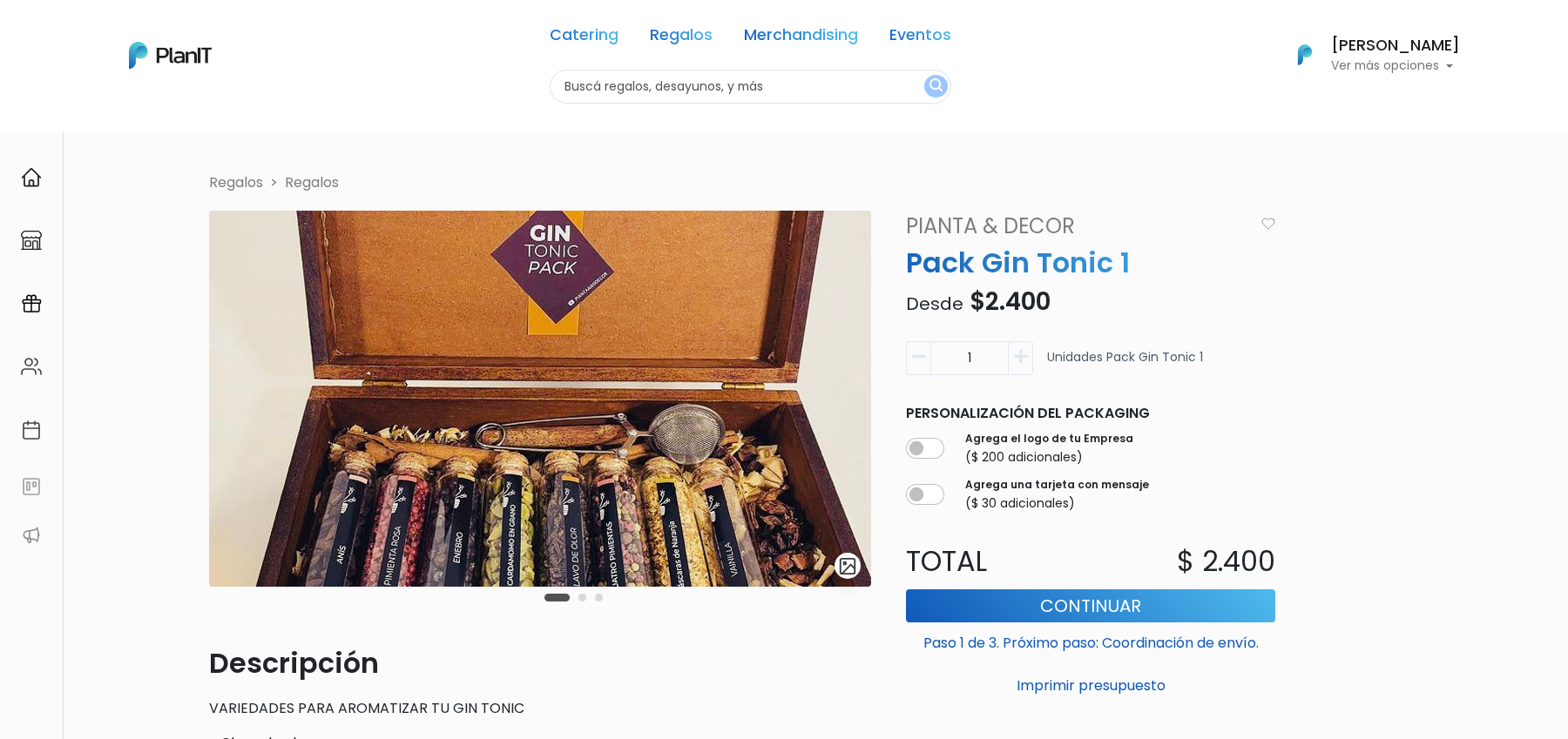
click at [855, 560] on img "submit" at bounding box center [848, 567] width 20 height 20
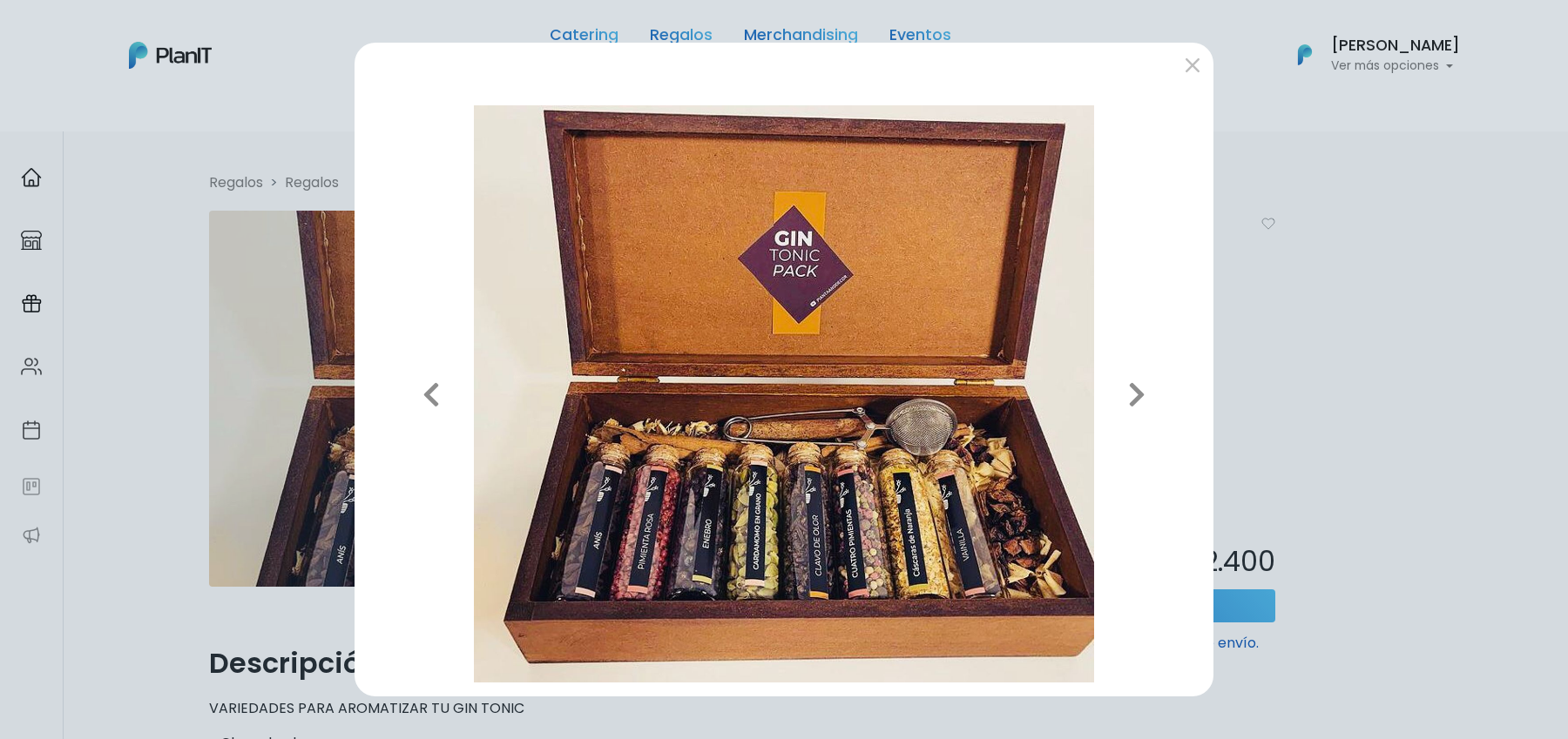
click at [1352, 266] on div "Previous Next" at bounding box center [784, 369] width 1568 height 739
click at [1191, 67] on button "submit" at bounding box center [1192, 64] width 28 height 28
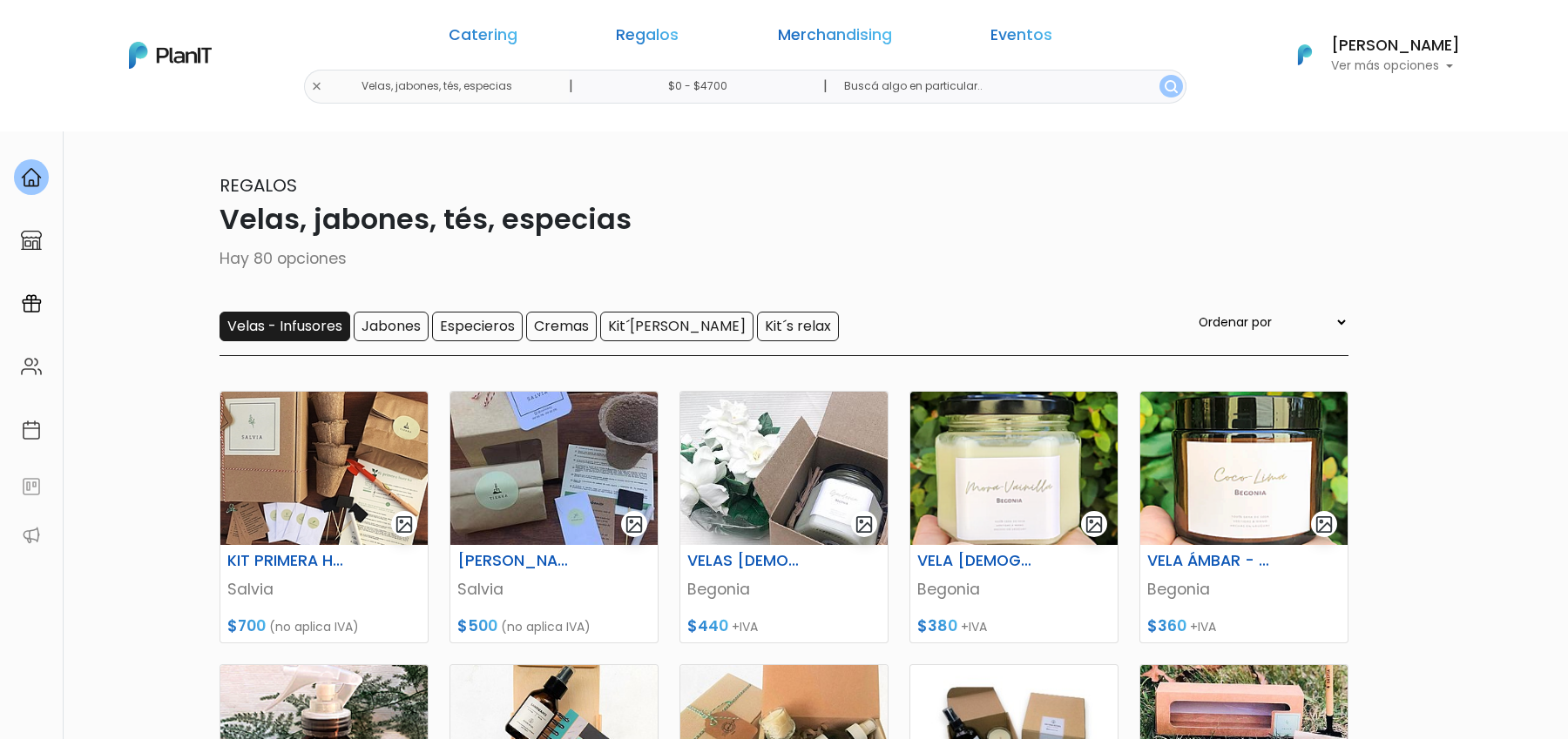
click at [329, 328] on input "Velas - Infusores" at bounding box center [285, 326] width 131 height 30
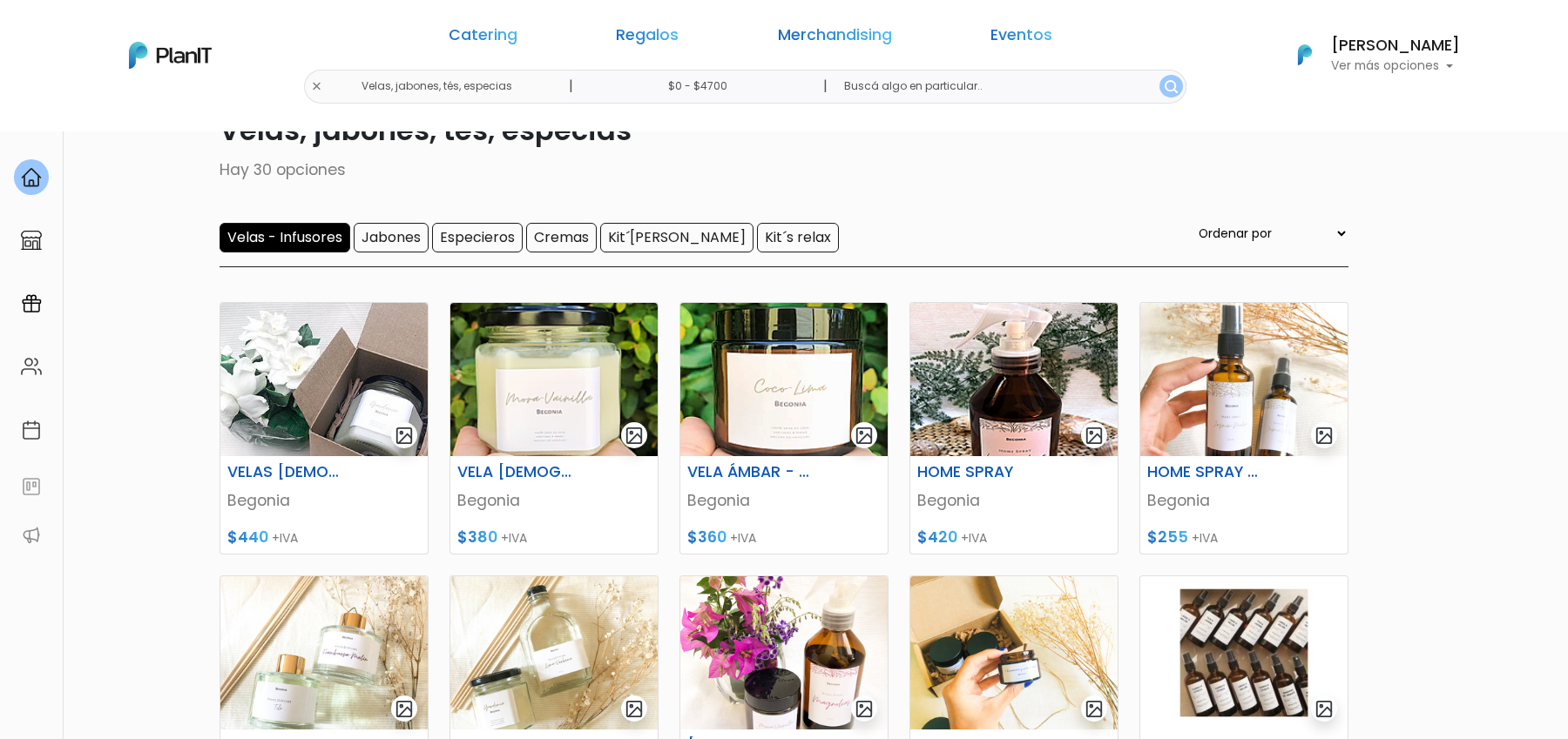
scroll to position [134, 0]
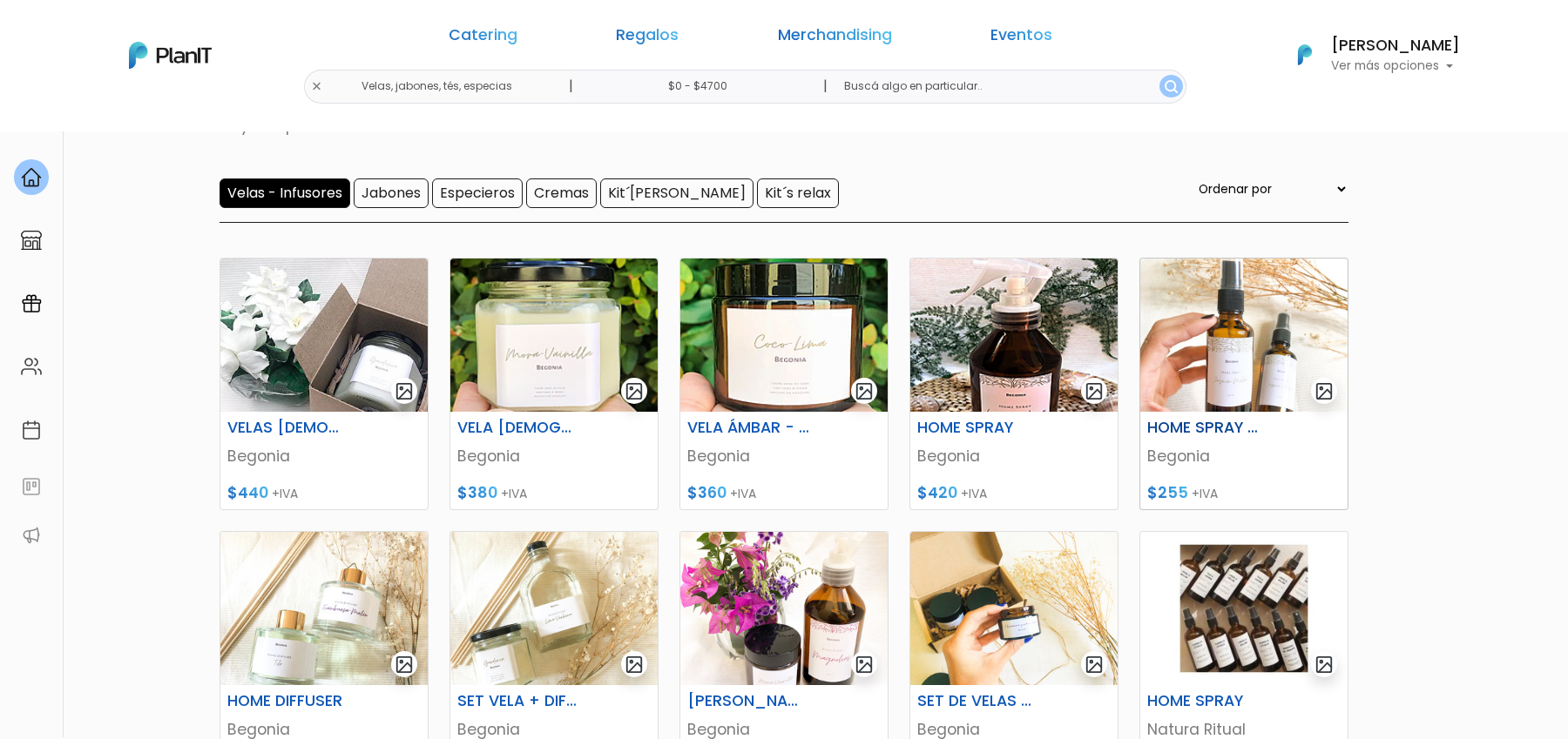
click at [1279, 360] on img at bounding box center [1243, 335] width 207 height 153
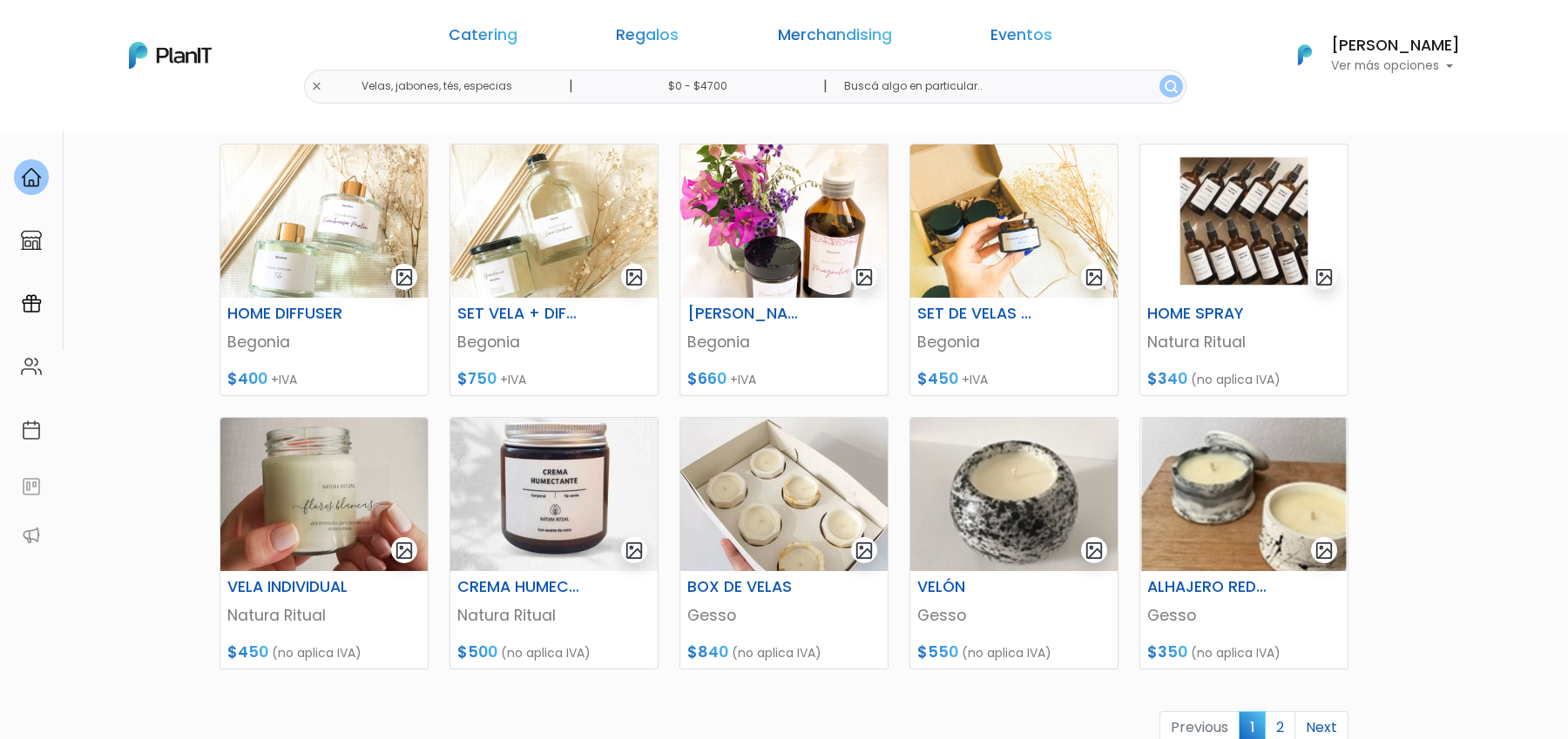
scroll to position [605, 0]
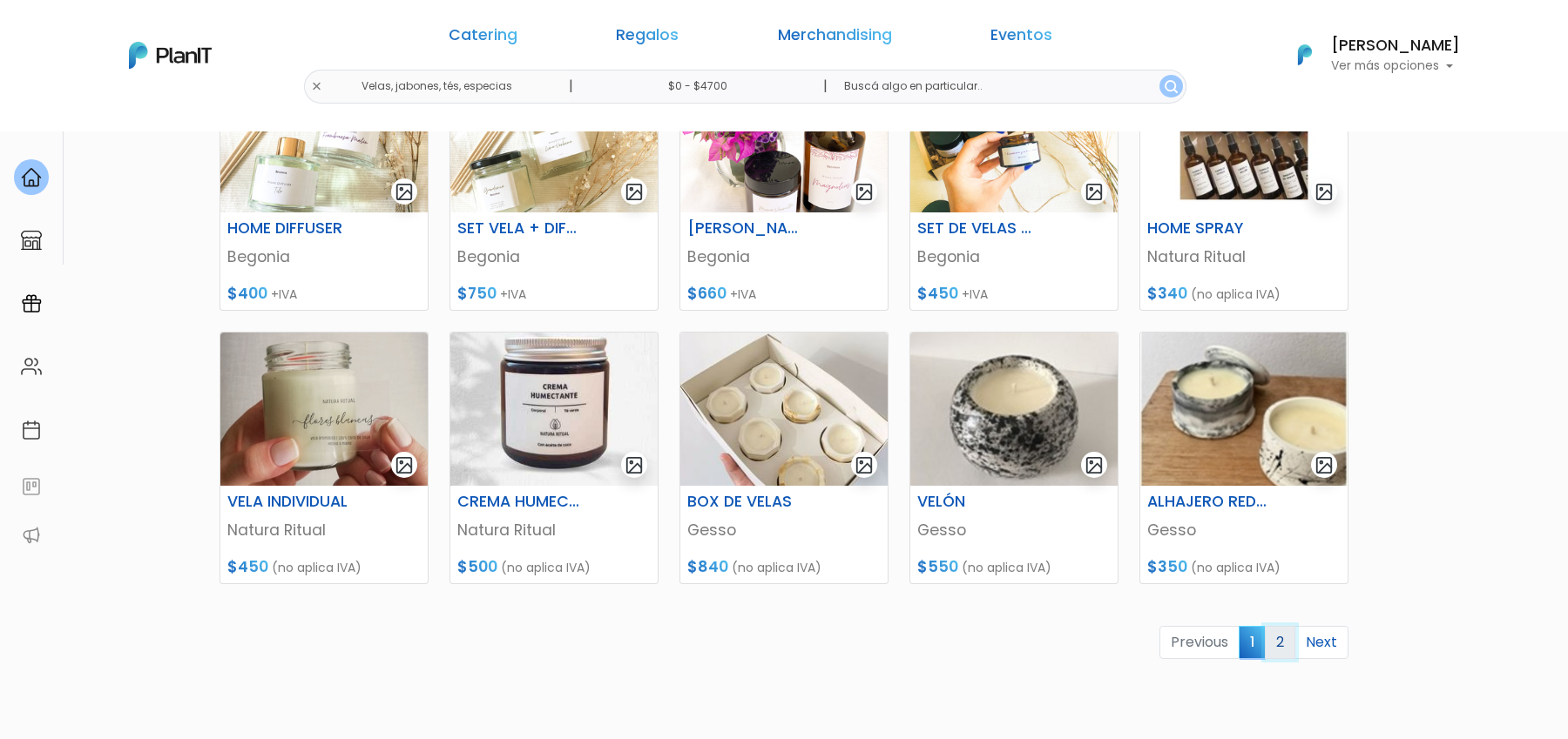
click at [1279, 647] on link "2" at bounding box center [1279, 643] width 31 height 33
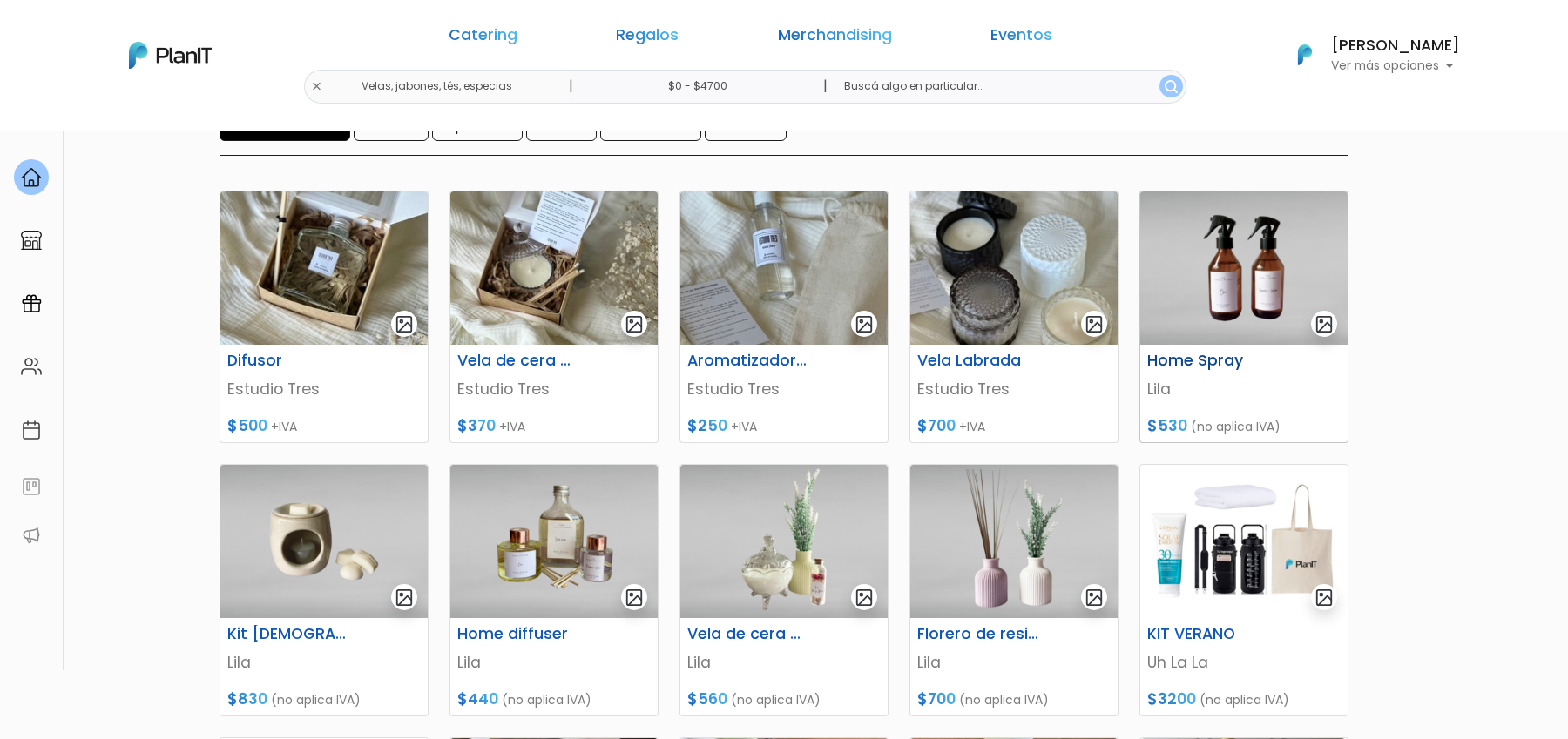
click at [1248, 275] on img at bounding box center [1243, 268] width 207 height 153
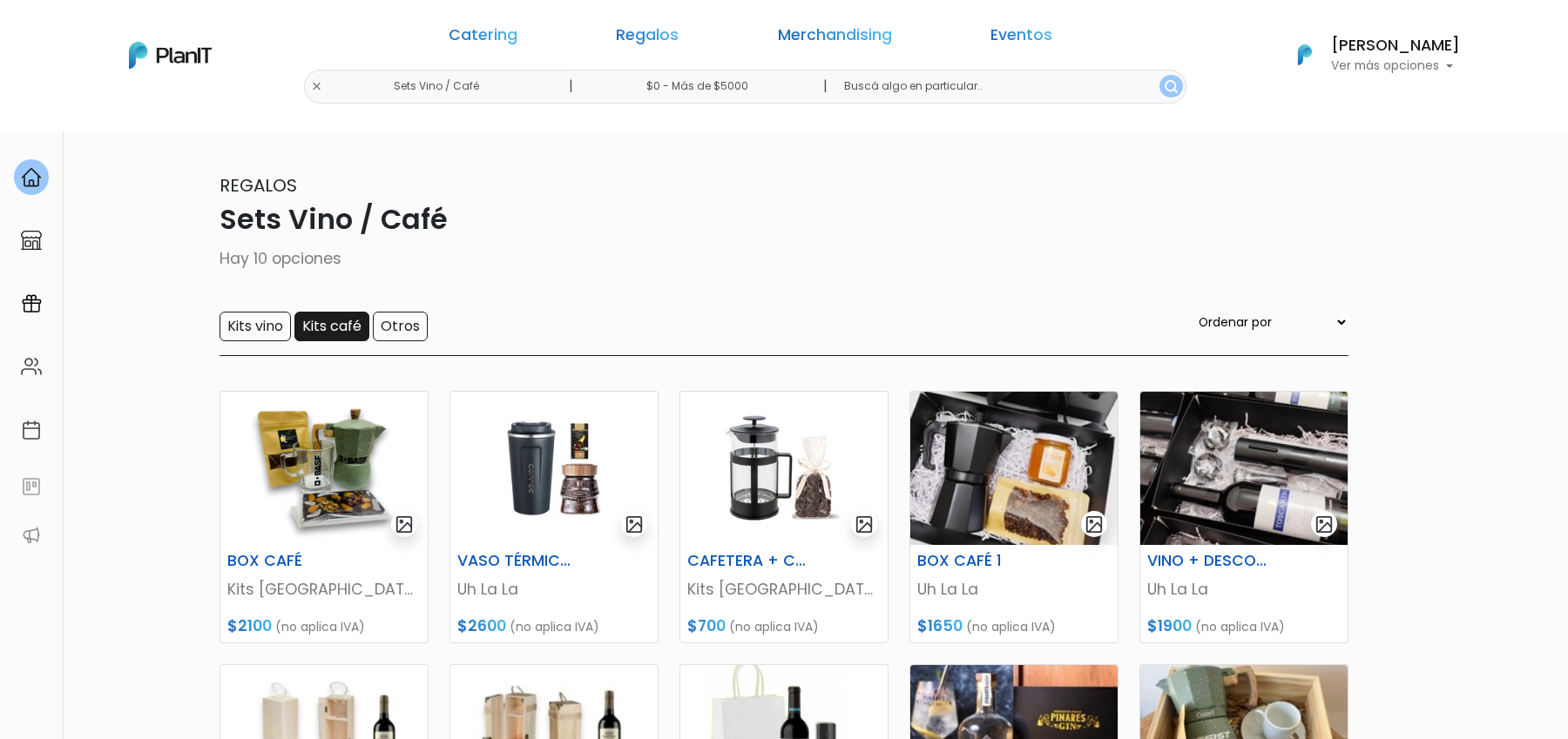
click at [350, 323] on input "Kits café" at bounding box center [331, 326] width 75 height 30
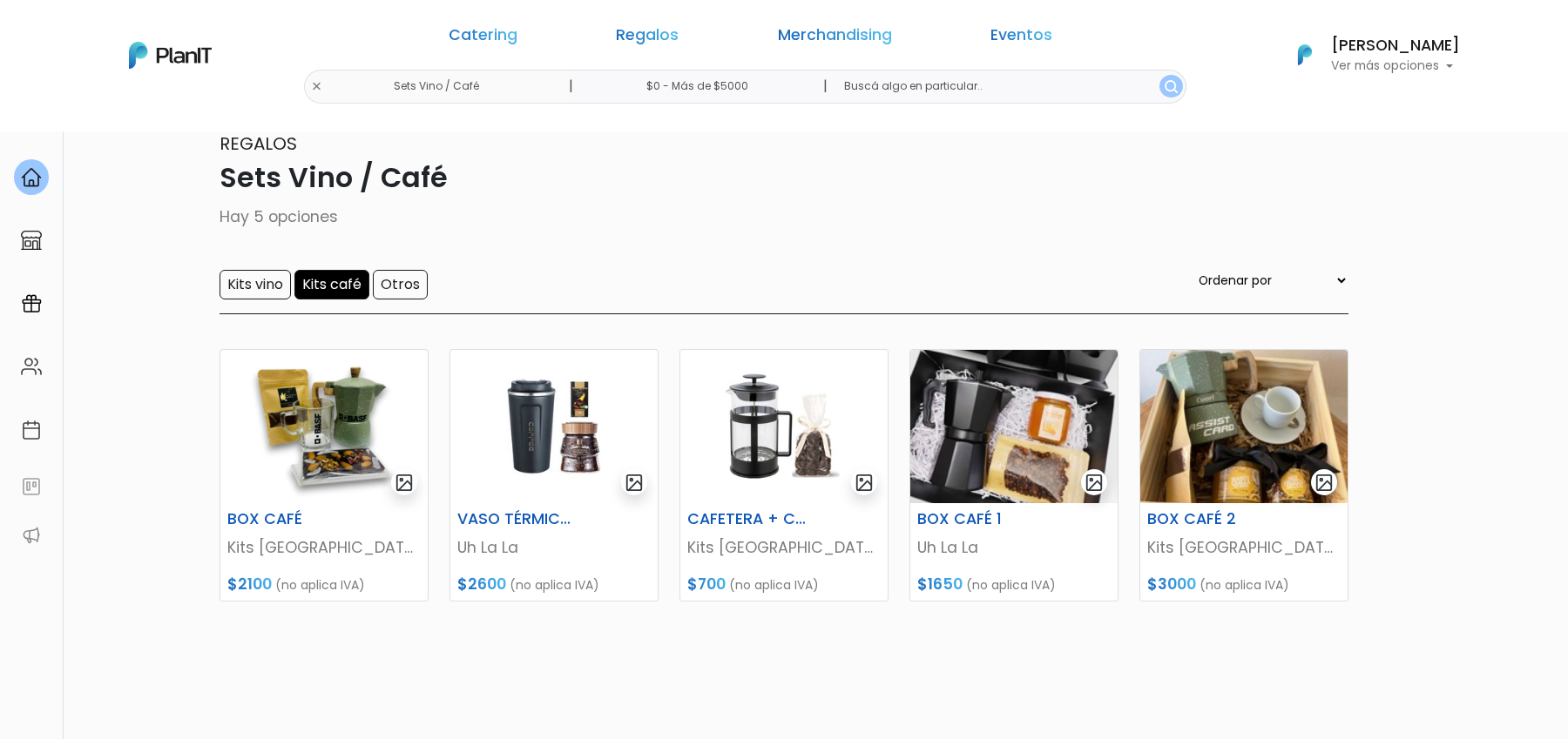
scroll to position [44, 0]
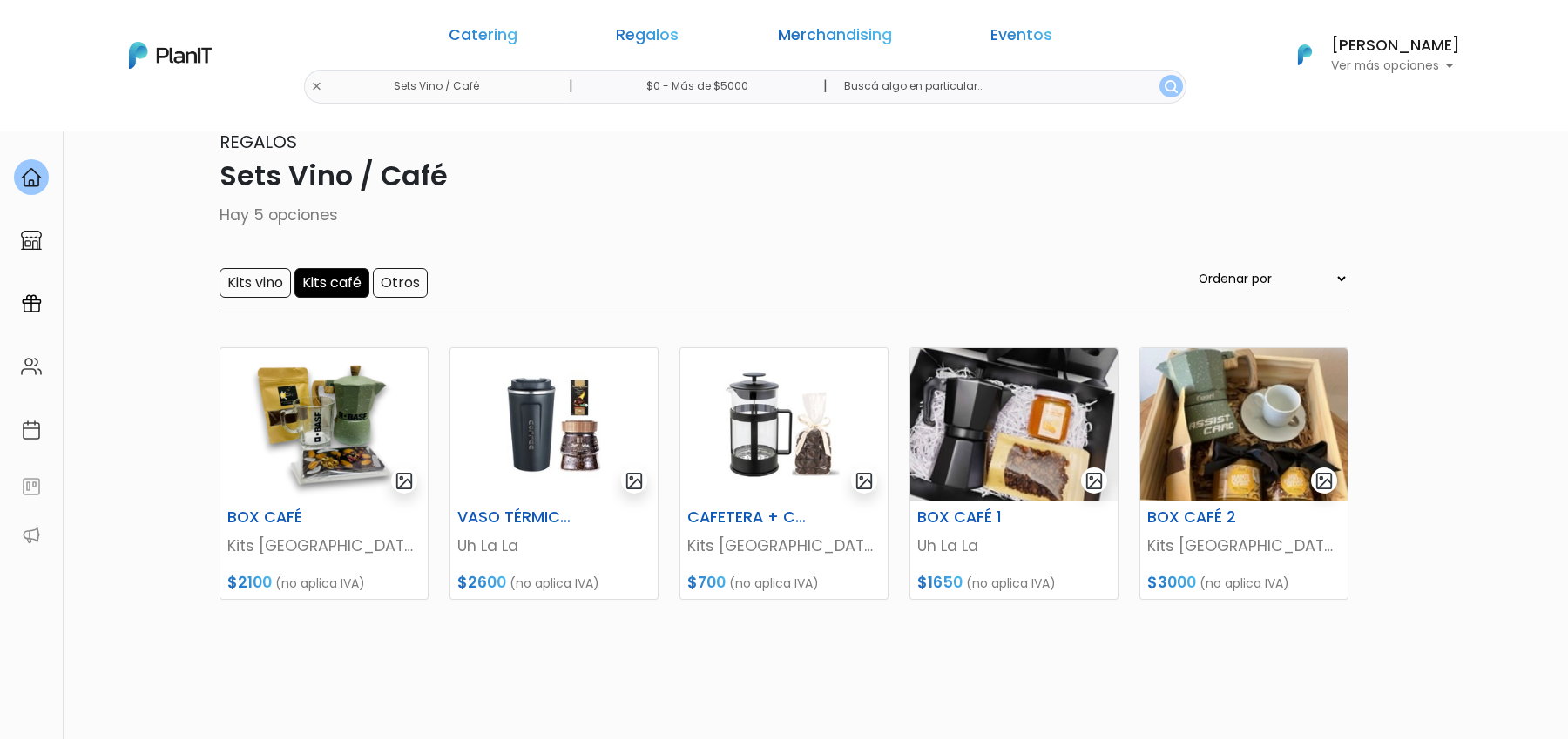
click at [329, 280] on input "Kits café" at bounding box center [331, 283] width 75 height 30
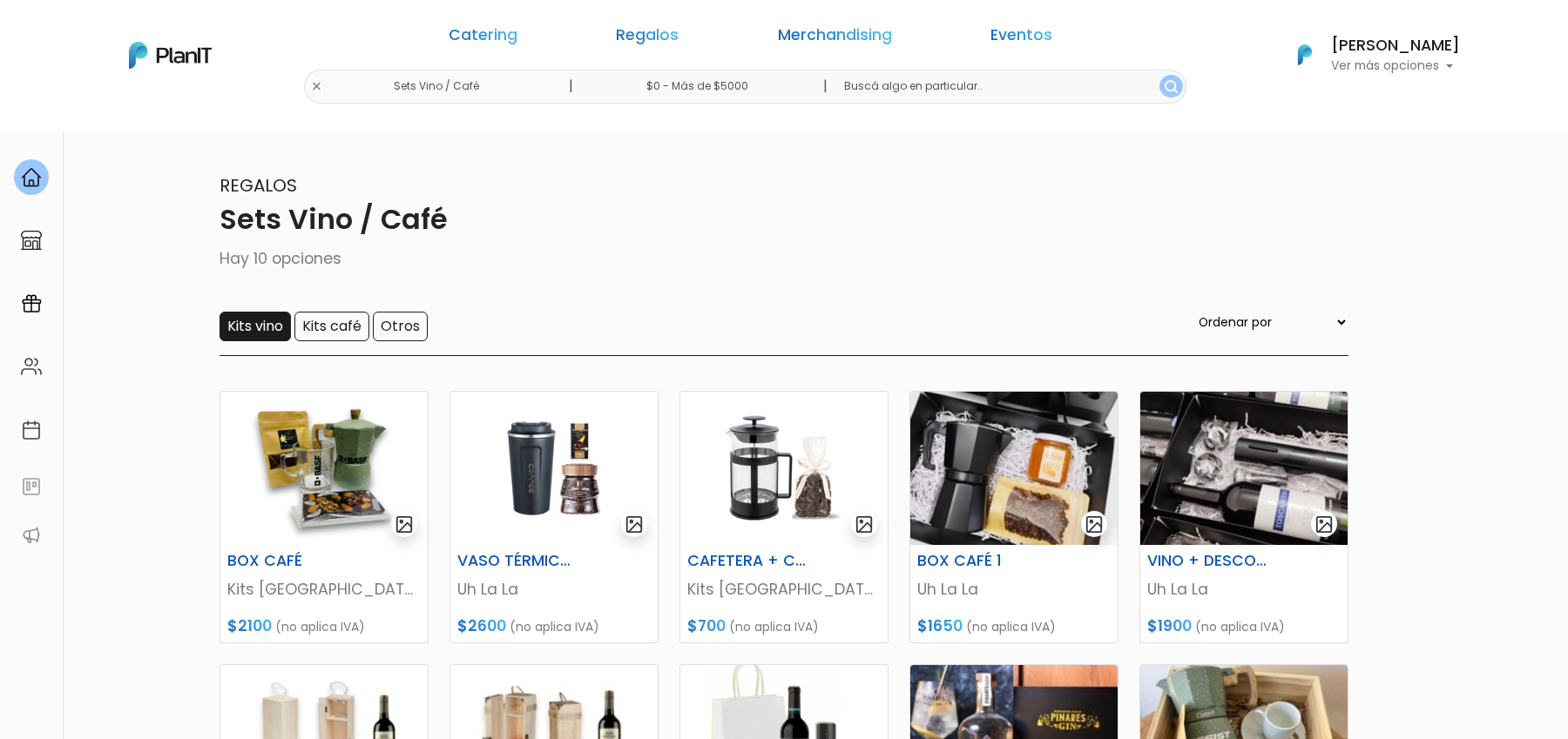
click at [277, 324] on input "Kits vino" at bounding box center [255, 326] width 71 height 30
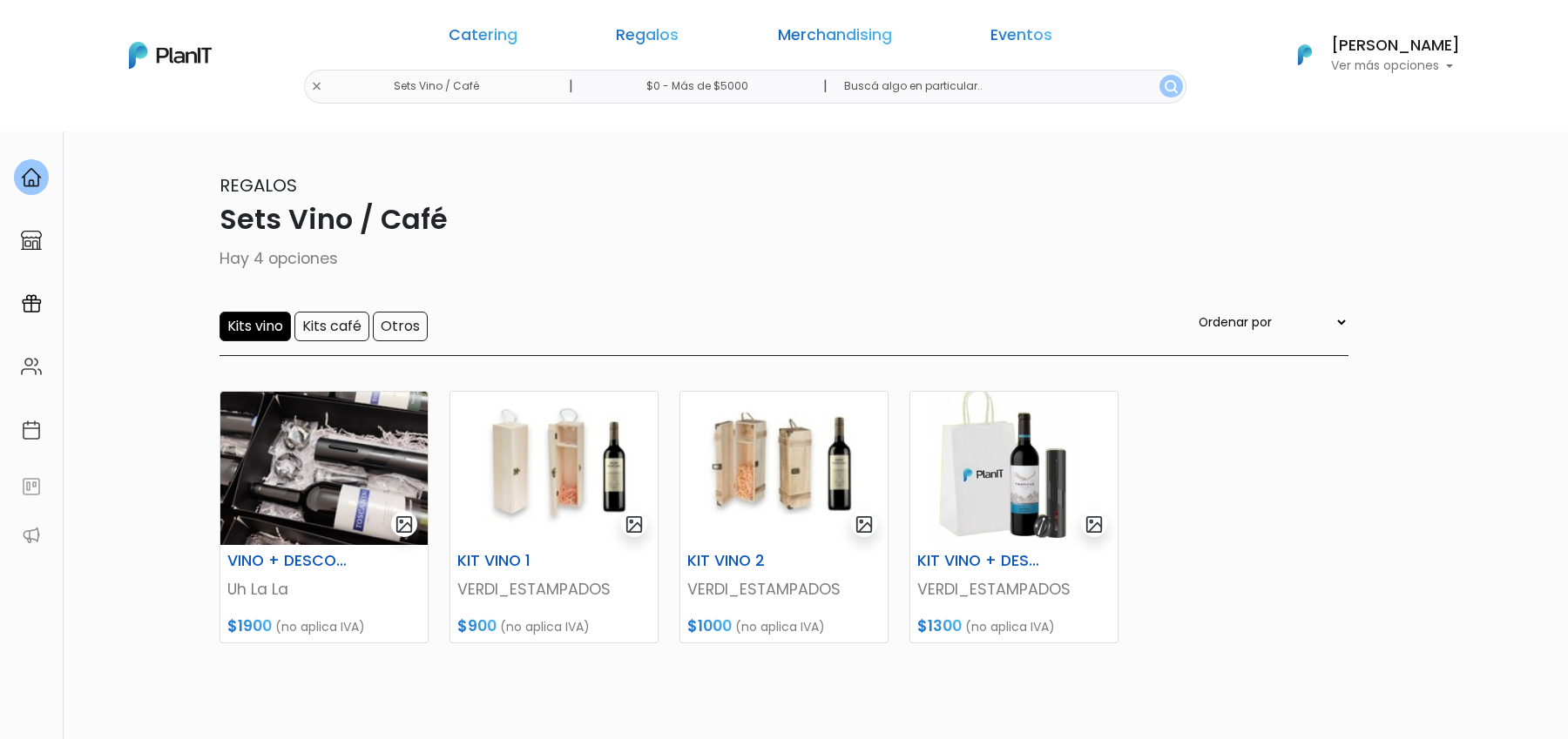
click at [254, 326] on input "Kits vino" at bounding box center [255, 326] width 71 height 30
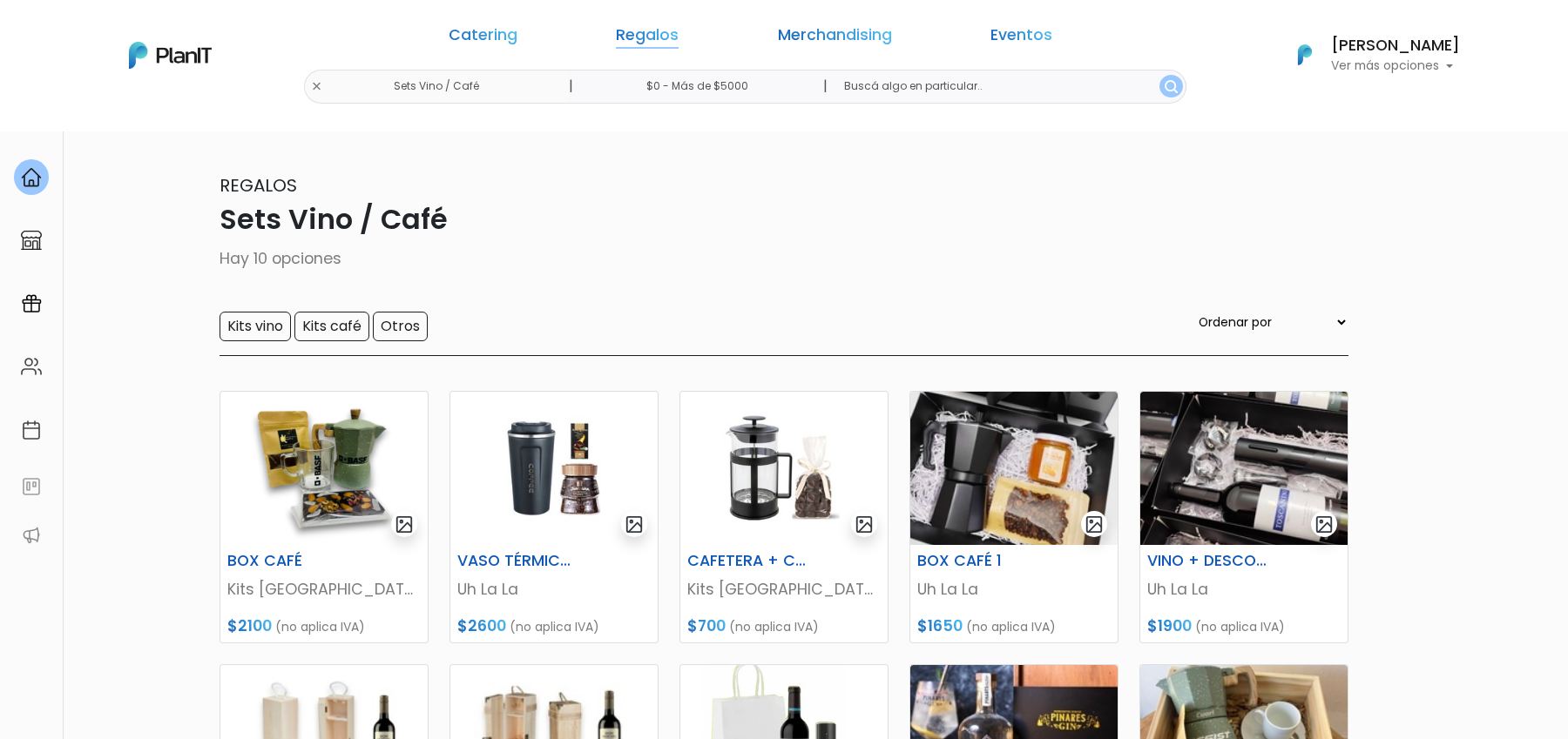
click at [662, 35] on link "Regalos" at bounding box center [648, 38] width 63 height 21
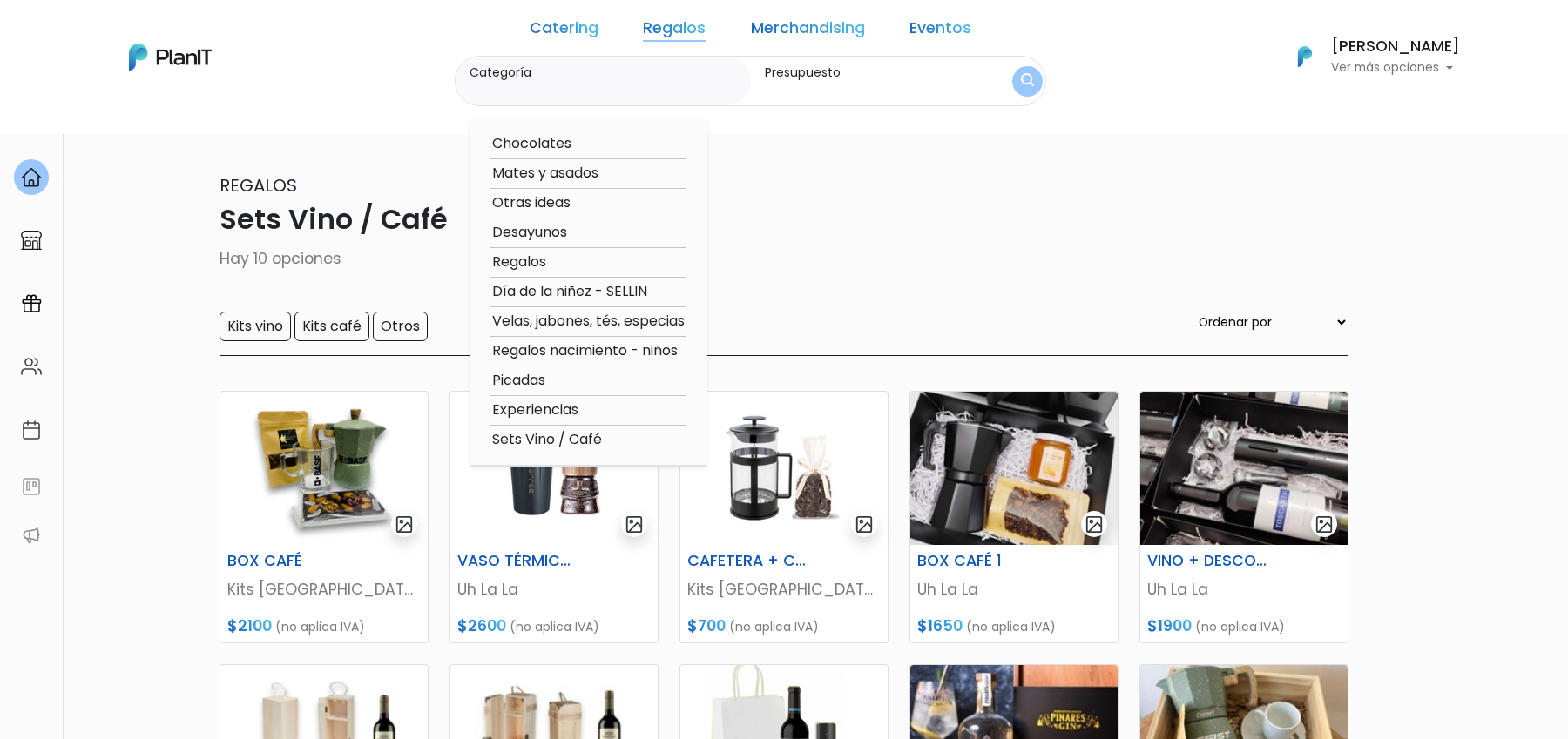
click at [623, 325] on option "Velas, jabones, tés, especias" at bounding box center [588, 321] width 196 height 21
type input "Velas, jabones, tés, especias"
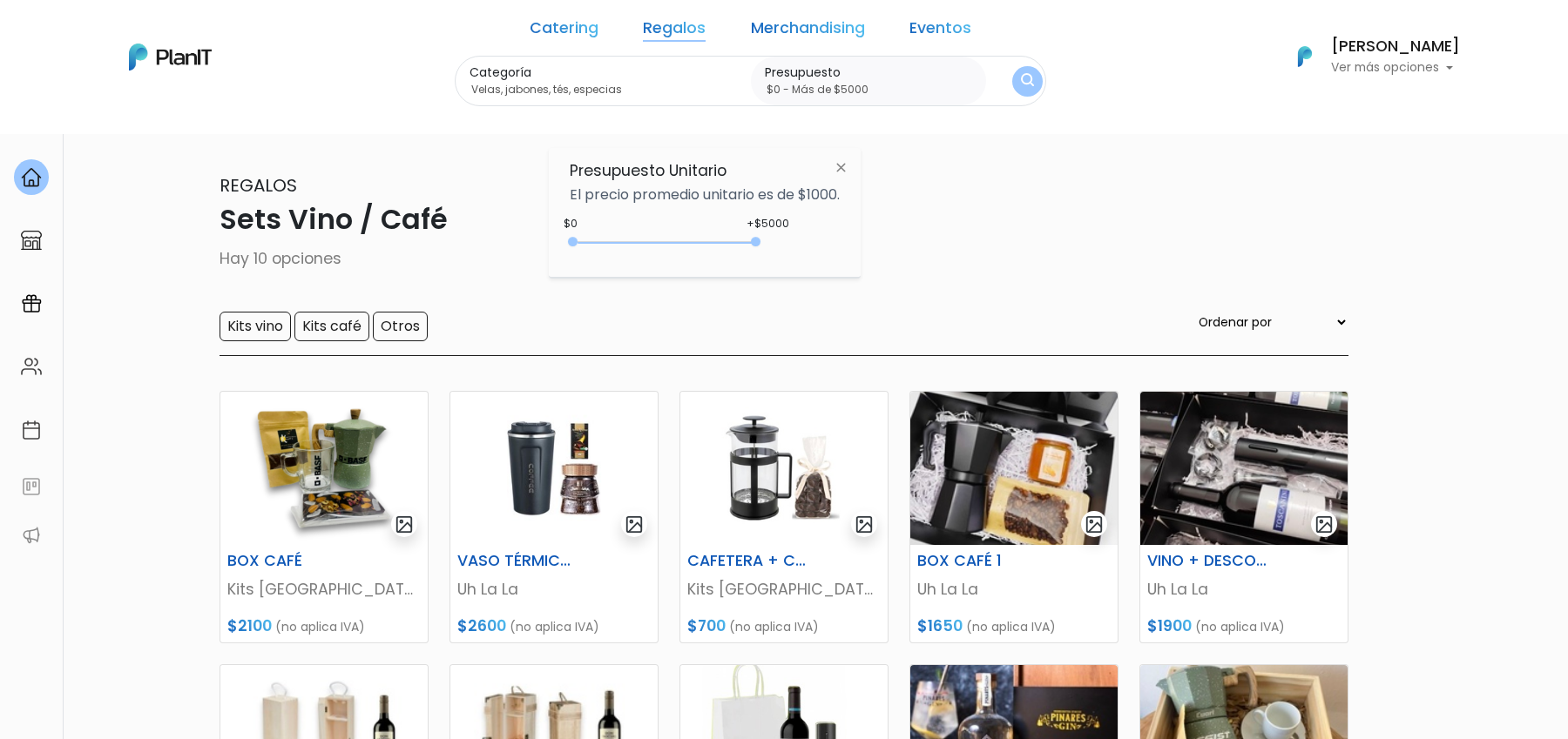
type input "$0 - Más de $5000"
drag, startPoint x: 609, startPoint y: 239, endPoint x: 921, endPoint y: 239, distance: 312.0
click at [921, 239] on body "Catering Regalos Merchandising Eventos Sets Vino / Café | $0 - Más de $5000 | C…" at bounding box center [784, 369] width 1568 height 739
click at [1012, 93] on button "submit" at bounding box center [1027, 81] width 31 height 31
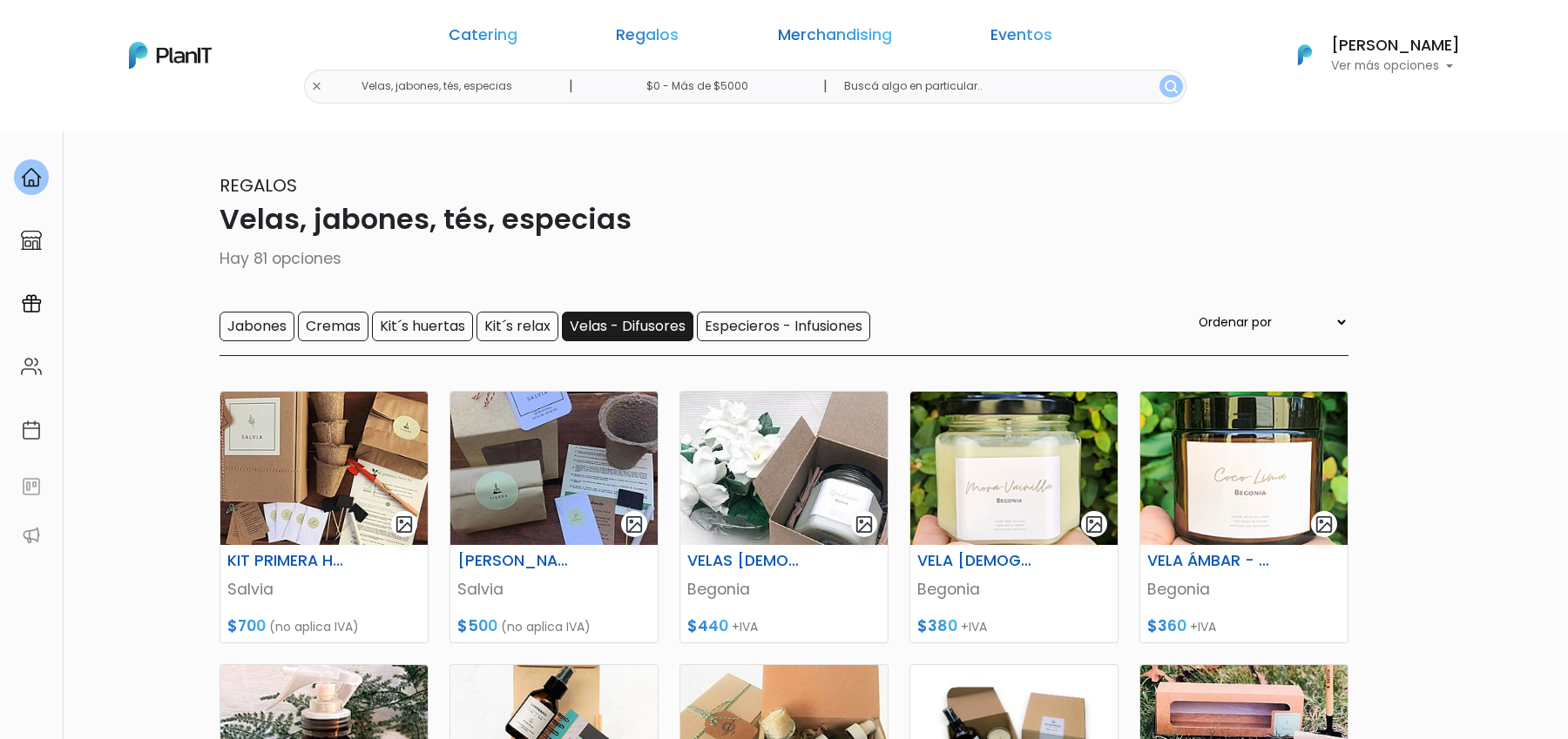
click at [686, 321] on input "Velas - Difusores" at bounding box center [628, 326] width 132 height 30
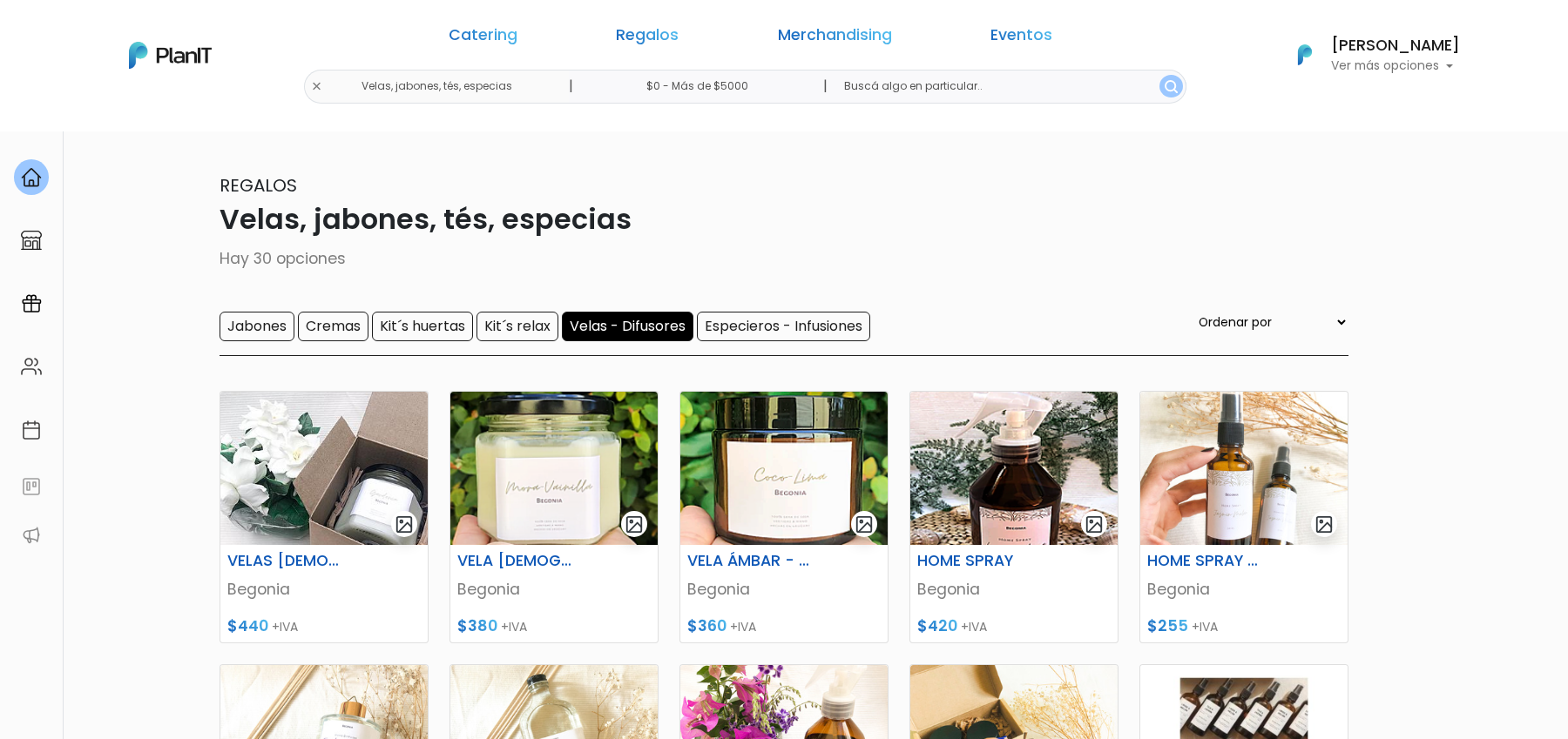
click at [667, 334] on input "Velas - Difusores" at bounding box center [628, 326] width 132 height 30
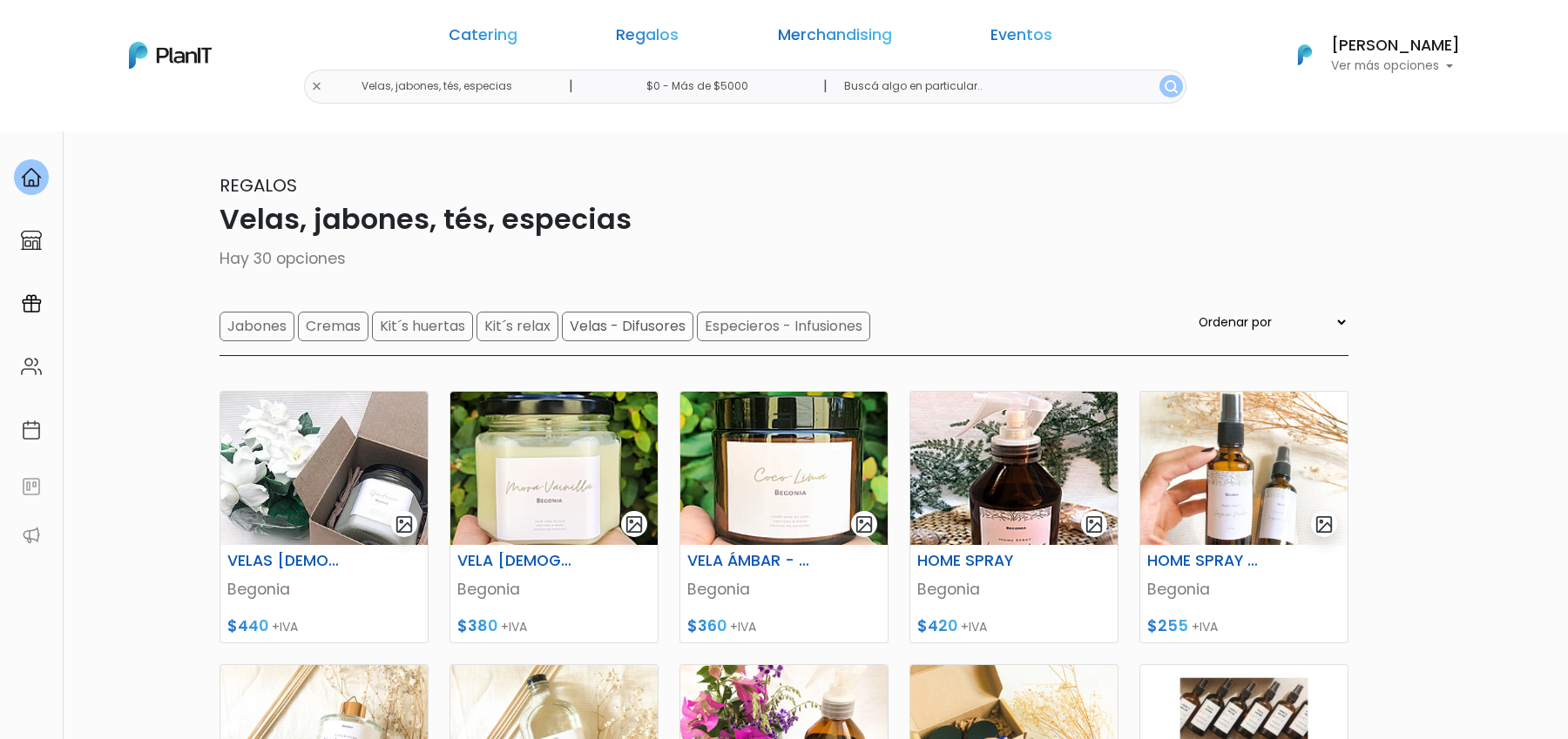
click at [750, 333] on form "Jabones Cremas Kit´s huertas Kit´s relax Velas - Difusores Especieros - Infusio…" at bounding box center [545, 326] width 650 height 30
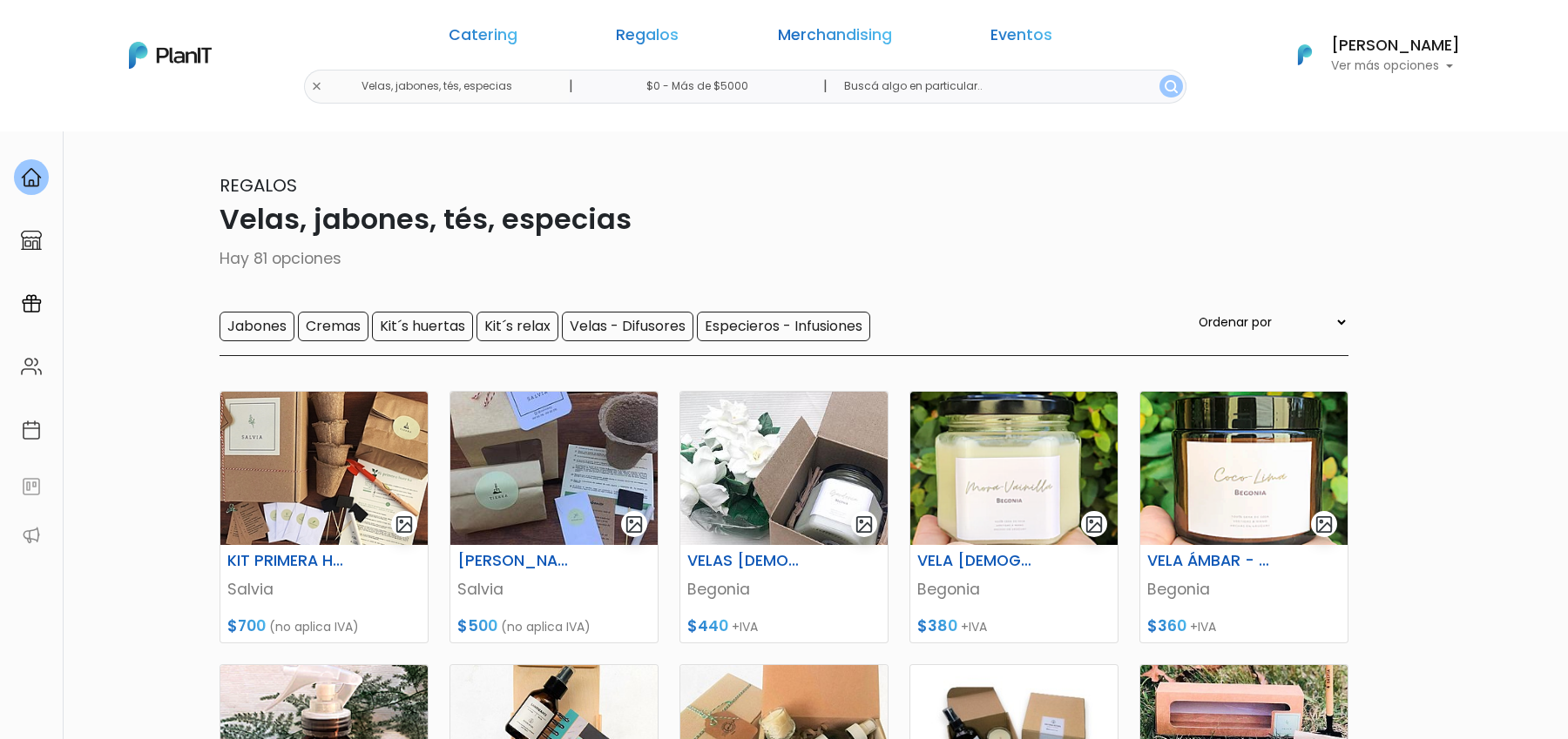
click at [785, 331] on input "Especieros - Infusiones" at bounding box center [783, 326] width 174 height 30
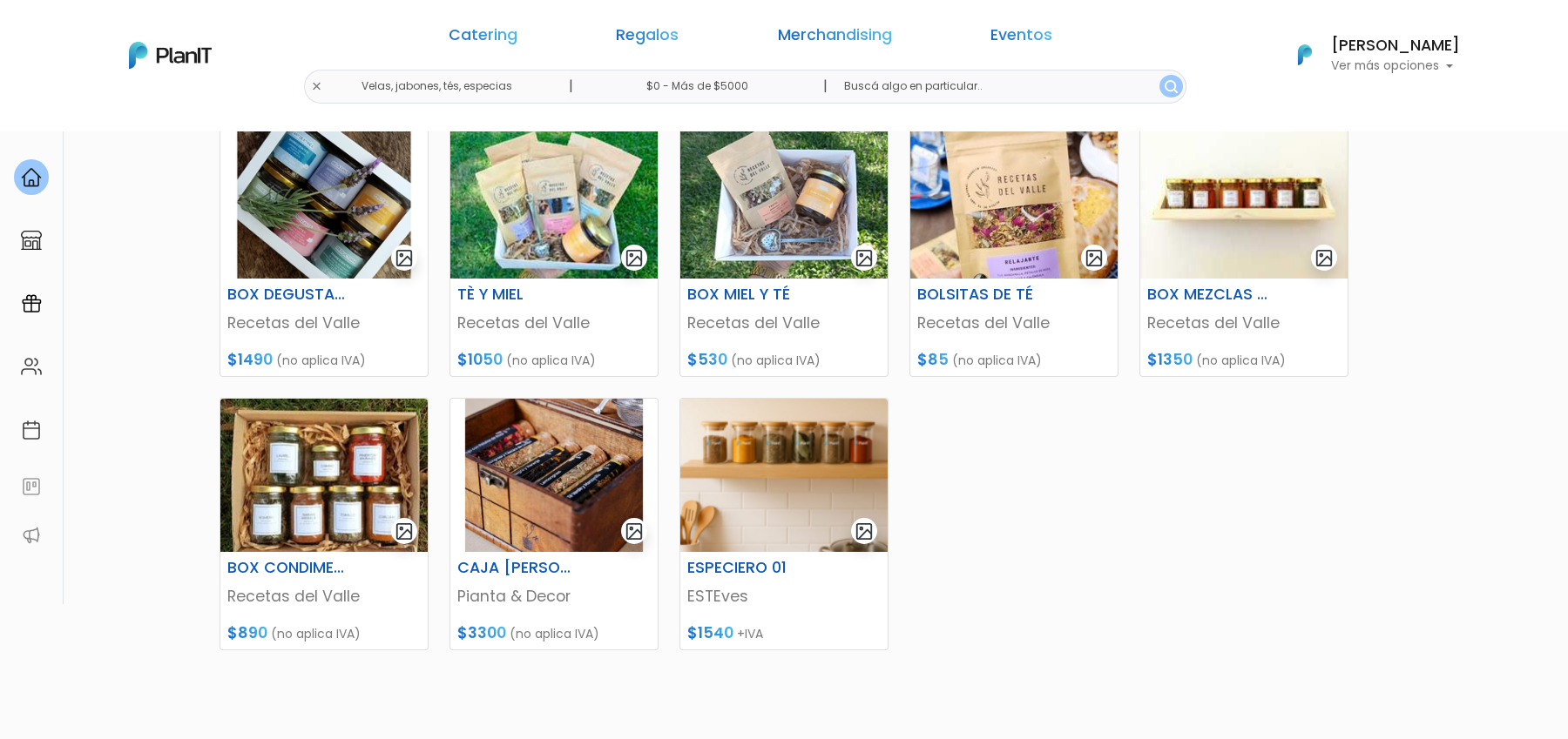
scroll to position [267, 0]
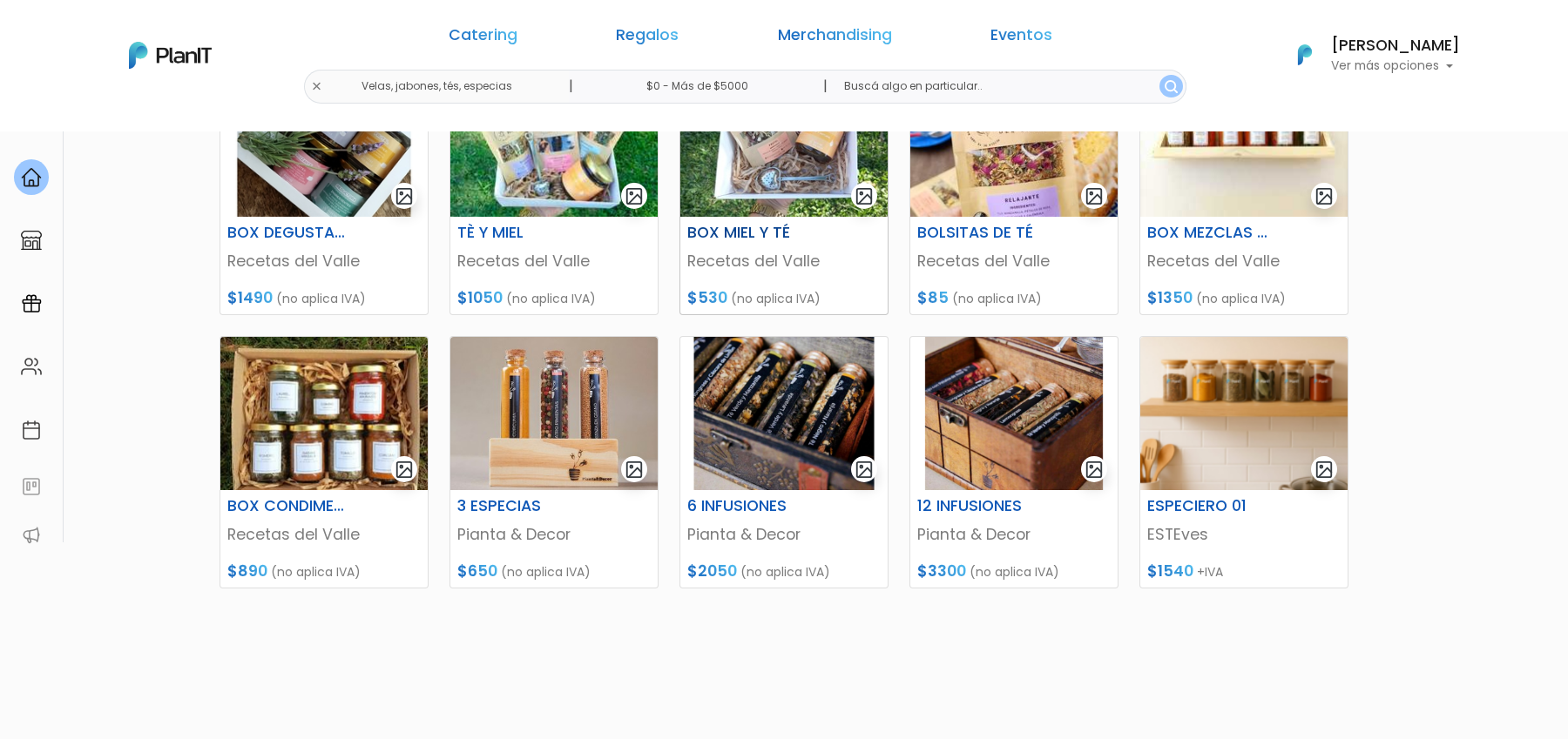
scroll to position [271, 0]
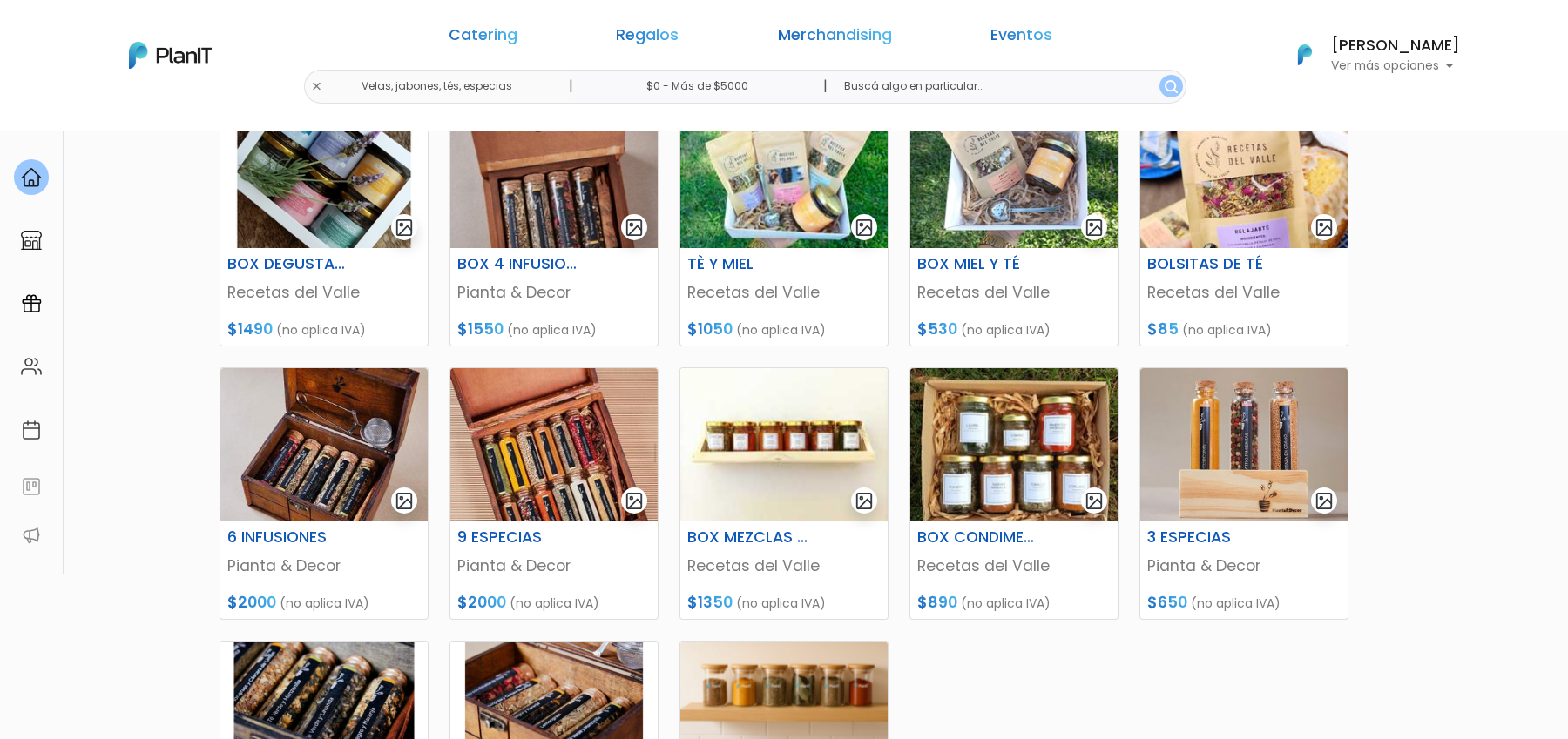
scroll to position [298, 0]
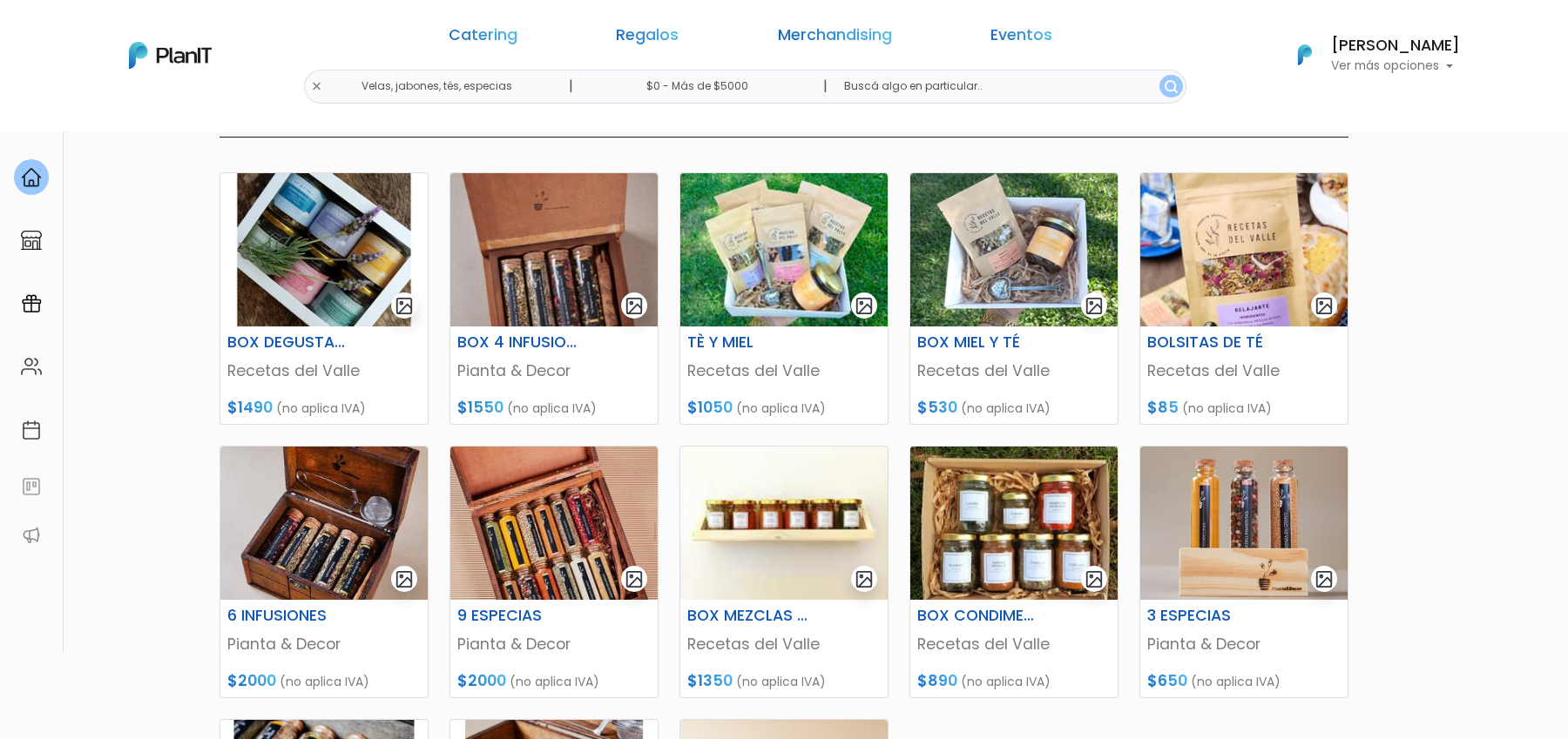
scroll to position [197, 0]
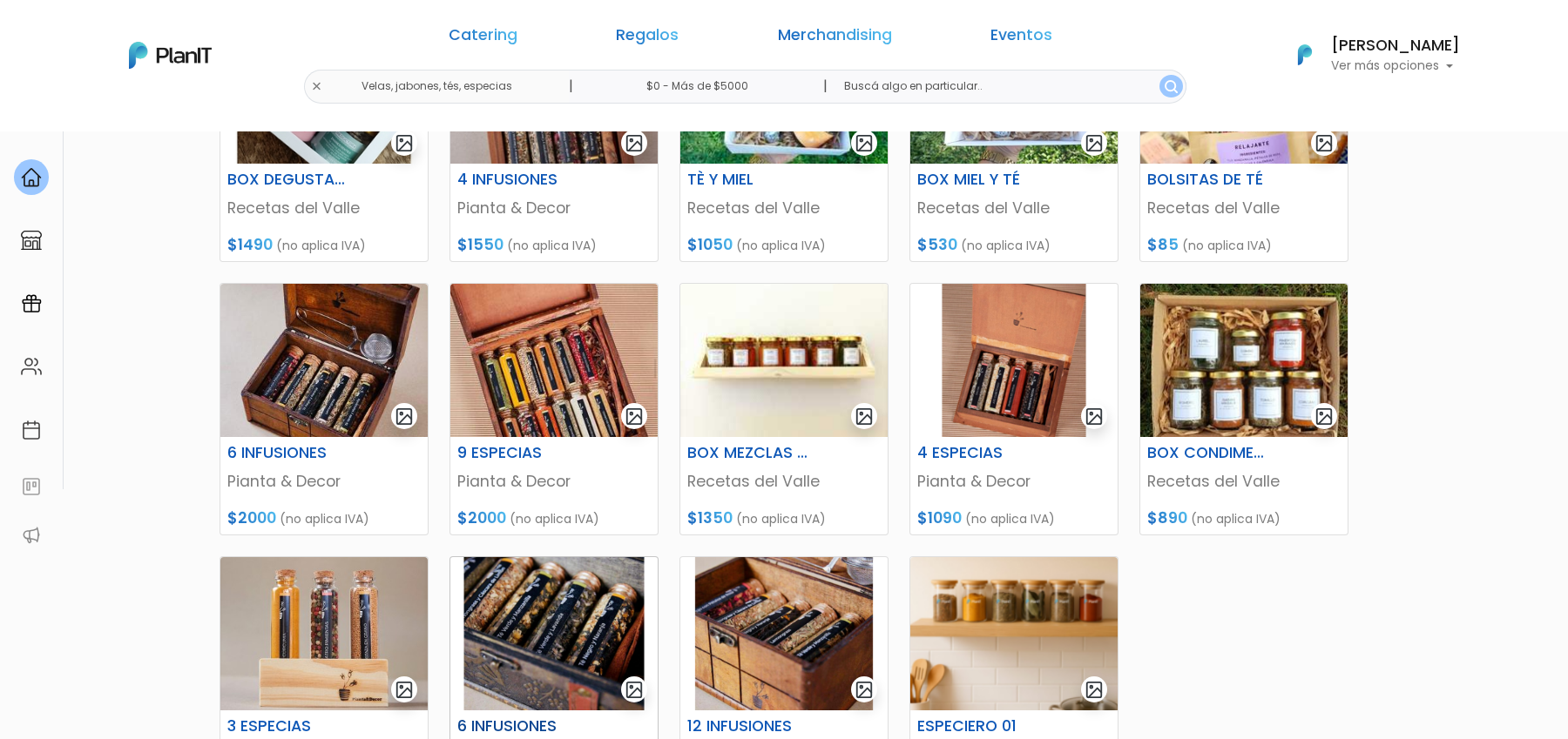
scroll to position [419, 0]
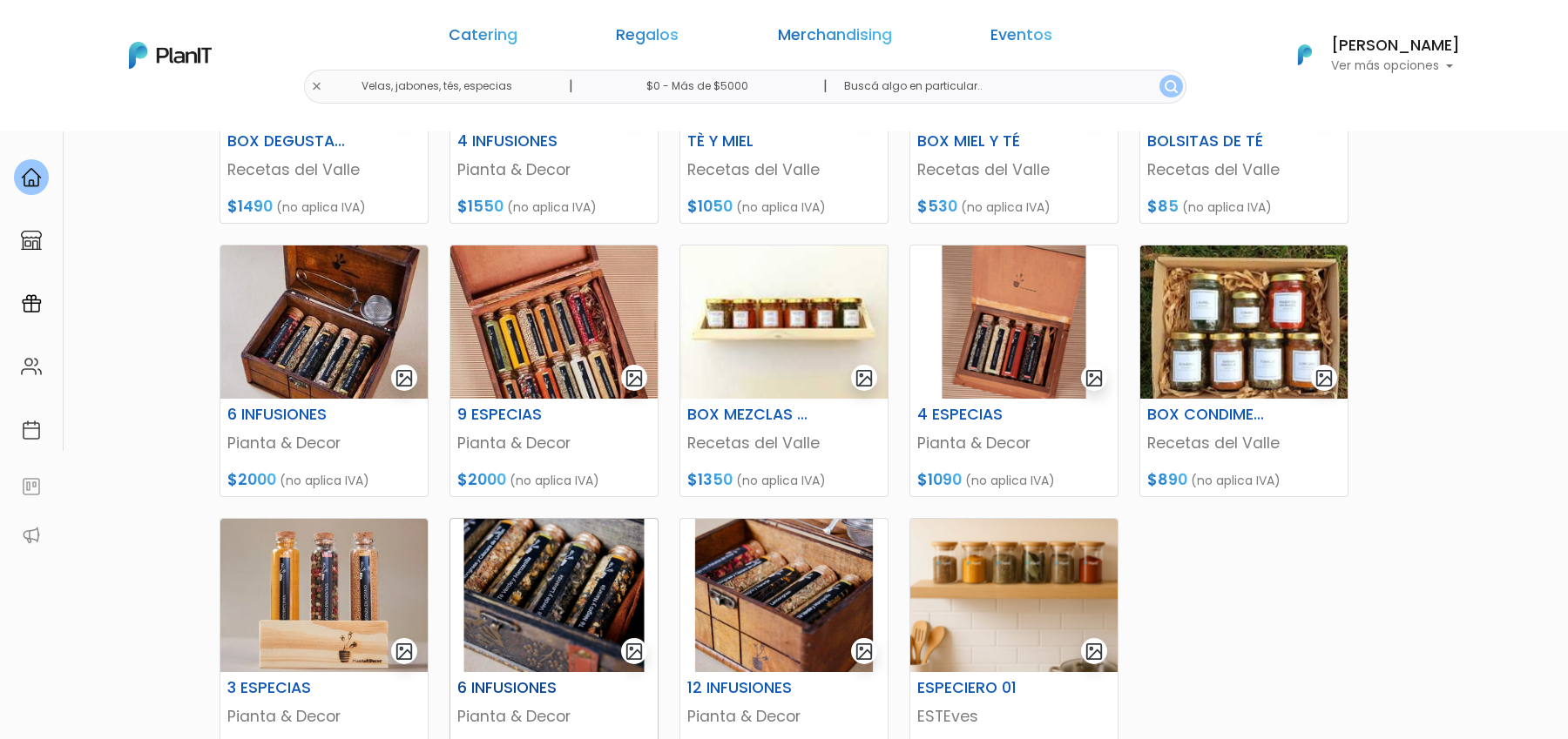
click at [567, 562] on img at bounding box center [553, 595] width 207 height 153
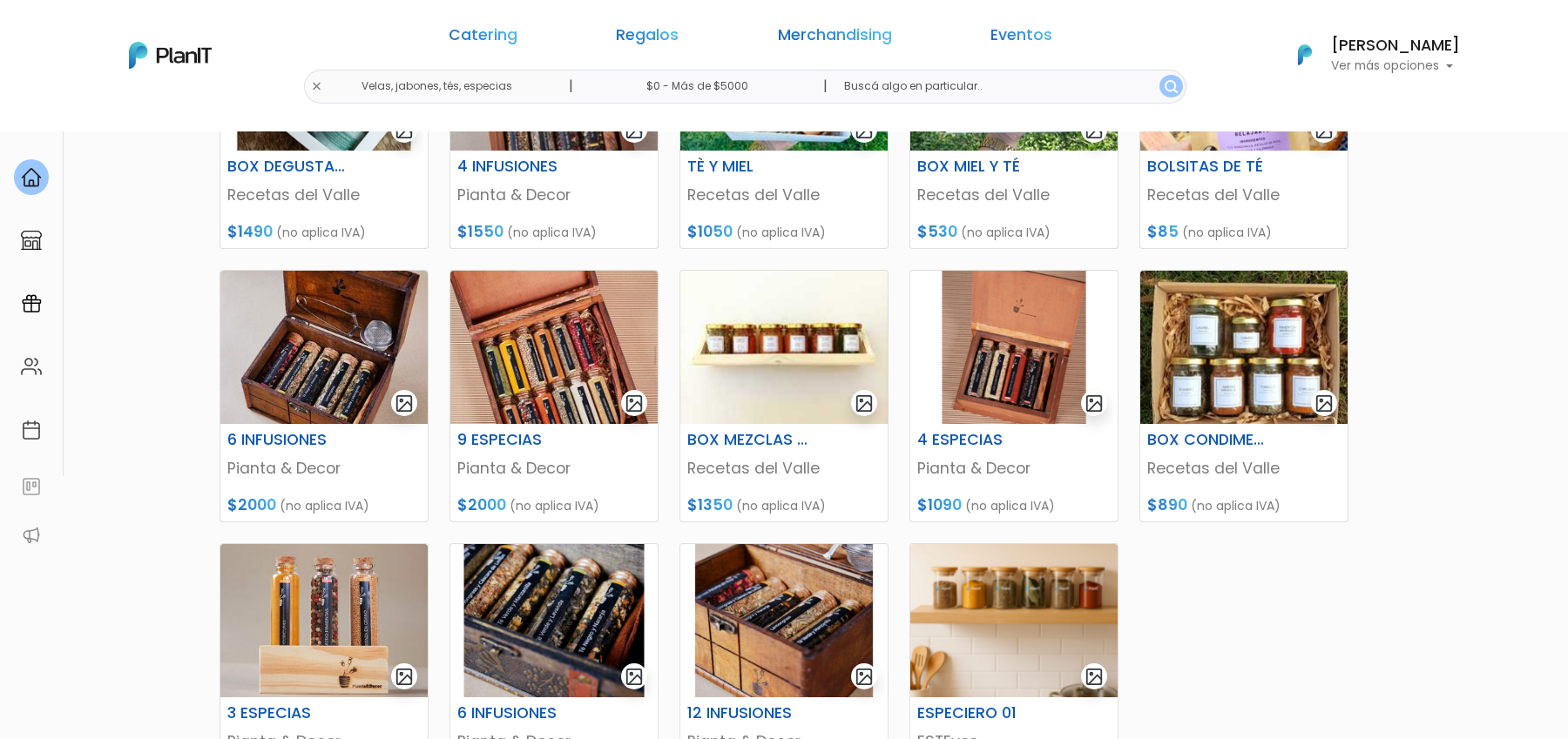
scroll to position [419, 0]
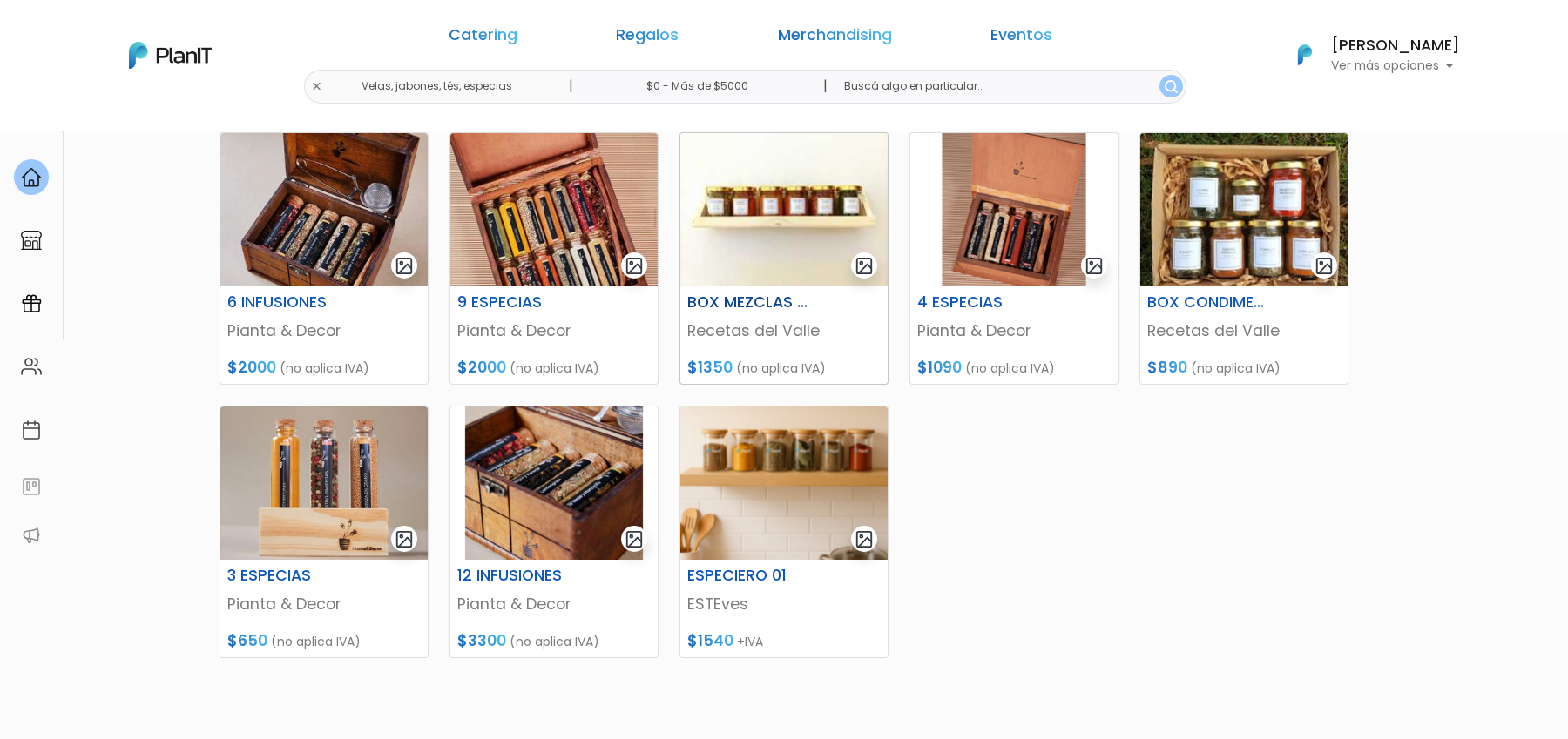
scroll to position [553, 0]
